Goal: Use online tool/utility: Utilize a website feature to perform a specific function

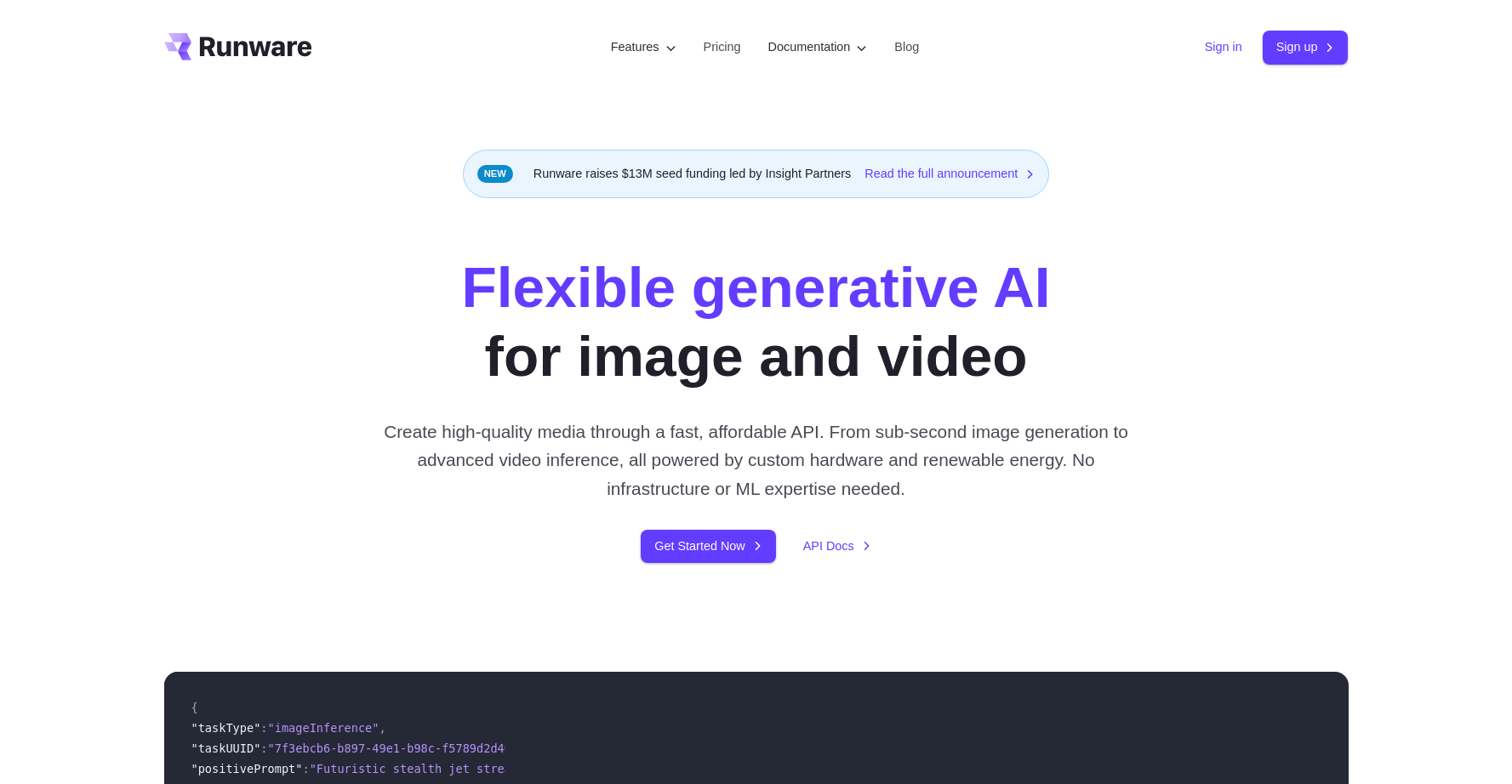
click at [1218, 44] on link "Sign in" at bounding box center [1224, 47] width 37 height 20
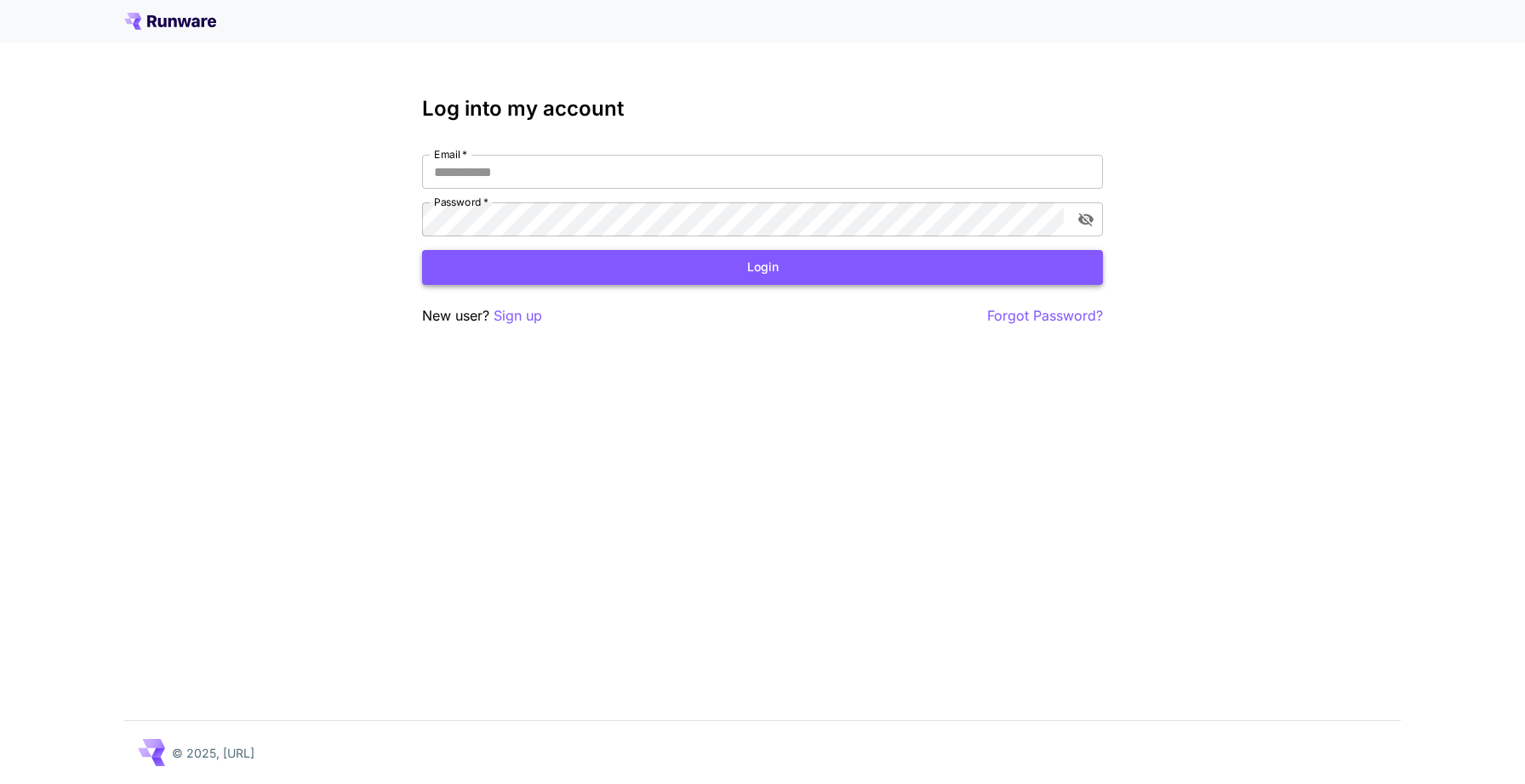
type input "**********"
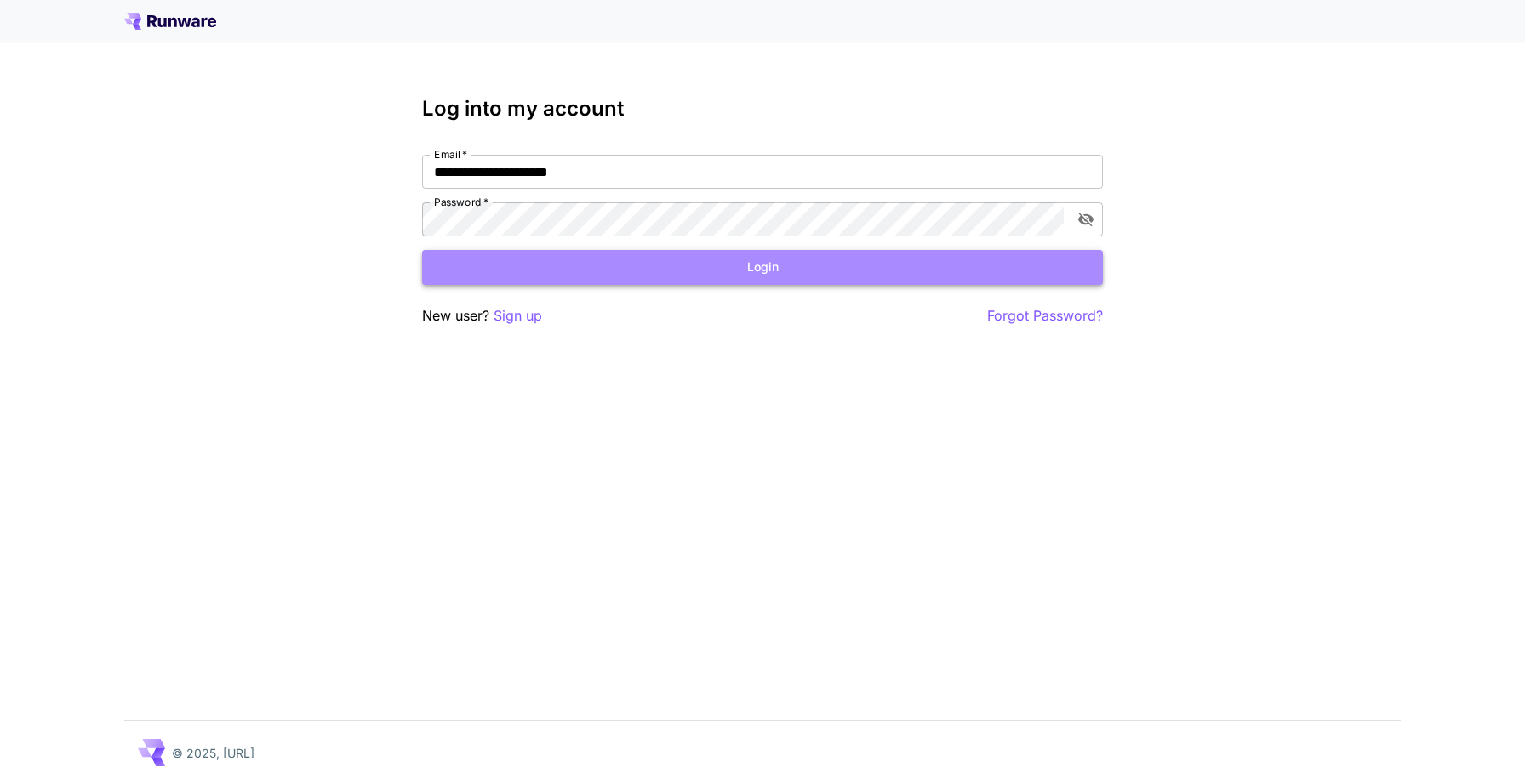
click at [561, 263] on button "Login" at bounding box center [762, 267] width 681 height 34
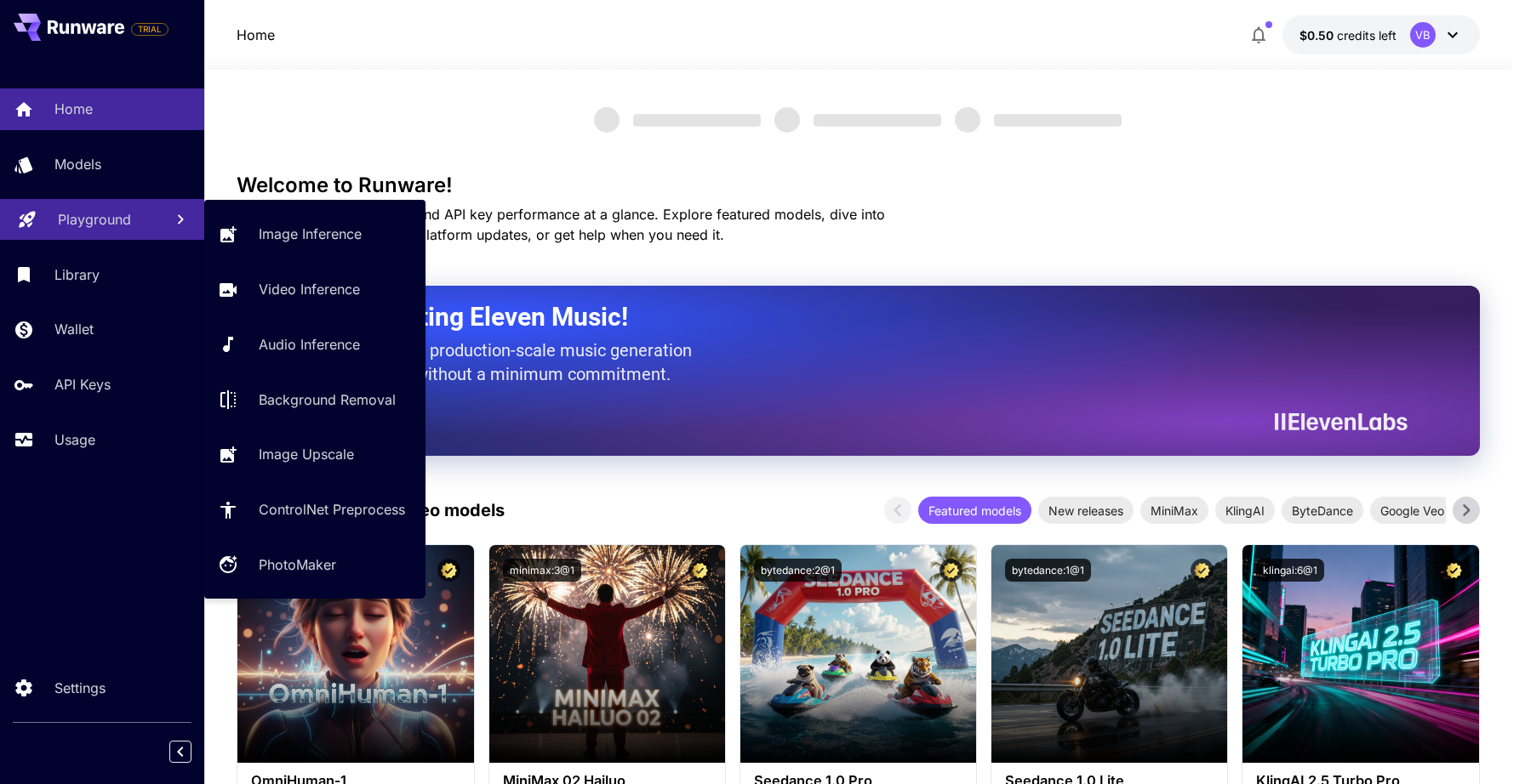
click at [104, 216] on p "Playground" at bounding box center [94, 219] width 73 height 21
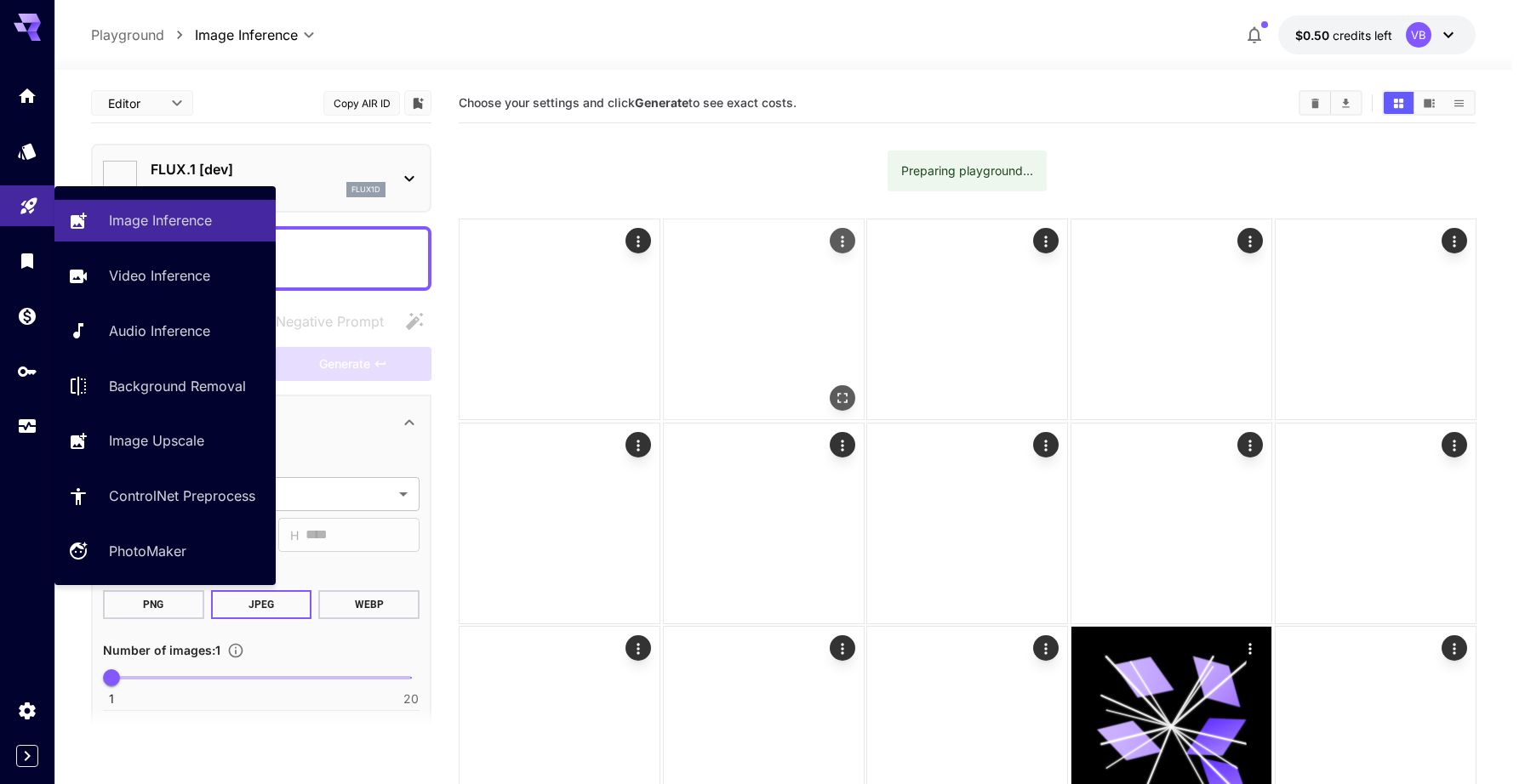
type input "**********"
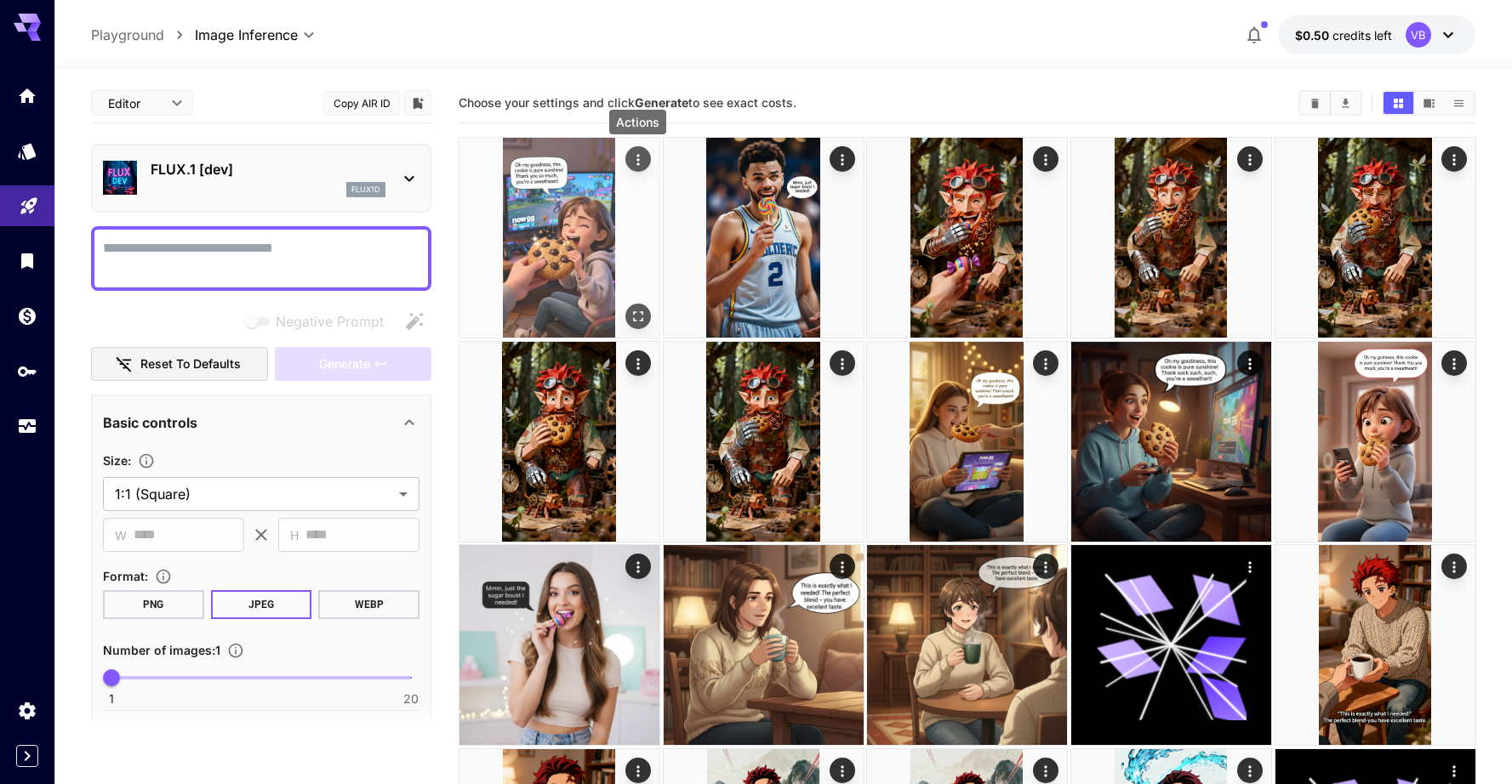
click at [635, 165] on icon "Actions" at bounding box center [637, 159] width 17 height 17
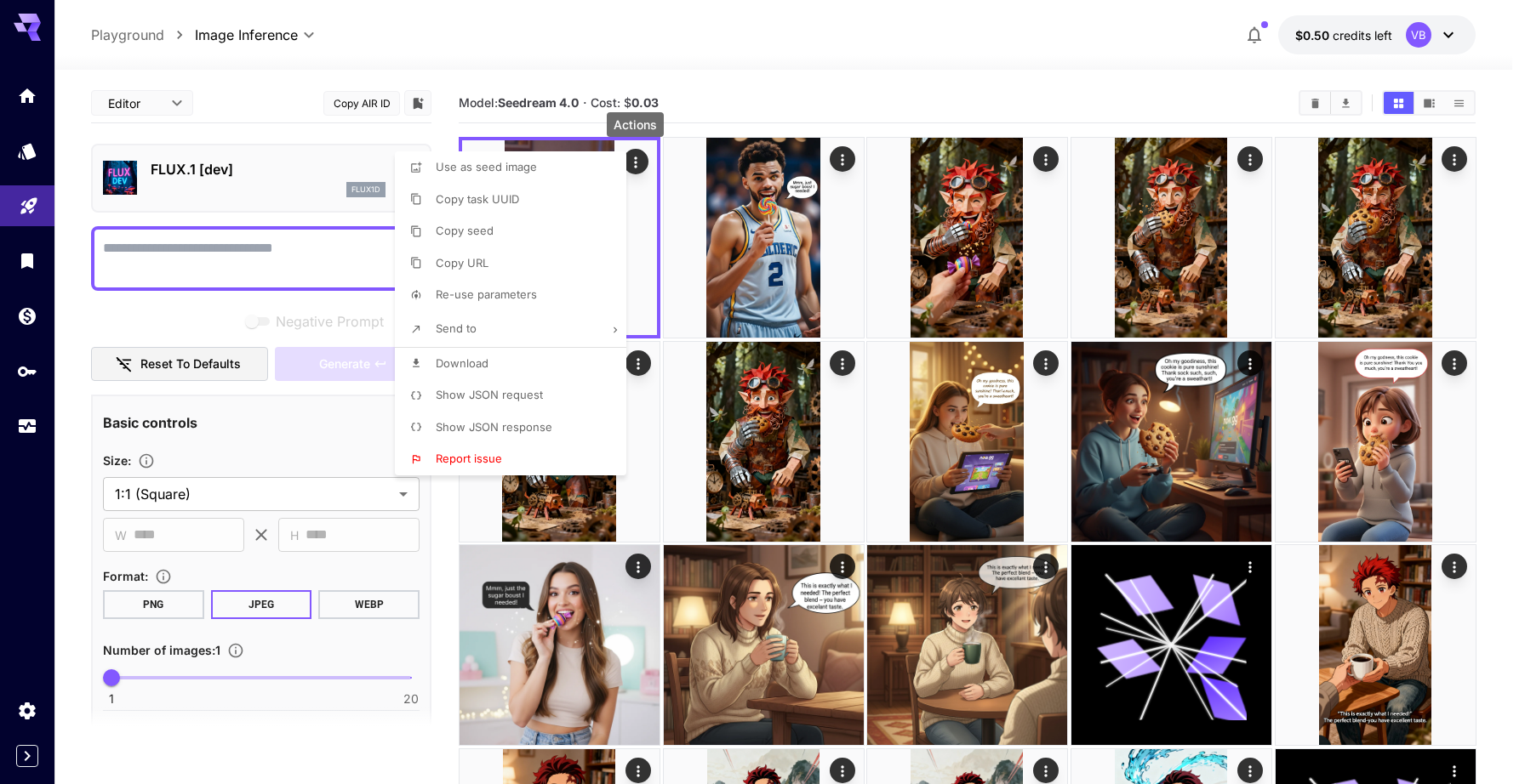
click at [548, 390] on li "Show JSON request" at bounding box center [515, 395] width 242 height 33
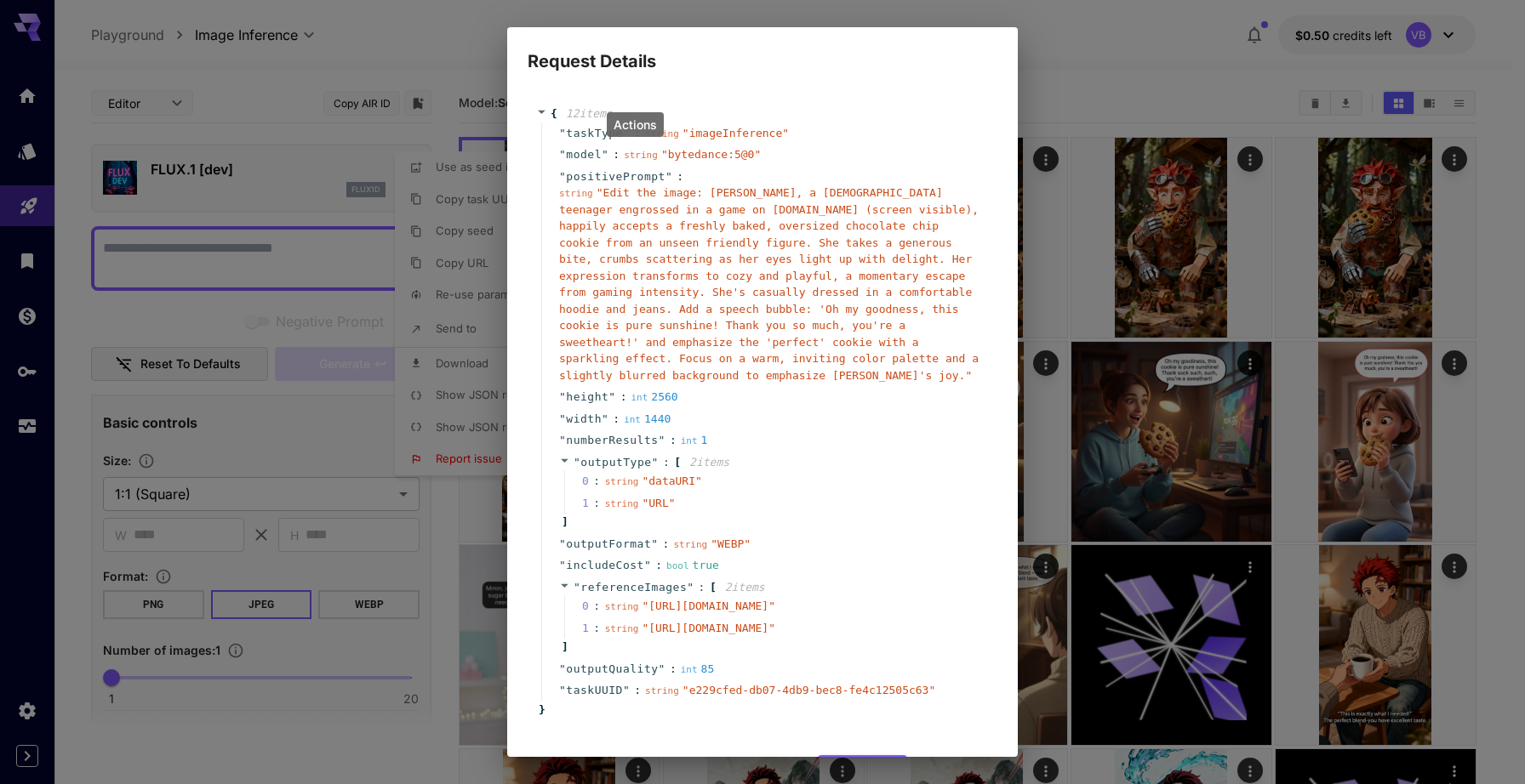
click at [612, 191] on span "" Edit the image: [PERSON_NAME], a [DEMOGRAPHIC_DATA] teenager engrossed in a g…" at bounding box center [769, 284] width 420 height 196
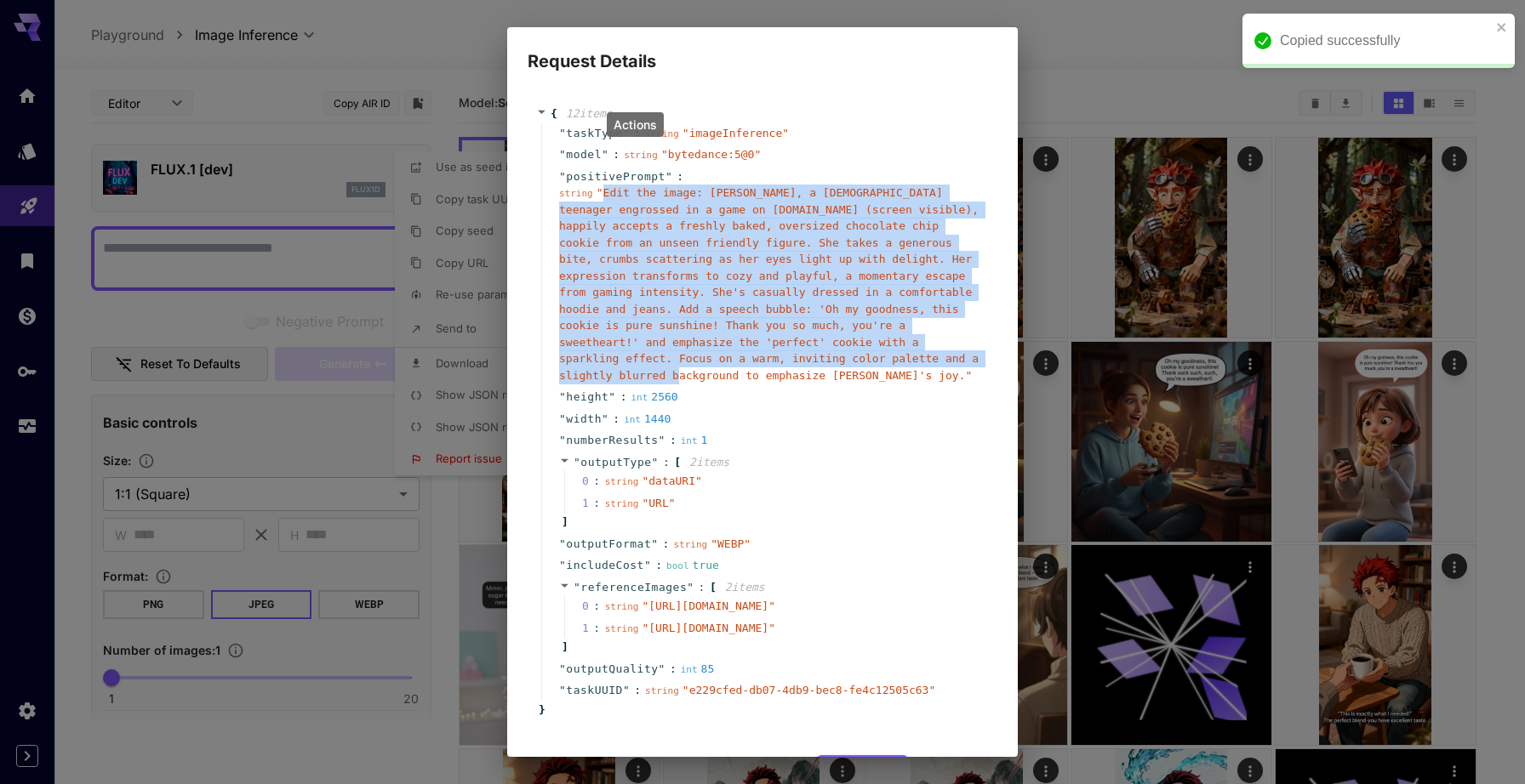
drag, startPoint x: 612, startPoint y: 191, endPoint x: 684, endPoint y: 373, distance: 195.7
click at [684, 373] on span "" Edit the image: [PERSON_NAME], a [DEMOGRAPHIC_DATA] teenager engrossed in a g…" at bounding box center [769, 284] width 420 height 196
copy span "Edit the image: [PERSON_NAME], a [DEMOGRAPHIC_DATA] teenager engrossed in a gam…"
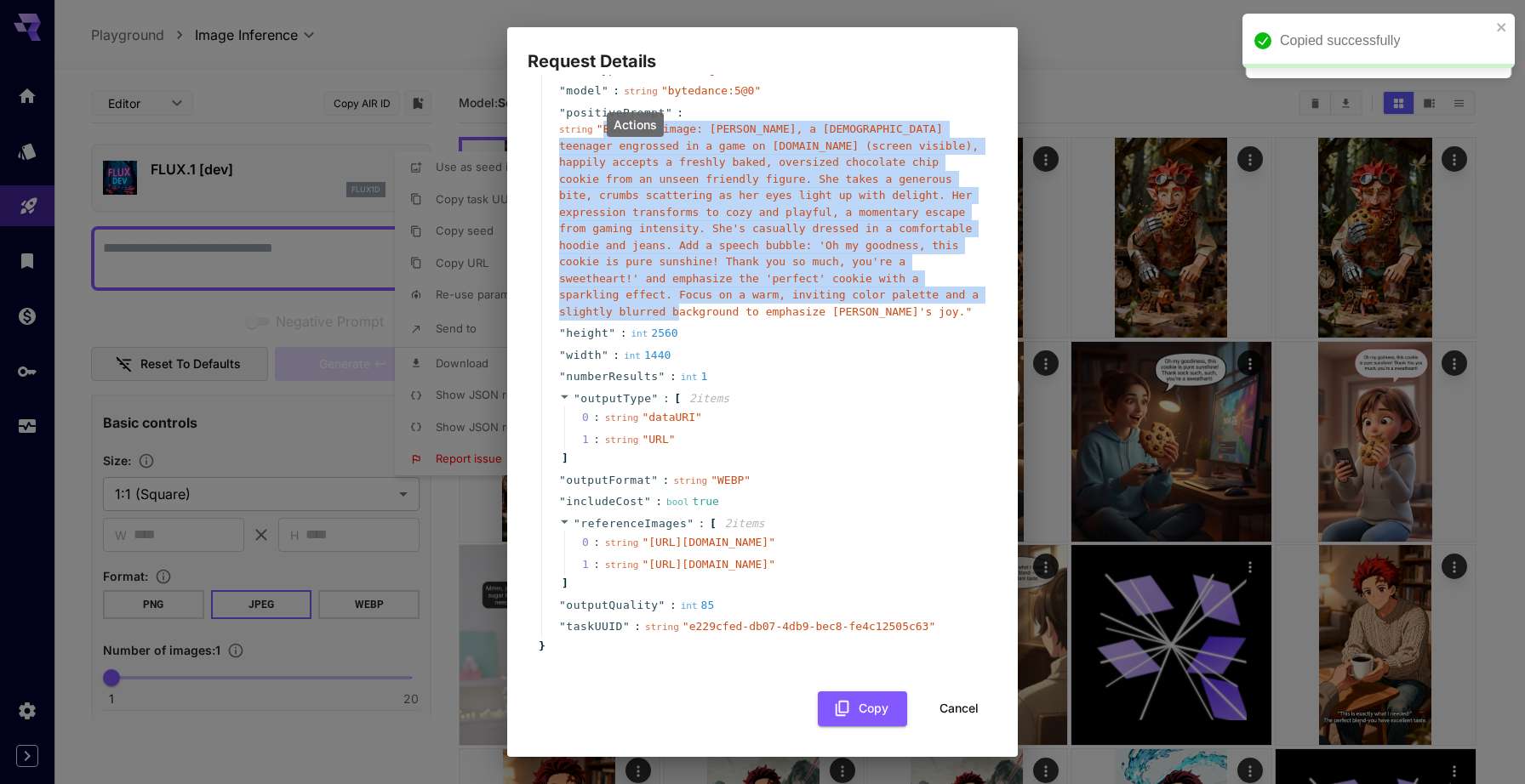
scroll to position [146, 0]
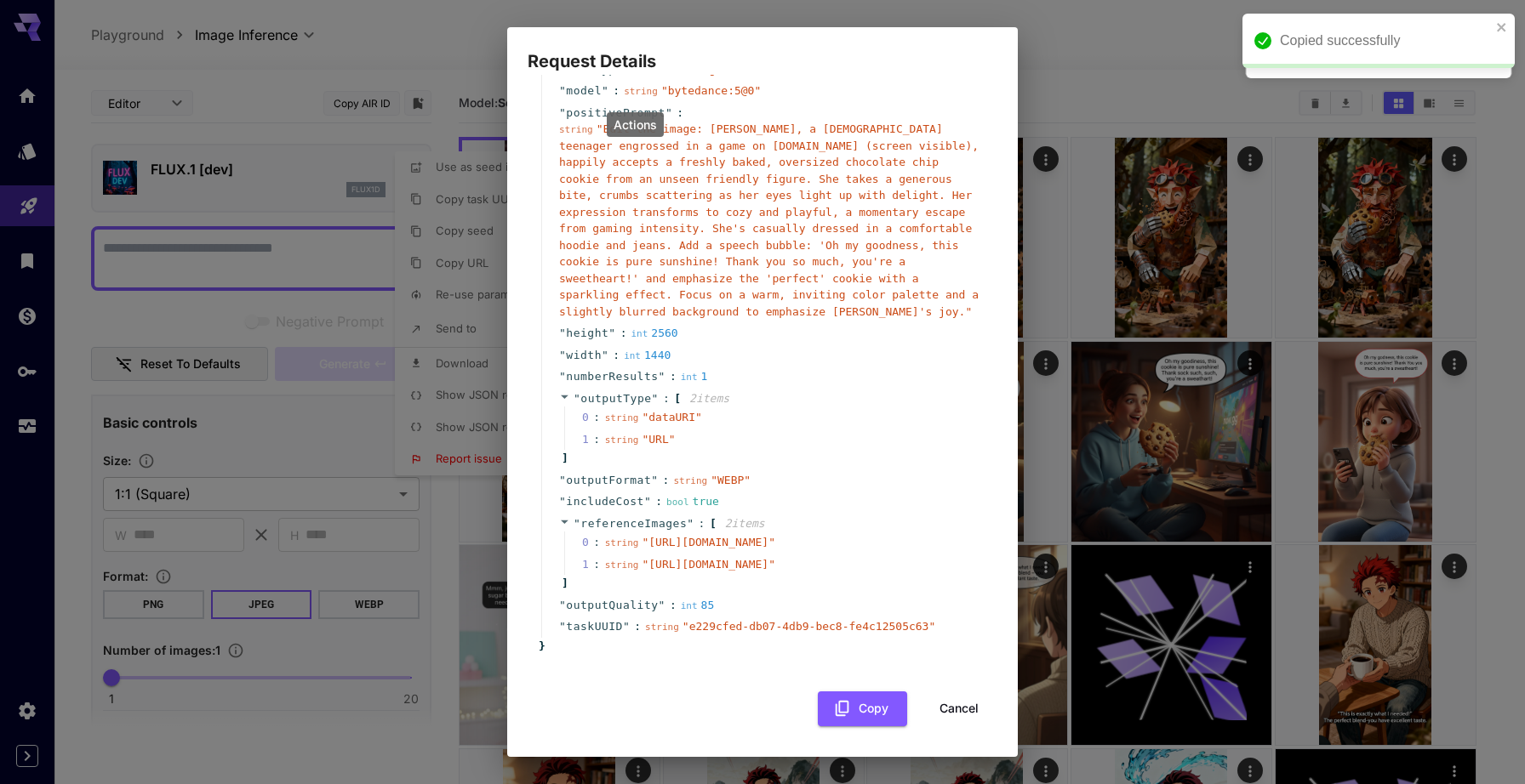
click at [642, 536] on span "" [URL][DOMAIN_NAME] "" at bounding box center [708, 543] width 133 height 13
drag, startPoint x: 638, startPoint y: 475, endPoint x: 836, endPoint y: 492, distance: 198.7
click at [775, 536] on span "" [URL][DOMAIN_NAME] "" at bounding box center [708, 543] width 133 height 13
copy span "[URL][DOMAIN_NAME]"
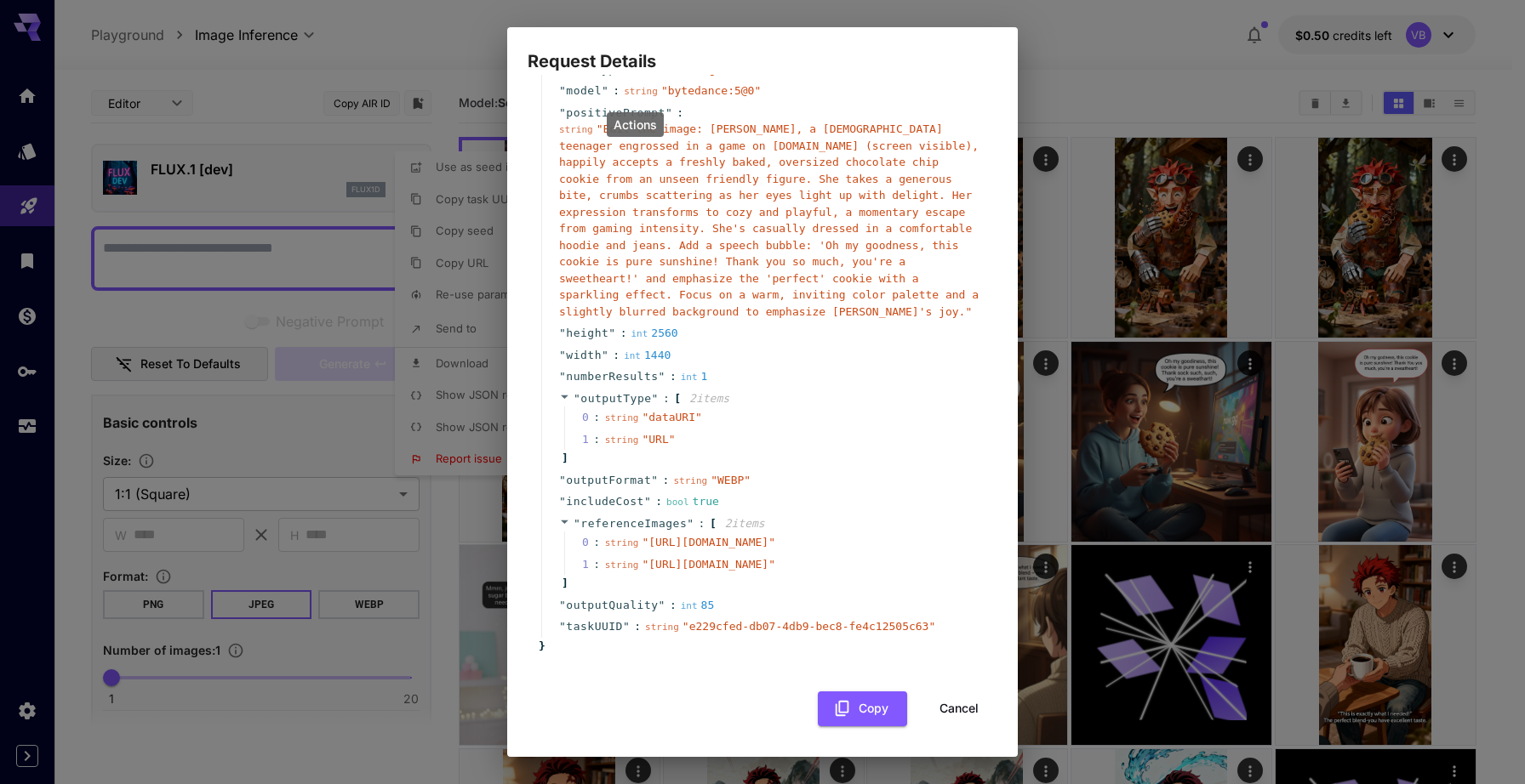
click at [642, 557] on span "" [URL][DOMAIN_NAME] "" at bounding box center [708, 564] width 133 height 13
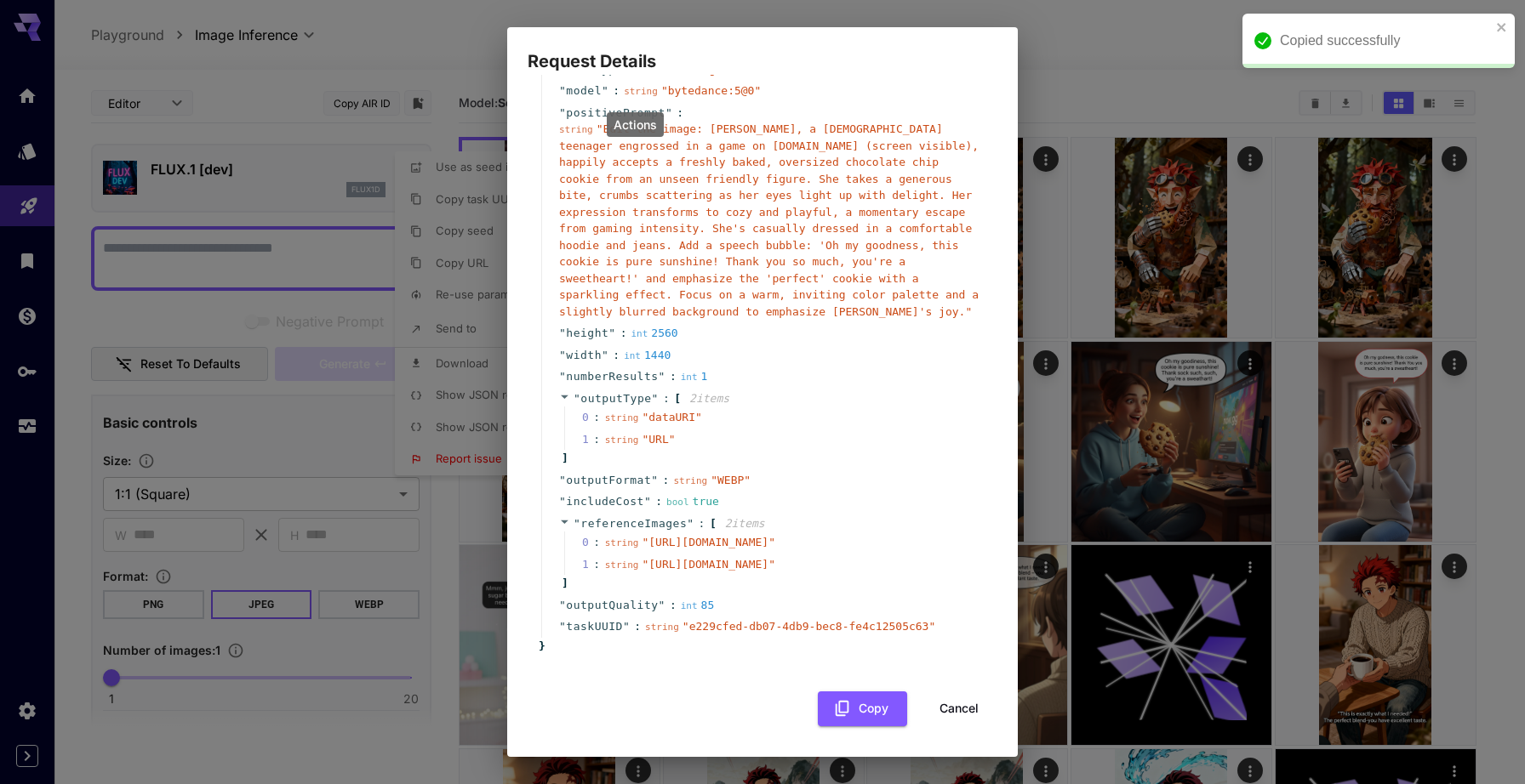
drag, startPoint x: 635, startPoint y: 530, endPoint x: 801, endPoint y: 567, distance: 170.1
click at [775, 567] on span "" [URL][DOMAIN_NAME] "" at bounding box center [708, 564] width 133 height 13
copy span "[URL][DOMAIN_NAME]"
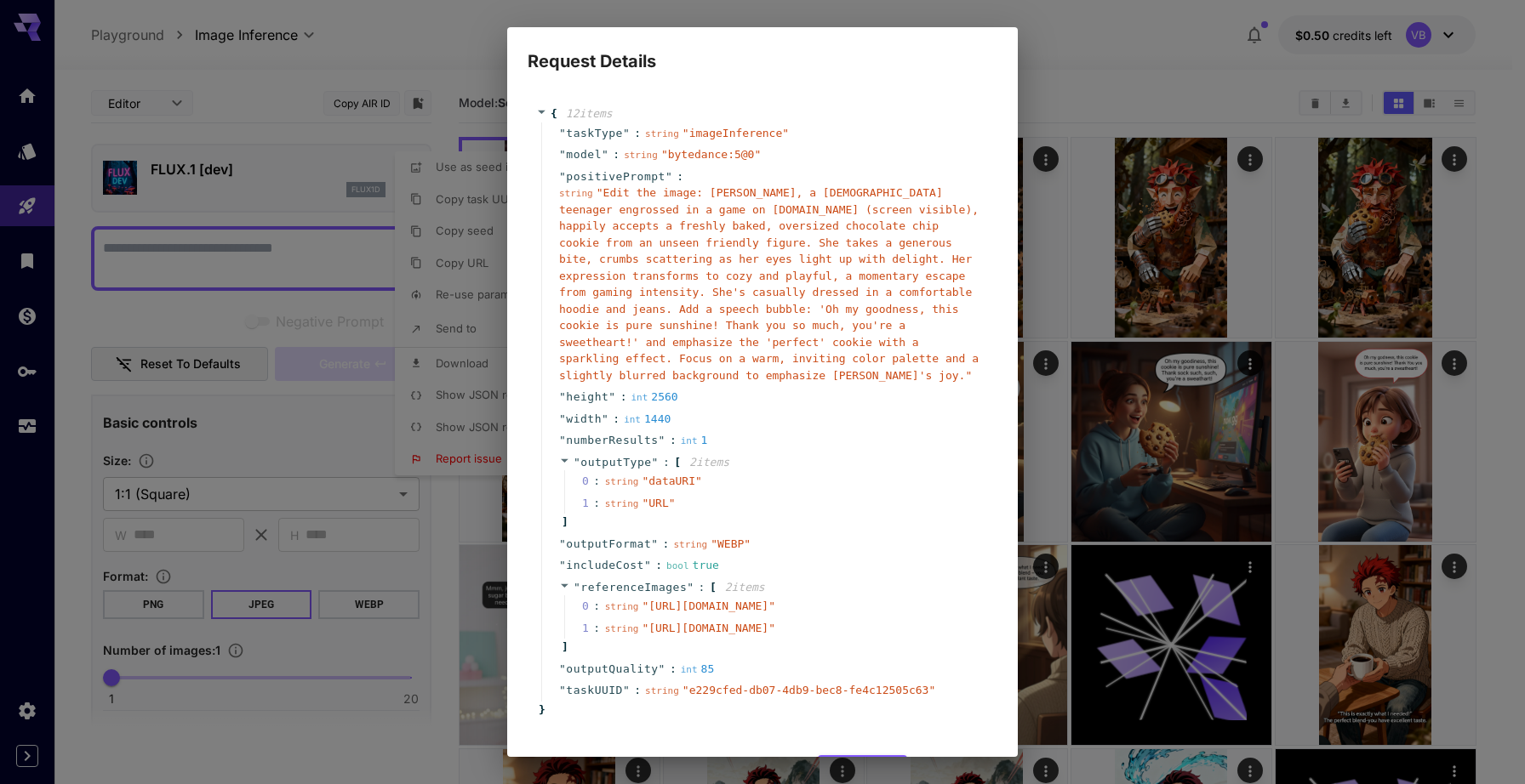
scroll to position [146, 0]
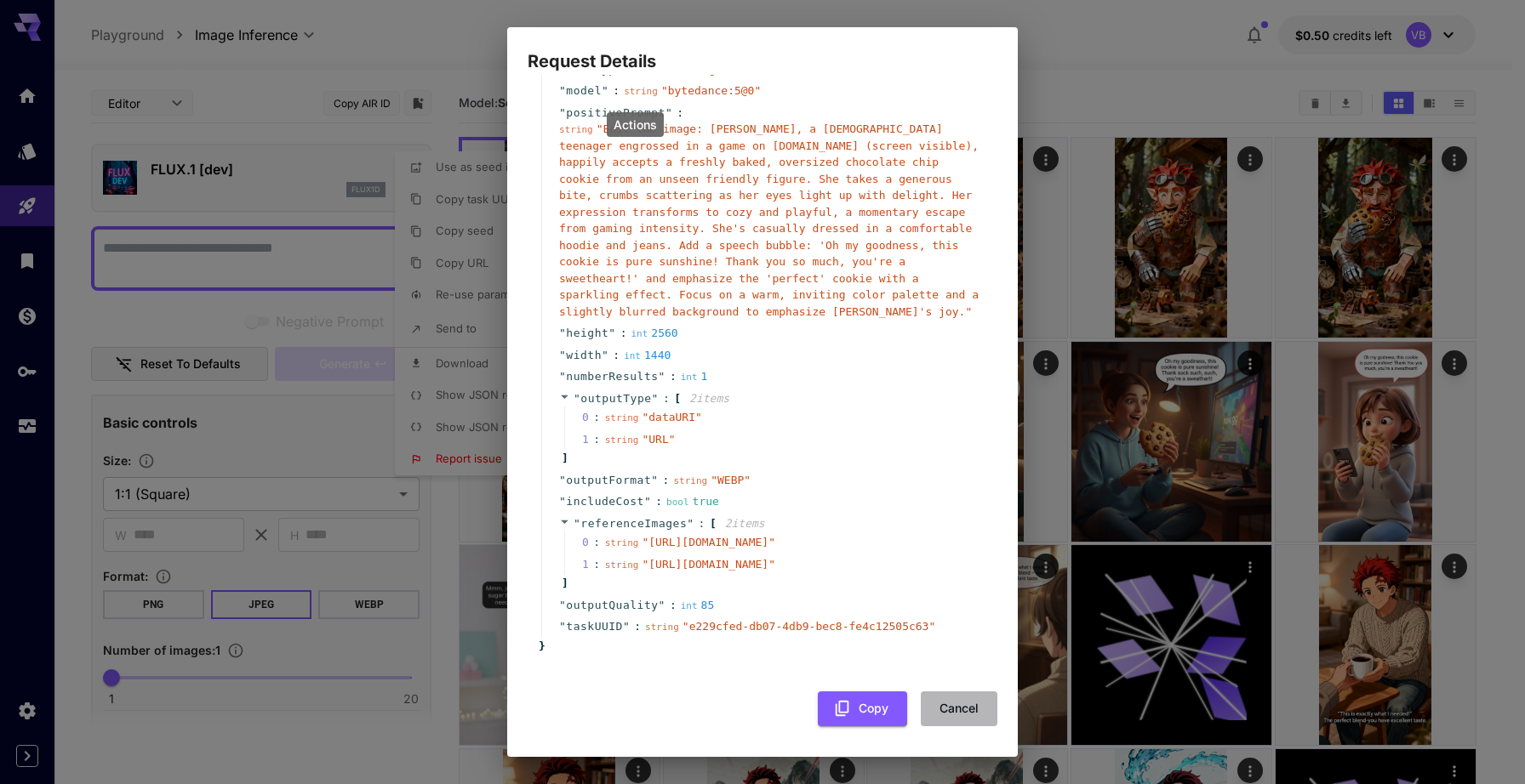
click at [942, 703] on button "Cancel" at bounding box center [959, 708] width 76 height 34
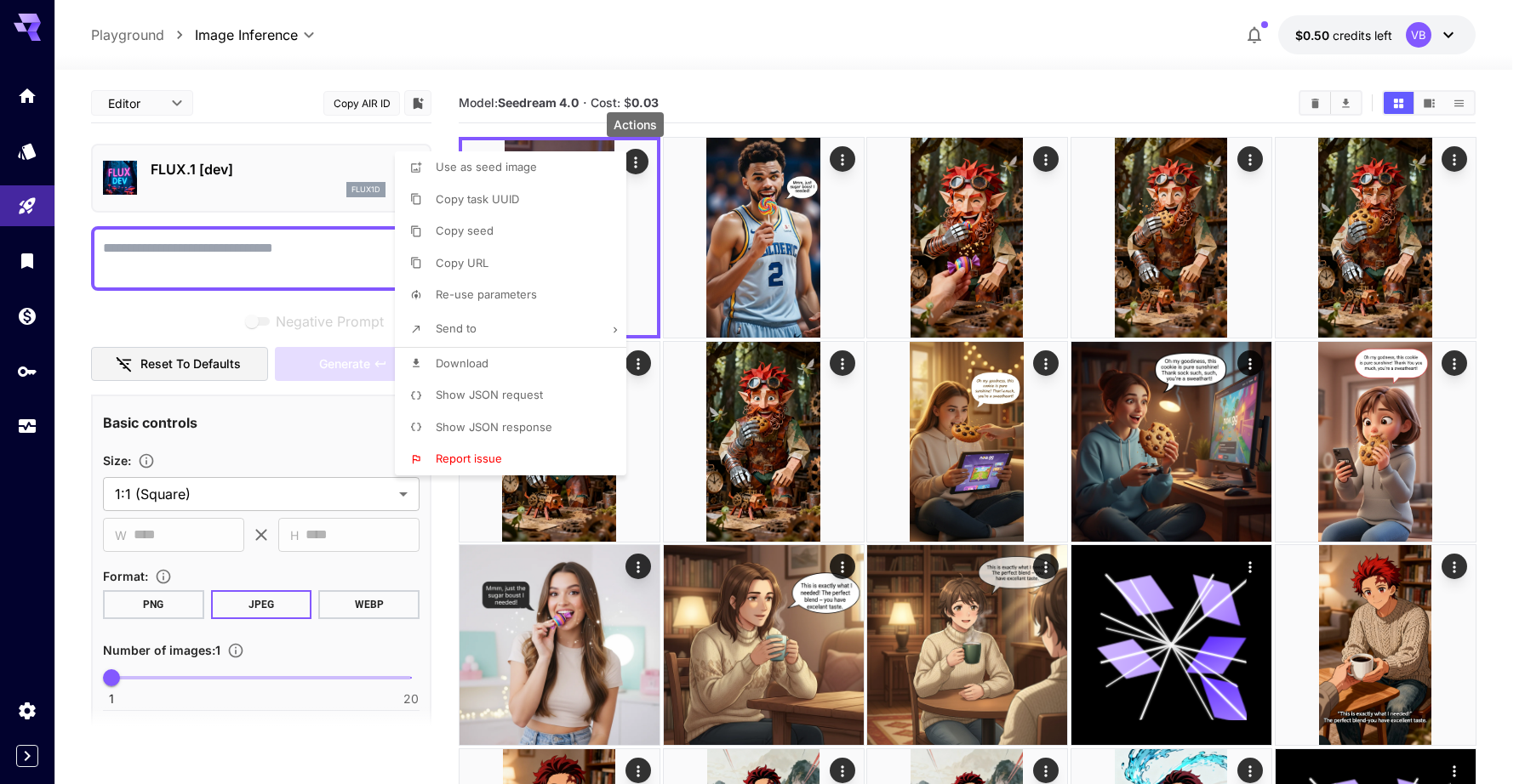
click at [445, 48] on div at bounding box center [762, 392] width 1525 height 784
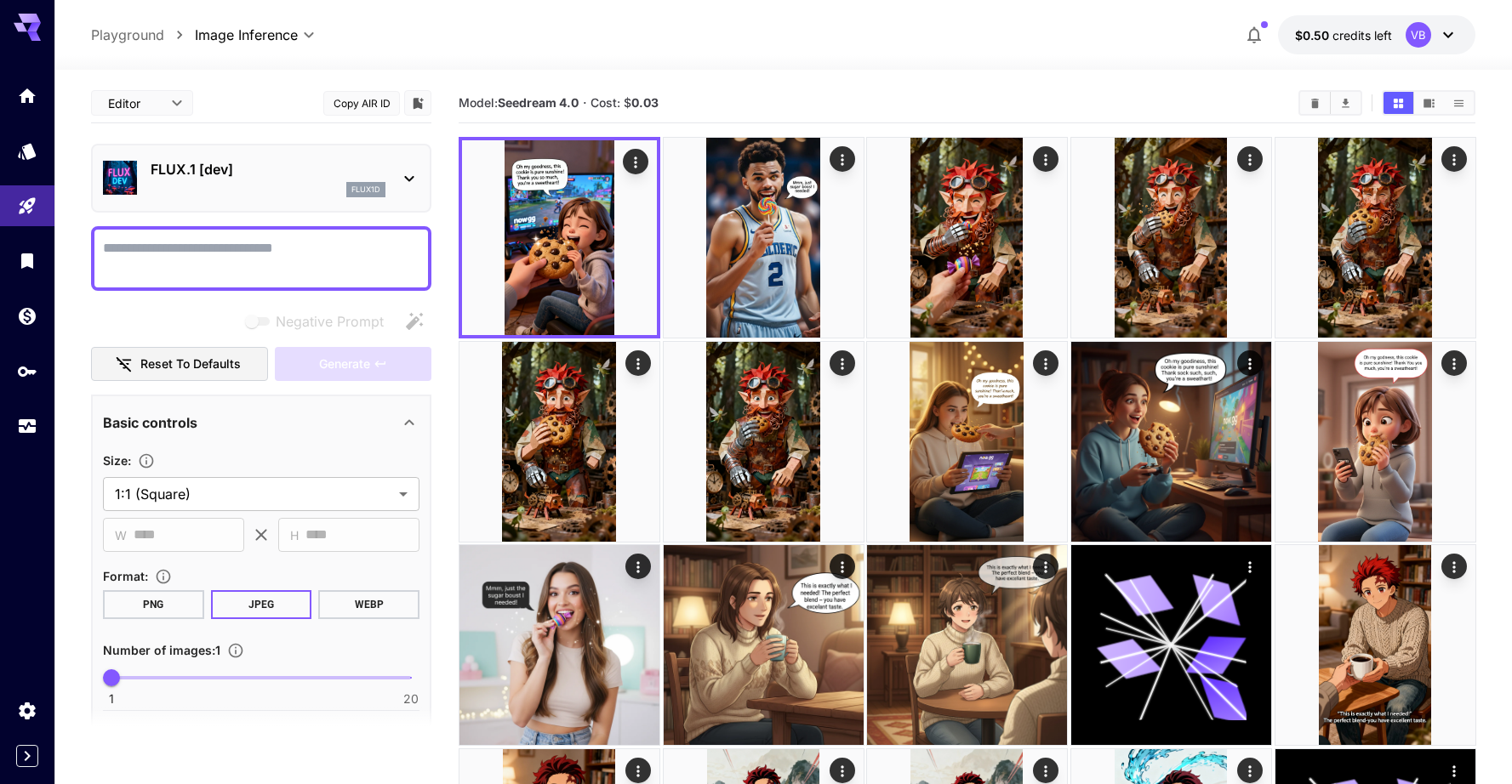
click at [277, 267] on textarea "Negative Prompt" at bounding box center [260, 258] width 316 height 41
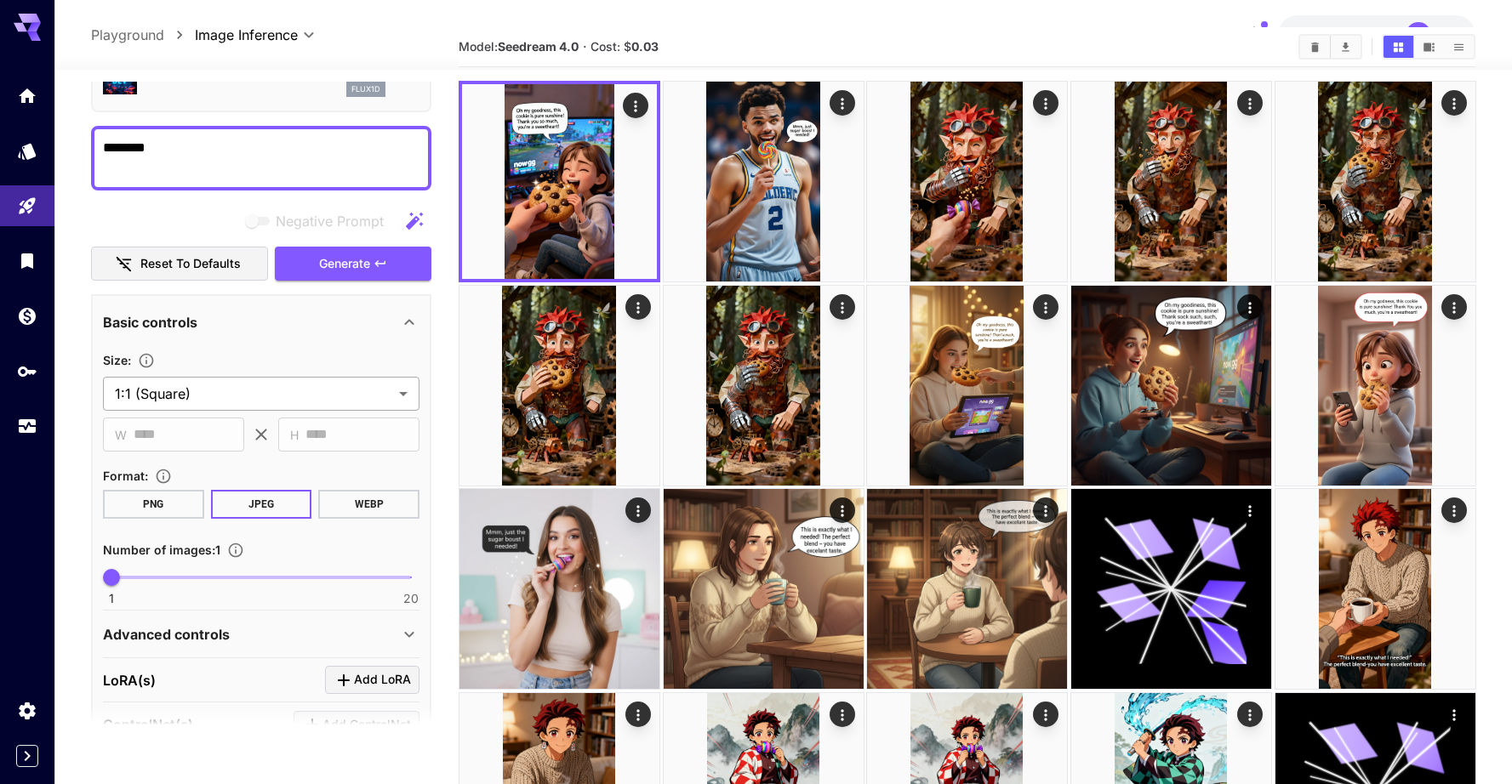
scroll to position [102, 0]
type textarea "********"
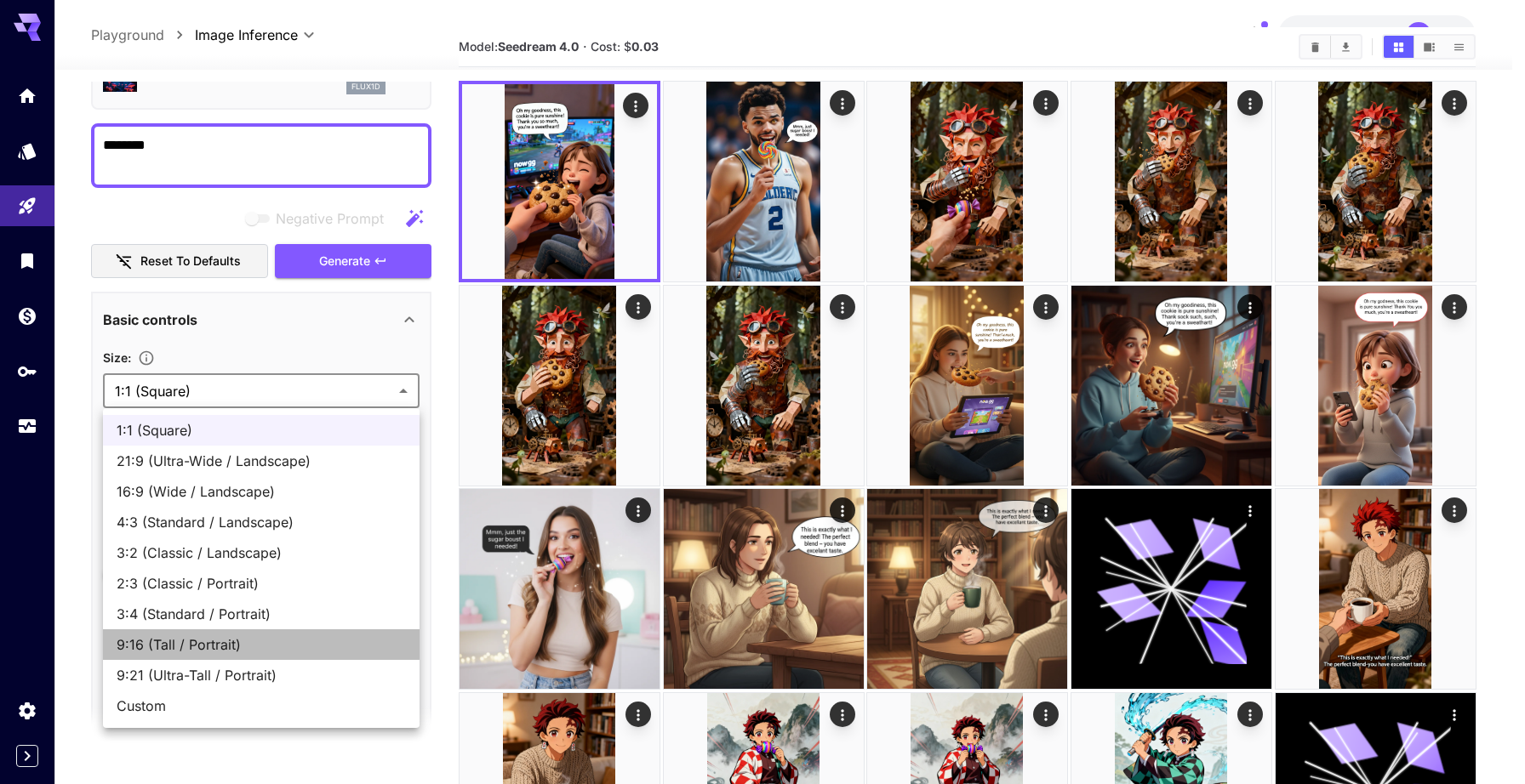
click at [201, 642] on span "9:16 (Tall / Portrait)" at bounding box center [261, 644] width 289 height 21
type input "**********"
type input "***"
type input "****"
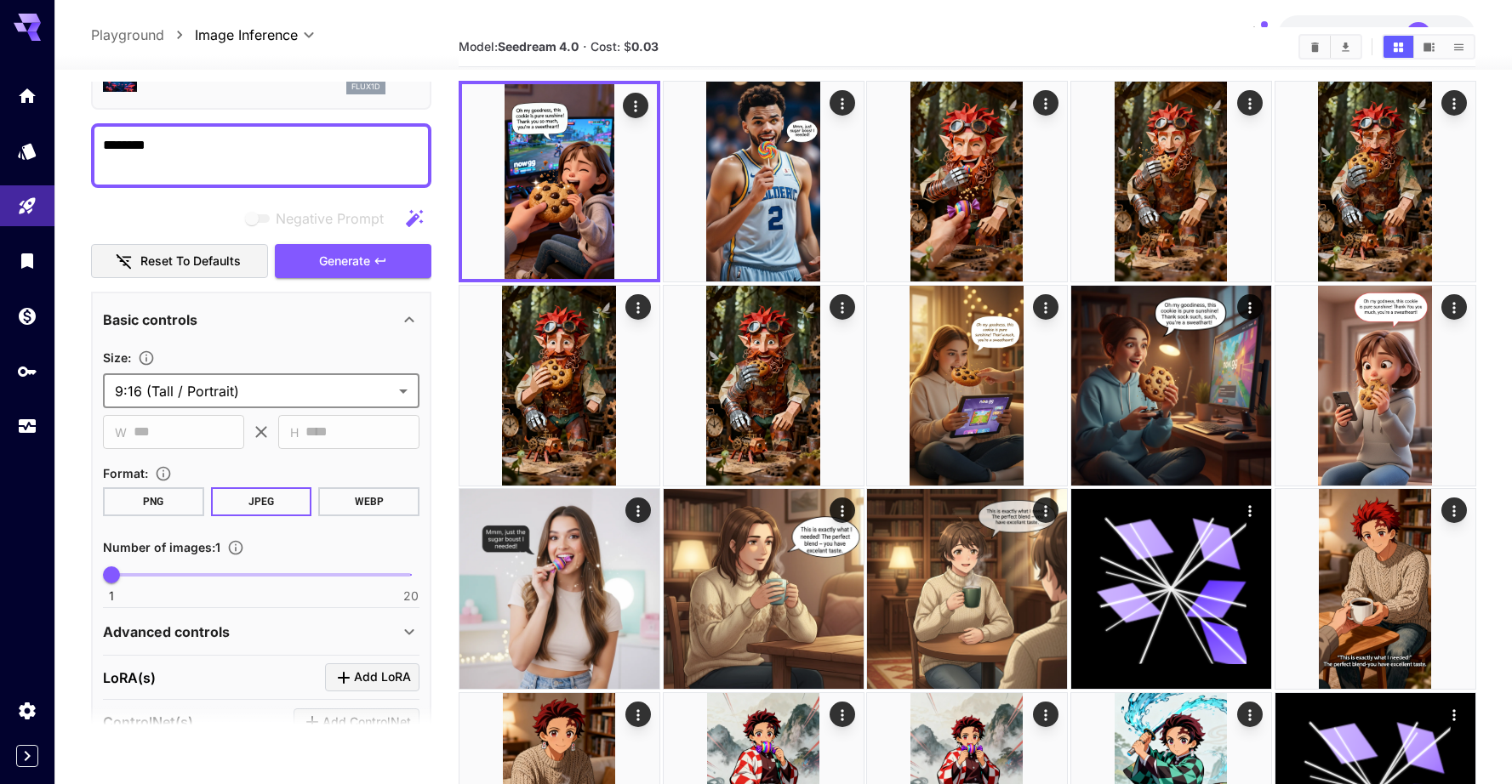
click at [351, 495] on button "WEBP" at bounding box center [368, 502] width 102 height 29
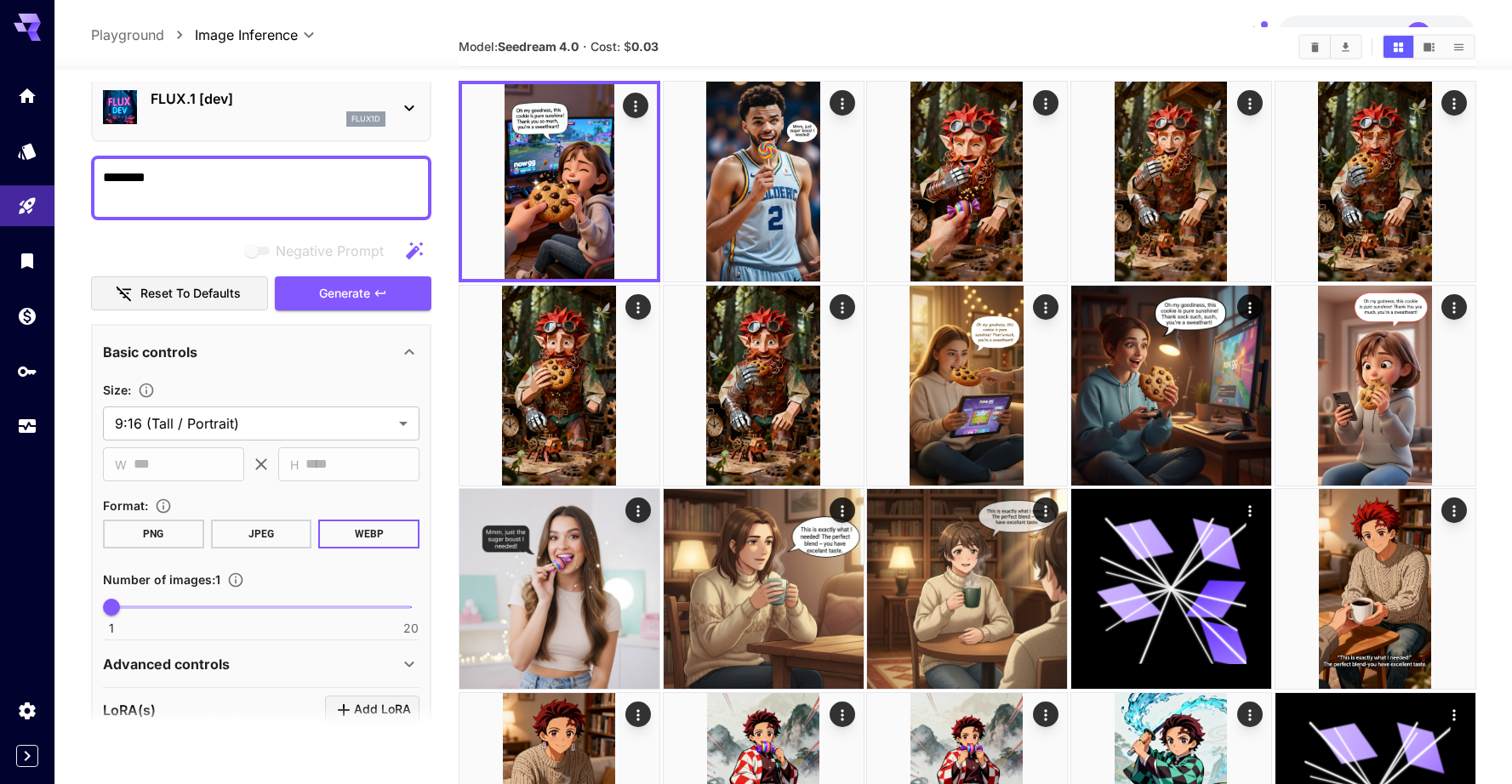
scroll to position [62, 0]
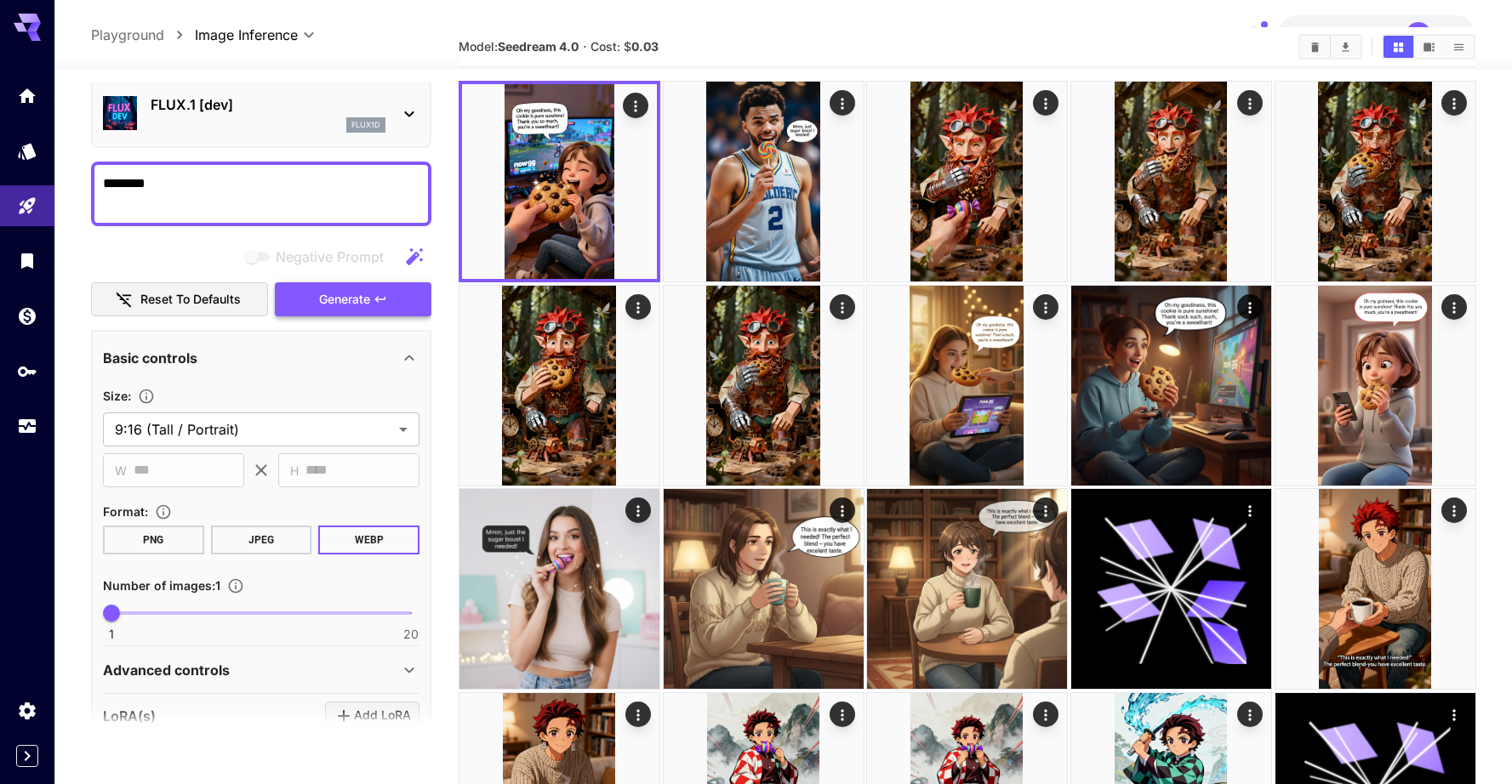
click at [325, 290] on span "Generate" at bounding box center [344, 299] width 51 height 21
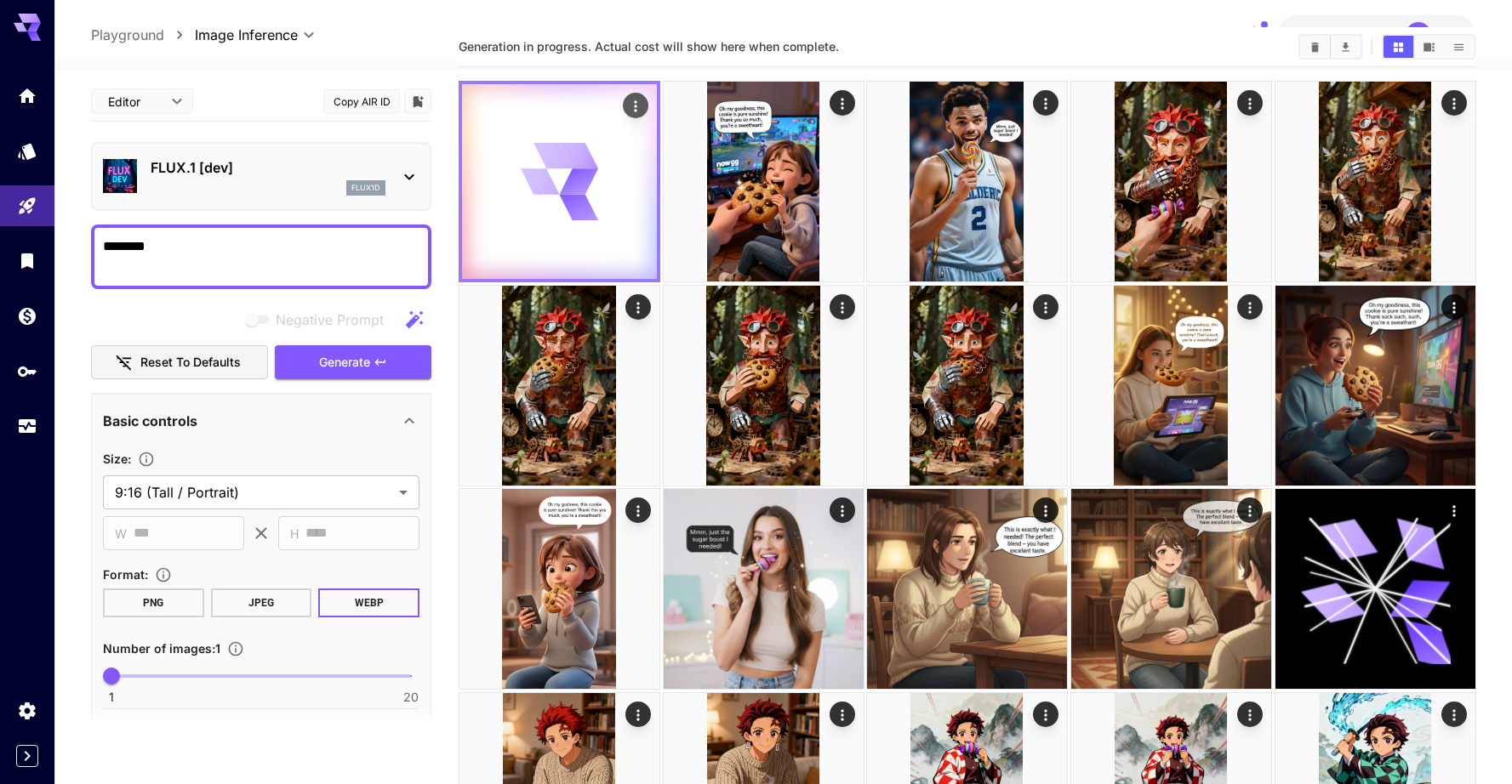
scroll to position [0, 0]
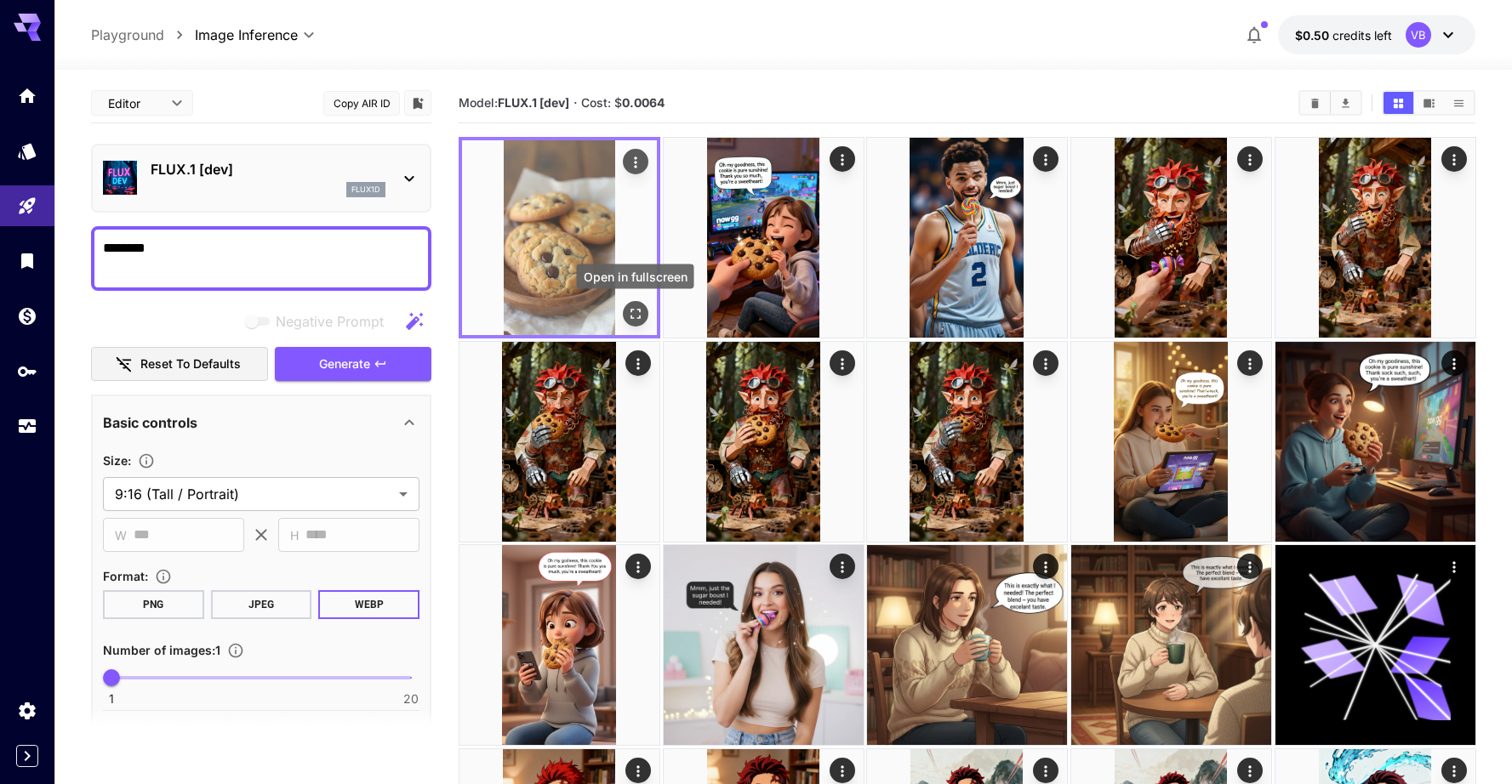
click at [632, 308] on icon "Open in fullscreen" at bounding box center [634, 313] width 17 height 17
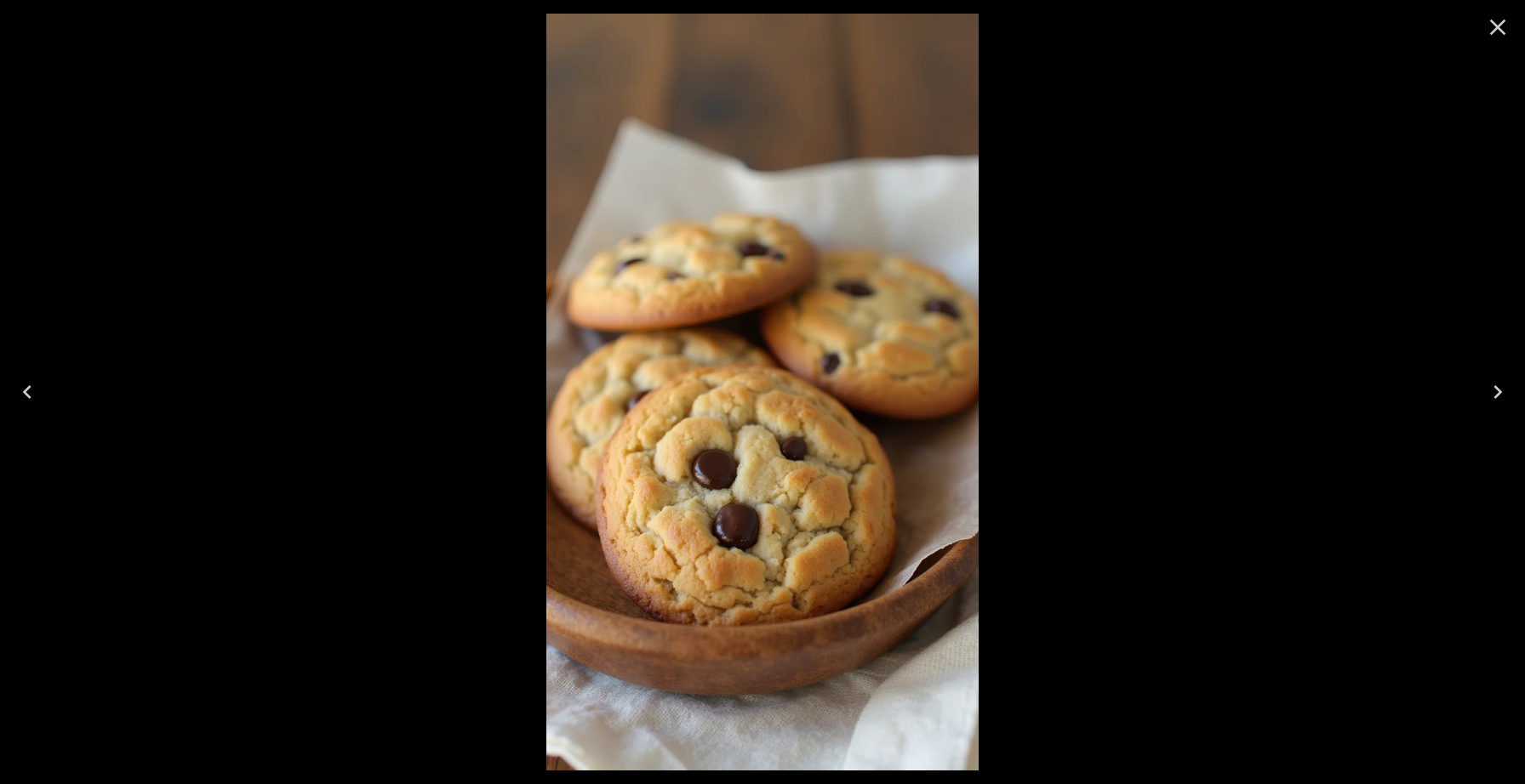
click at [1499, 21] on icon "Close" at bounding box center [1497, 27] width 27 height 27
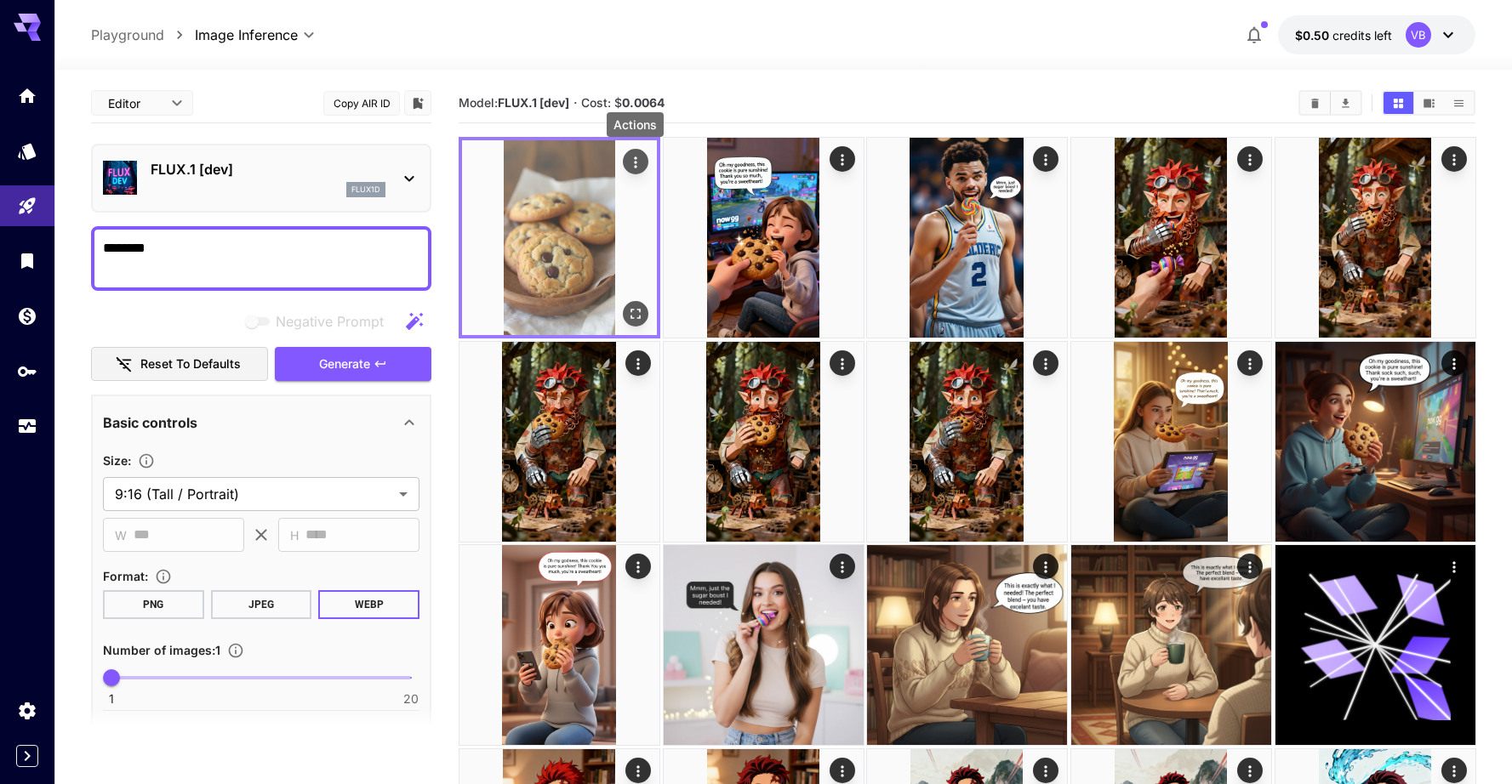
click at [635, 165] on icon "Actions" at bounding box center [634, 162] width 17 height 17
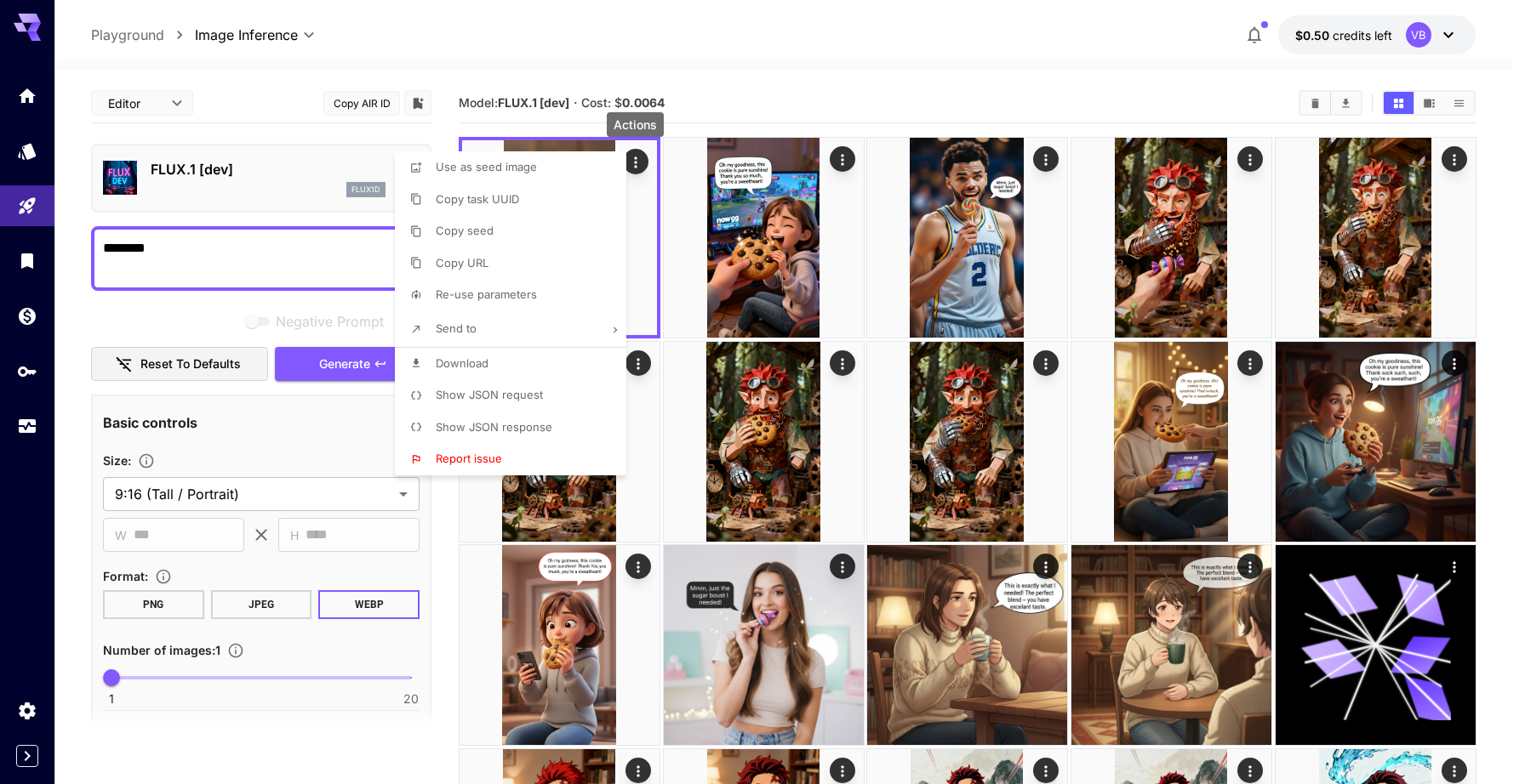
click at [681, 291] on div at bounding box center [762, 392] width 1525 height 784
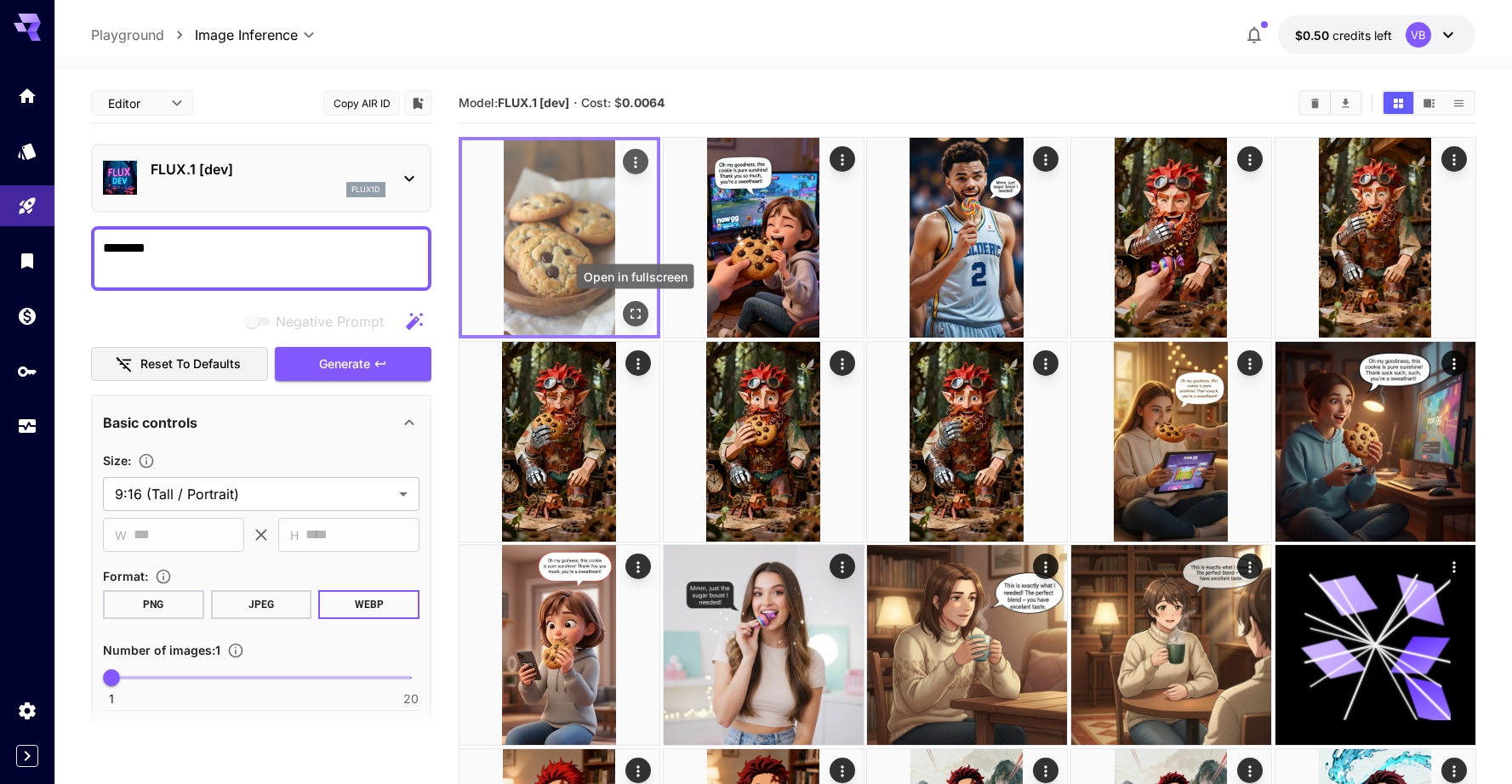
click at [642, 307] on icon "Open in fullscreen" at bounding box center [634, 313] width 17 height 17
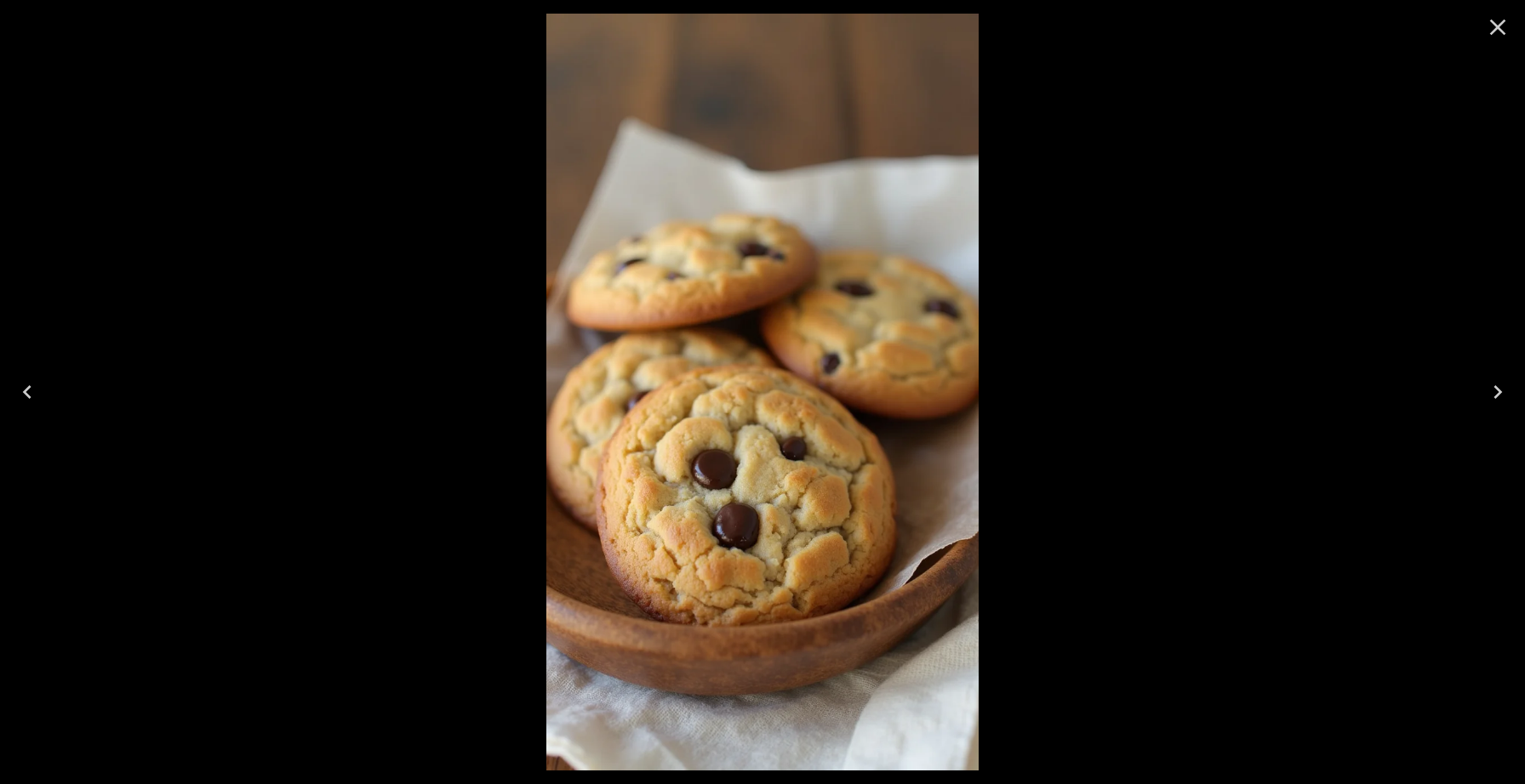
click at [732, 209] on img at bounding box center [763, 392] width 433 height 757
click at [1497, 28] on icon "Close" at bounding box center [1497, 27] width 16 height 16
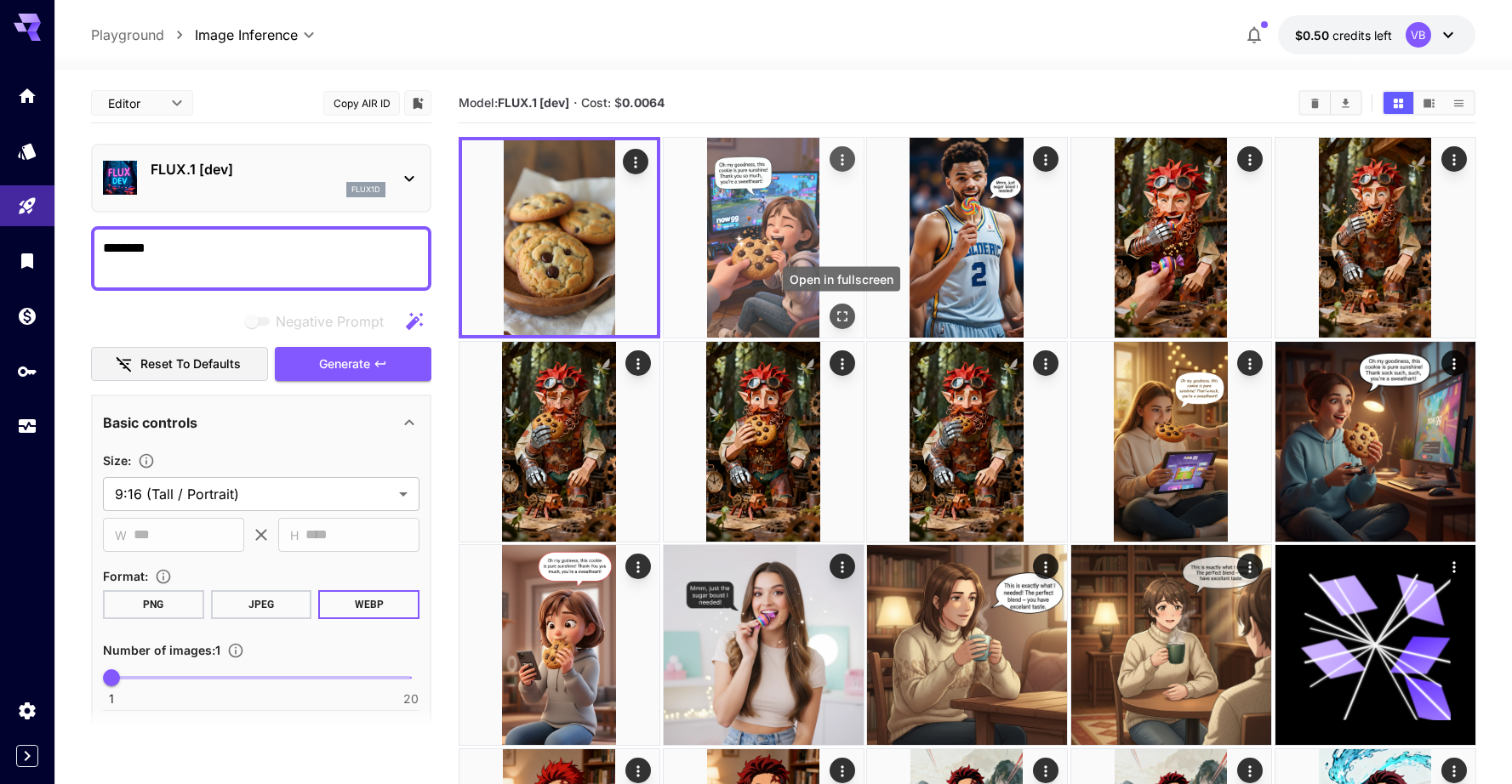
click at [840, 314] on icon "Open in fullscreen" at bounding box center [841, 316] width 17 height 17
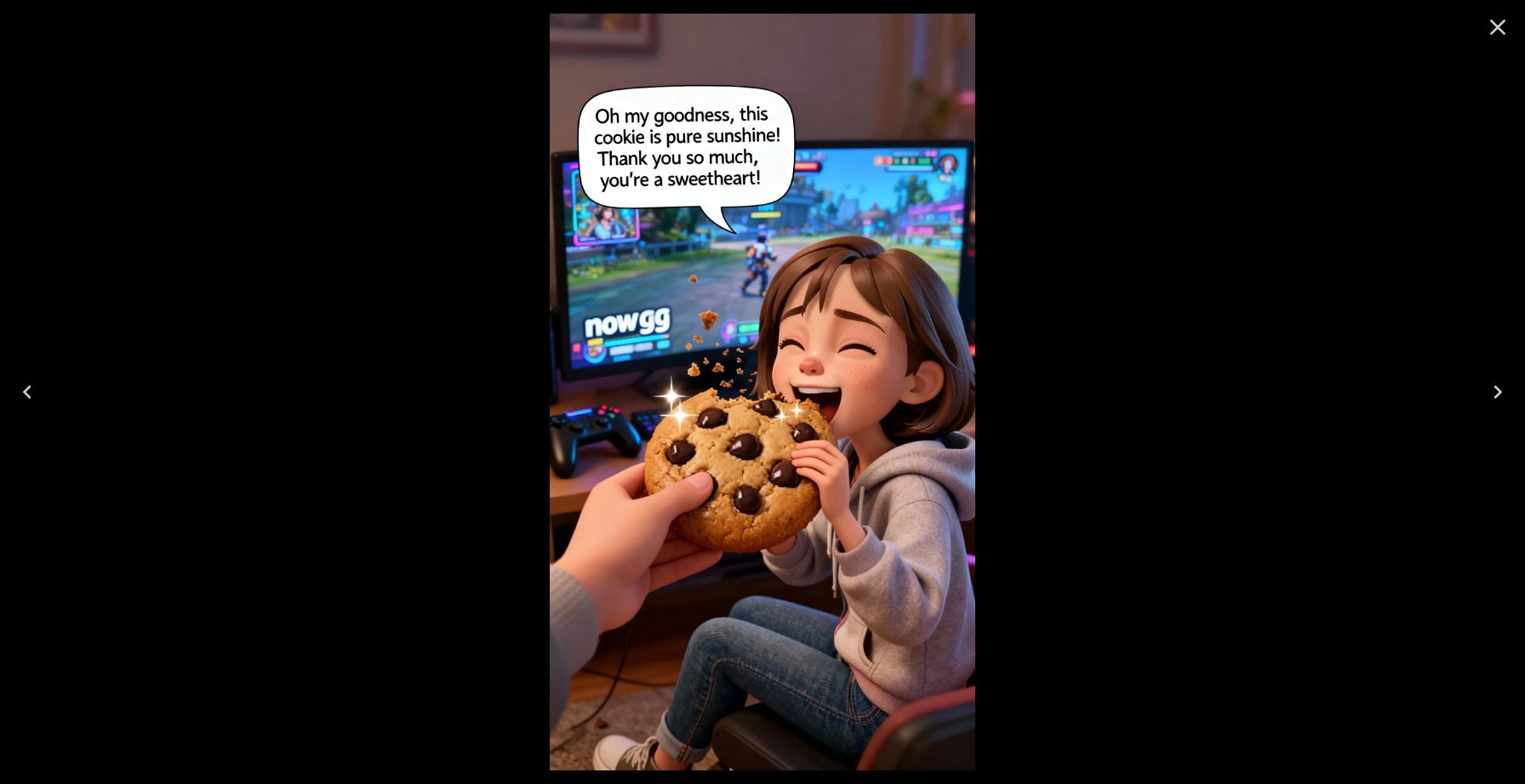
click at [1507, 29] on icon "Close" at bounding box center [1497, 27] width 27 height 27
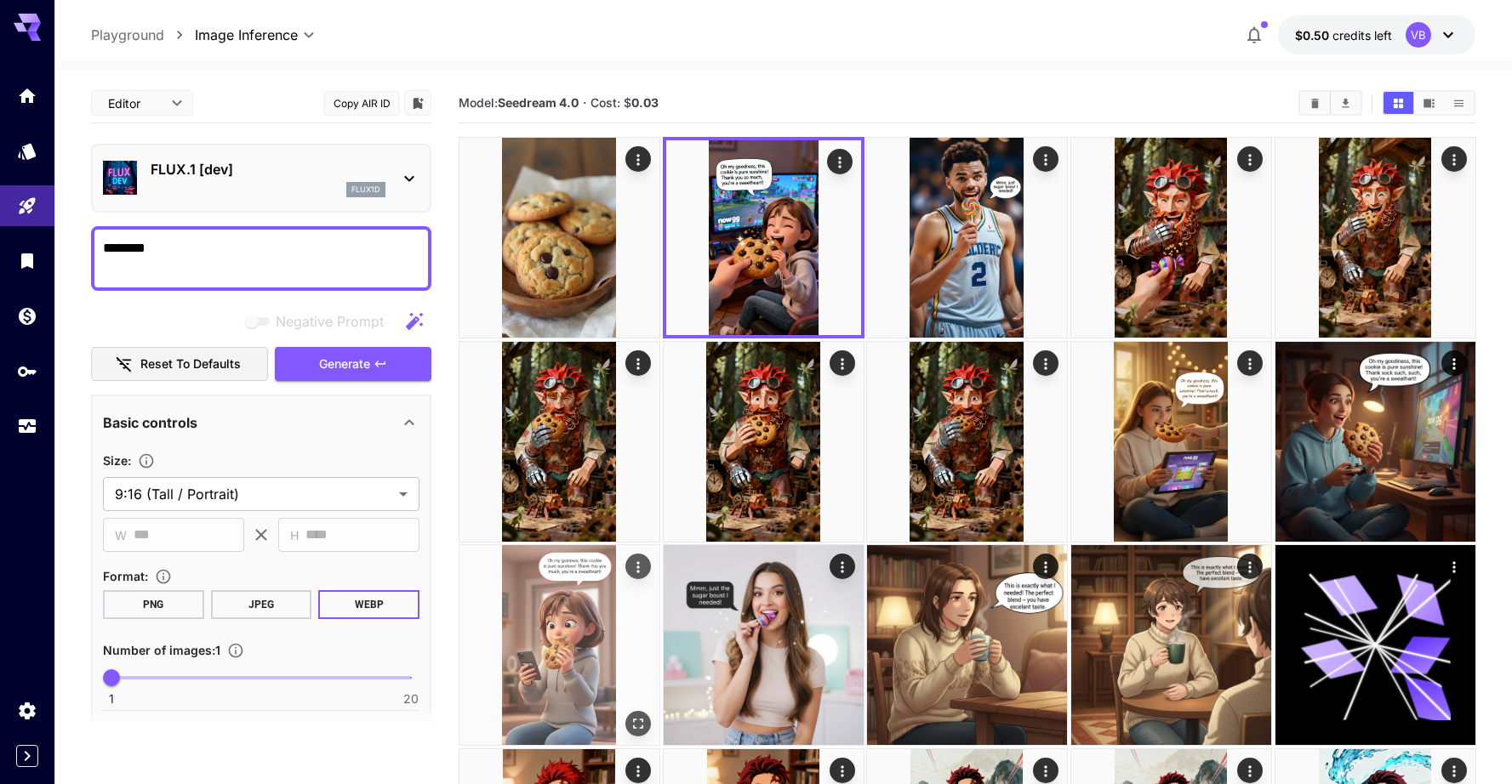
click at [573, 642] on img at bounding box center [560, 645] width 200 height 199
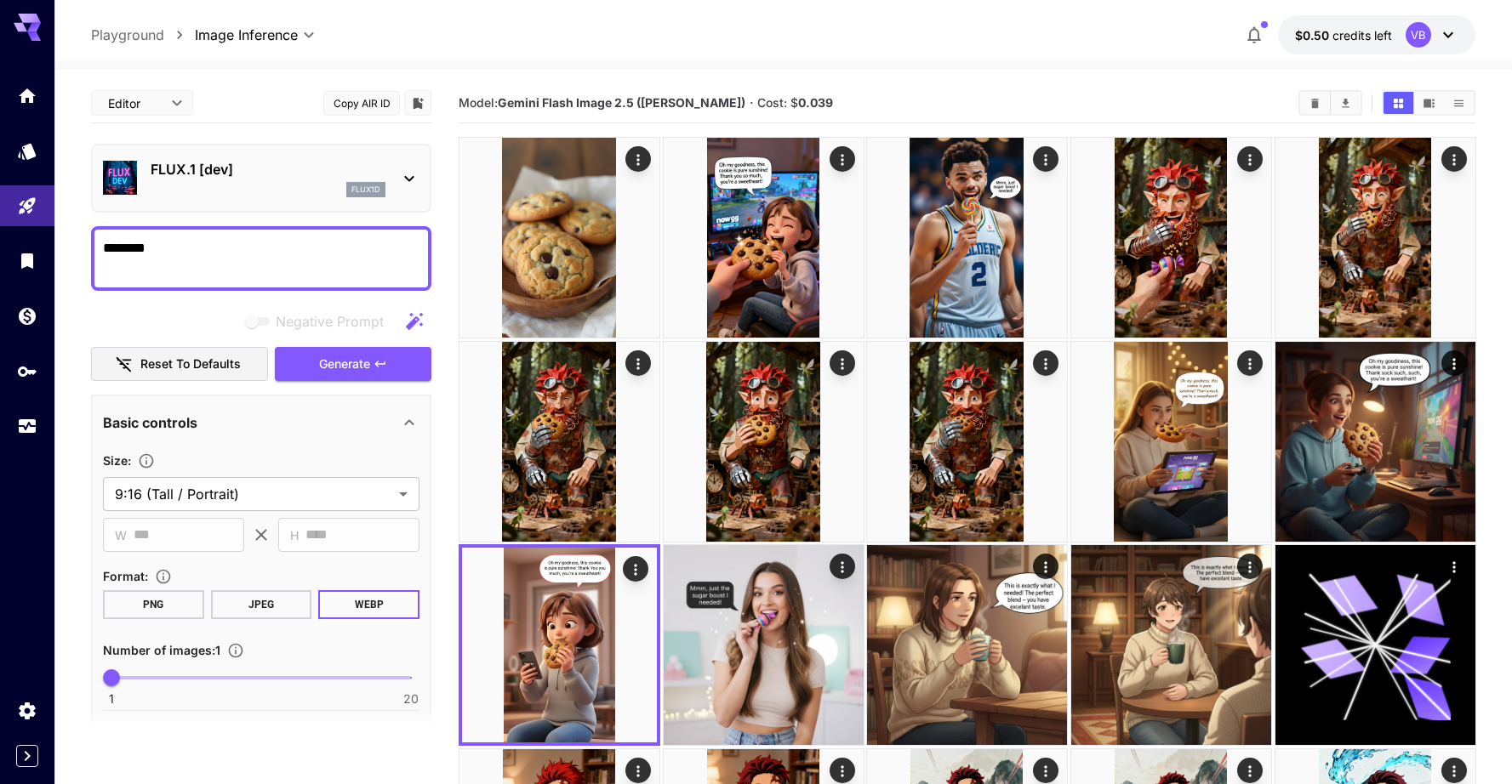
click at [875, 62] on div at bounding box center [783, 60] width 1458 height 21
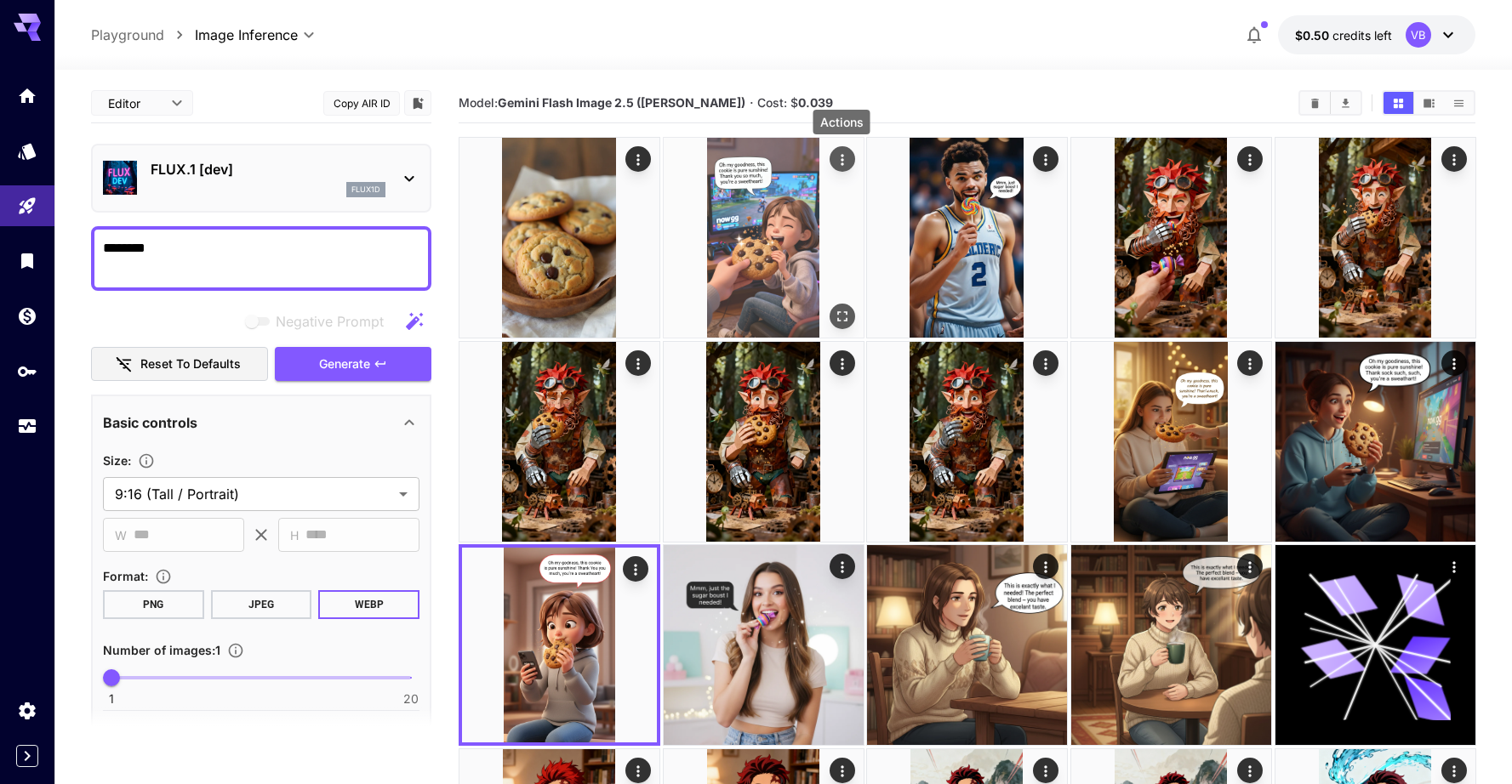
click at [840, 158] on icon "Actions" at bounding box center [841, 159] width 17 height 17
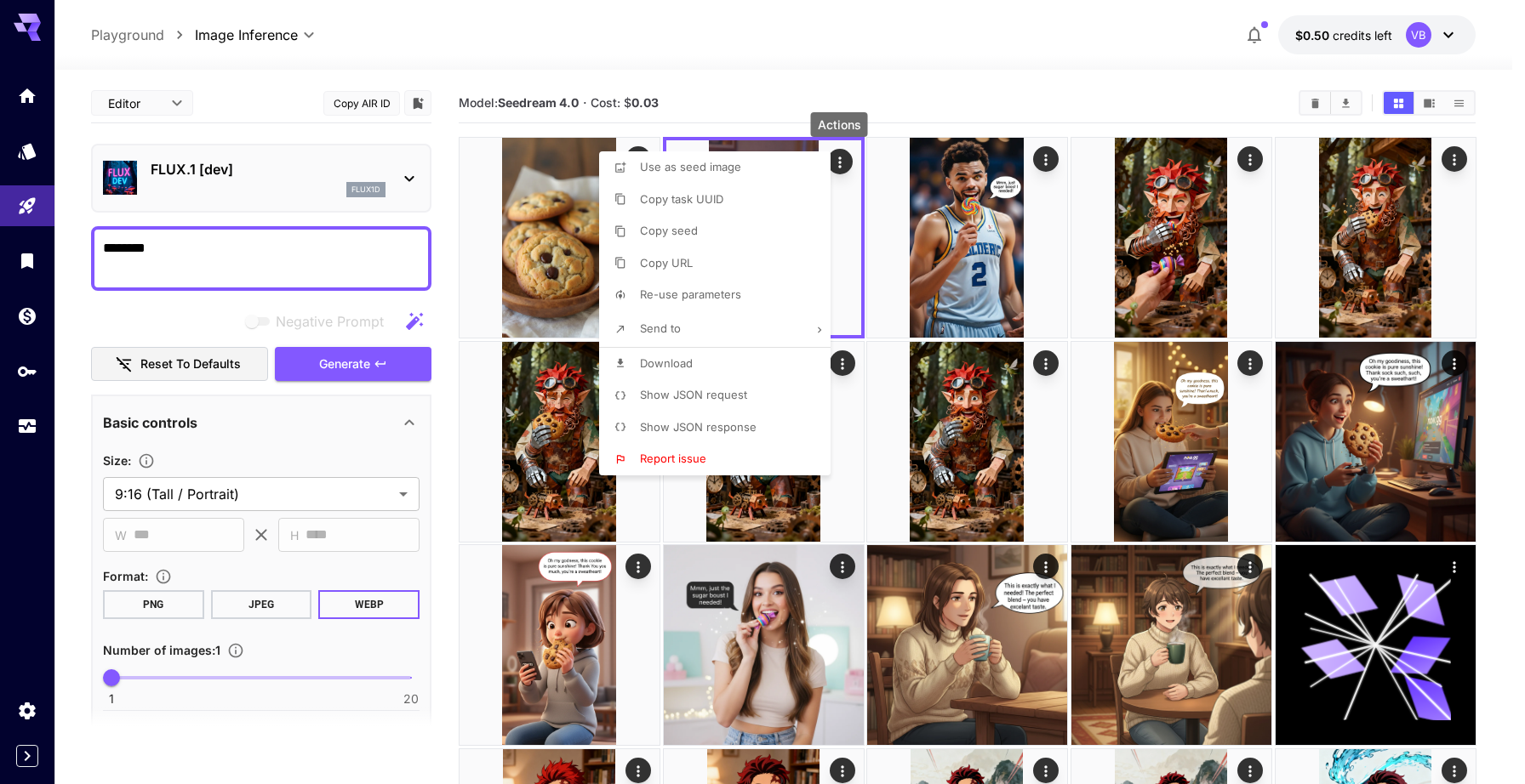
drag, startPoint x: 756, startPoint y: 425, endPoint x: 779, endPoint y: 388, distance: 43.6
click at [779, 388] on div "Use as seed image Copy task UUID Copy seed Copy URL Re-use parameters Send to D…" at bounding box center [714, 313] width 231 height 324
click at [779, 388] on li "Show JSON request" at bounding box center [719, 395] width 242 height 33
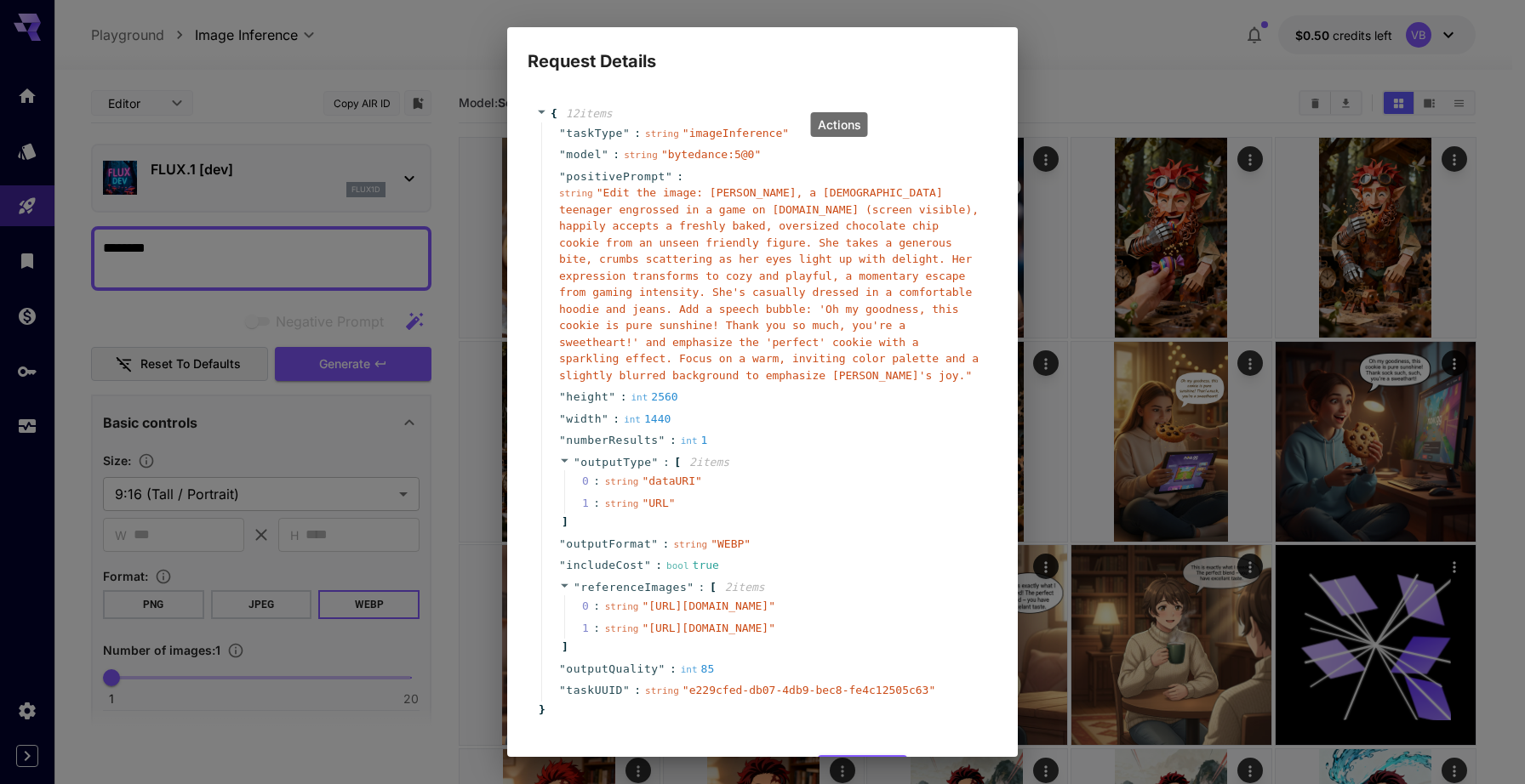
click at [612, 188] on span "" Edit the image: [PERSON_NAME], a [DEMOGRAPHIC_DATA] teenager engrossed in a g…" at bounding box center [769, 284] width 420 height 196
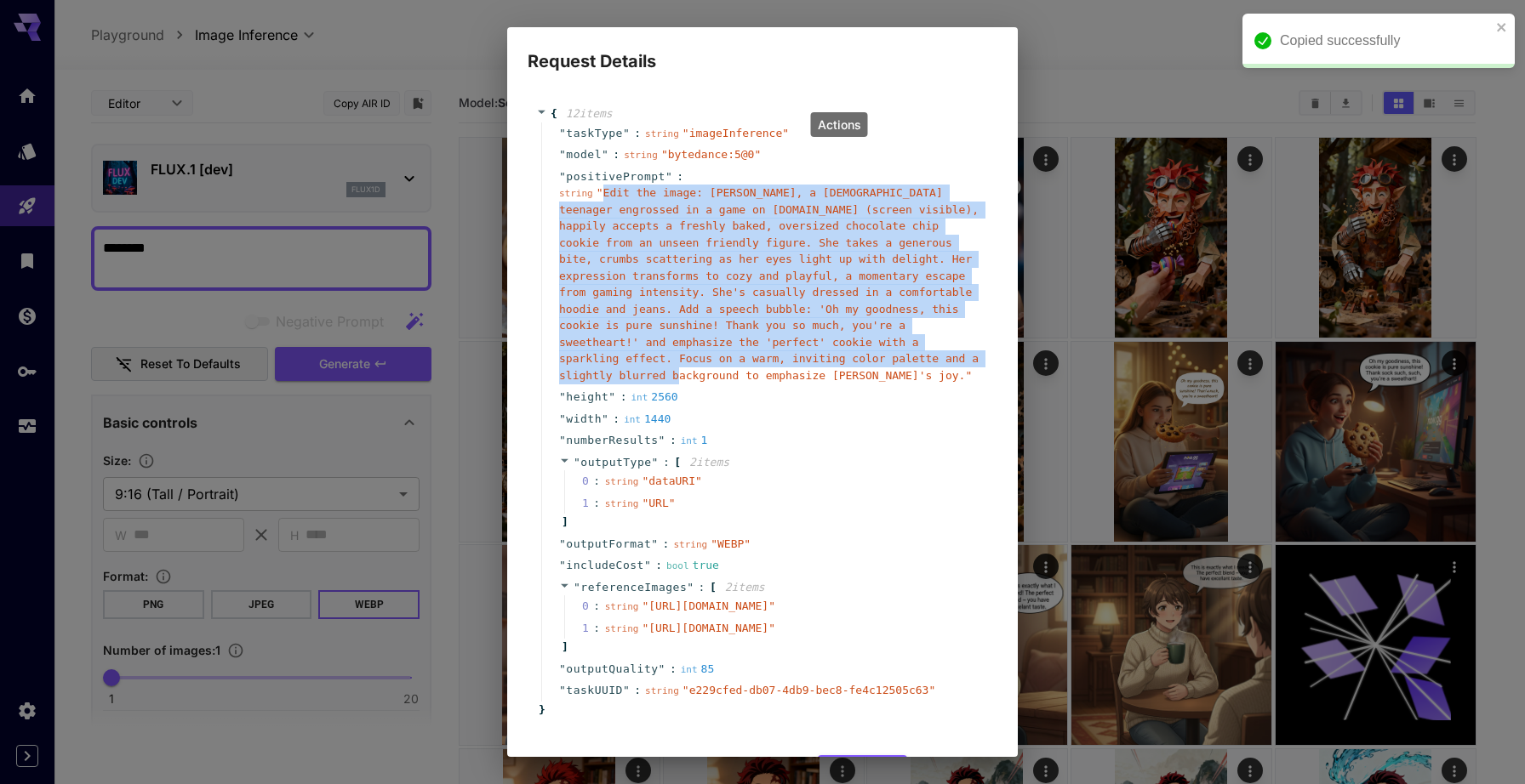
drag, startPoint x: 612, startPoint y: 188, endPoint x: 687, endPoint y: 377, distance: 203.3
click at [687, 377] on span "" Edit the image: [PERSON_NAME], a [DEMOGRAPHIC_DATA] teenager engrossed in a g…" at bounding box center [769, 284] width 420 height 196
copy span "Edit the image: [PERSON_NAME], a [DEMOGRAPHIC_DATA] teenager engrossed in a gam…"
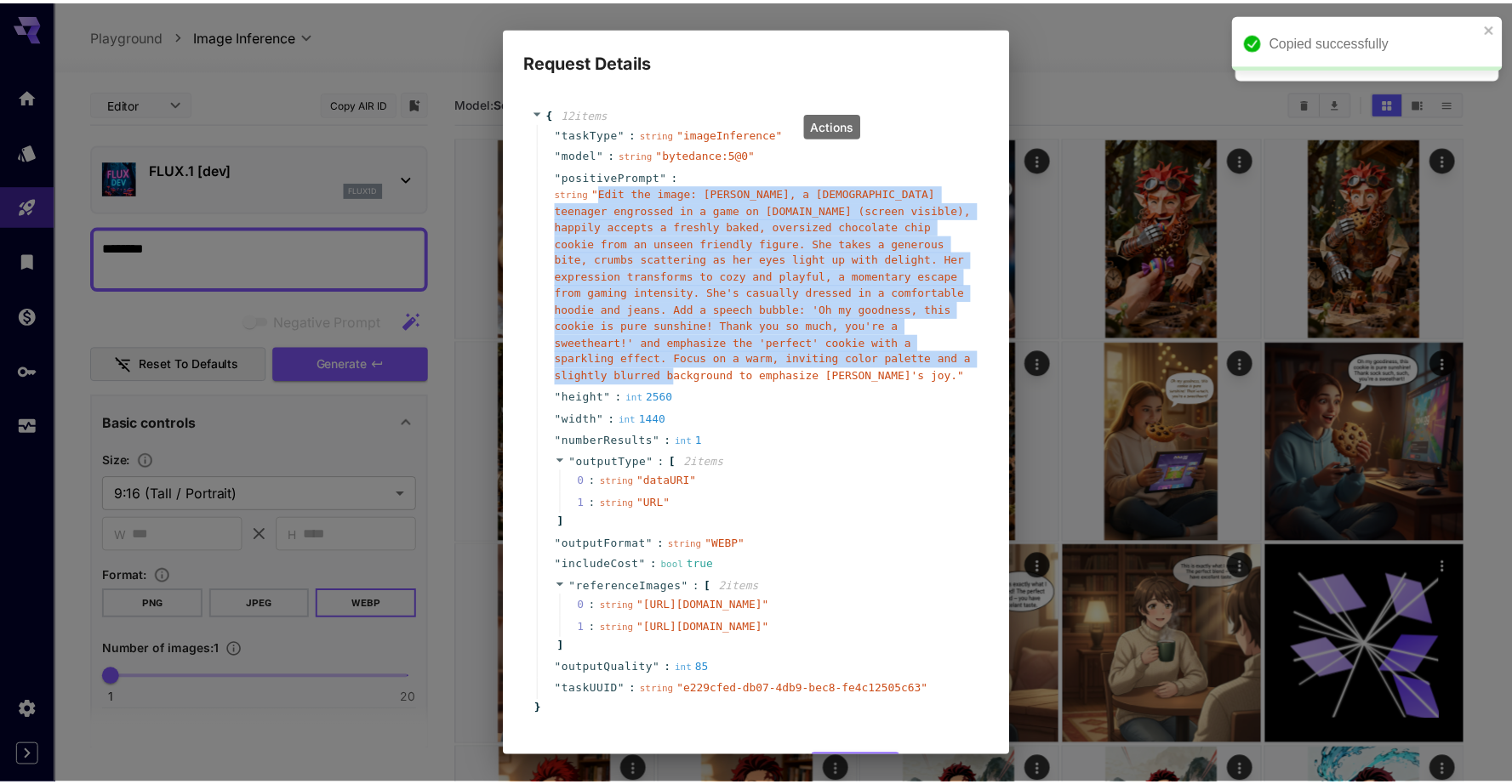
scroll to position [146, 0]
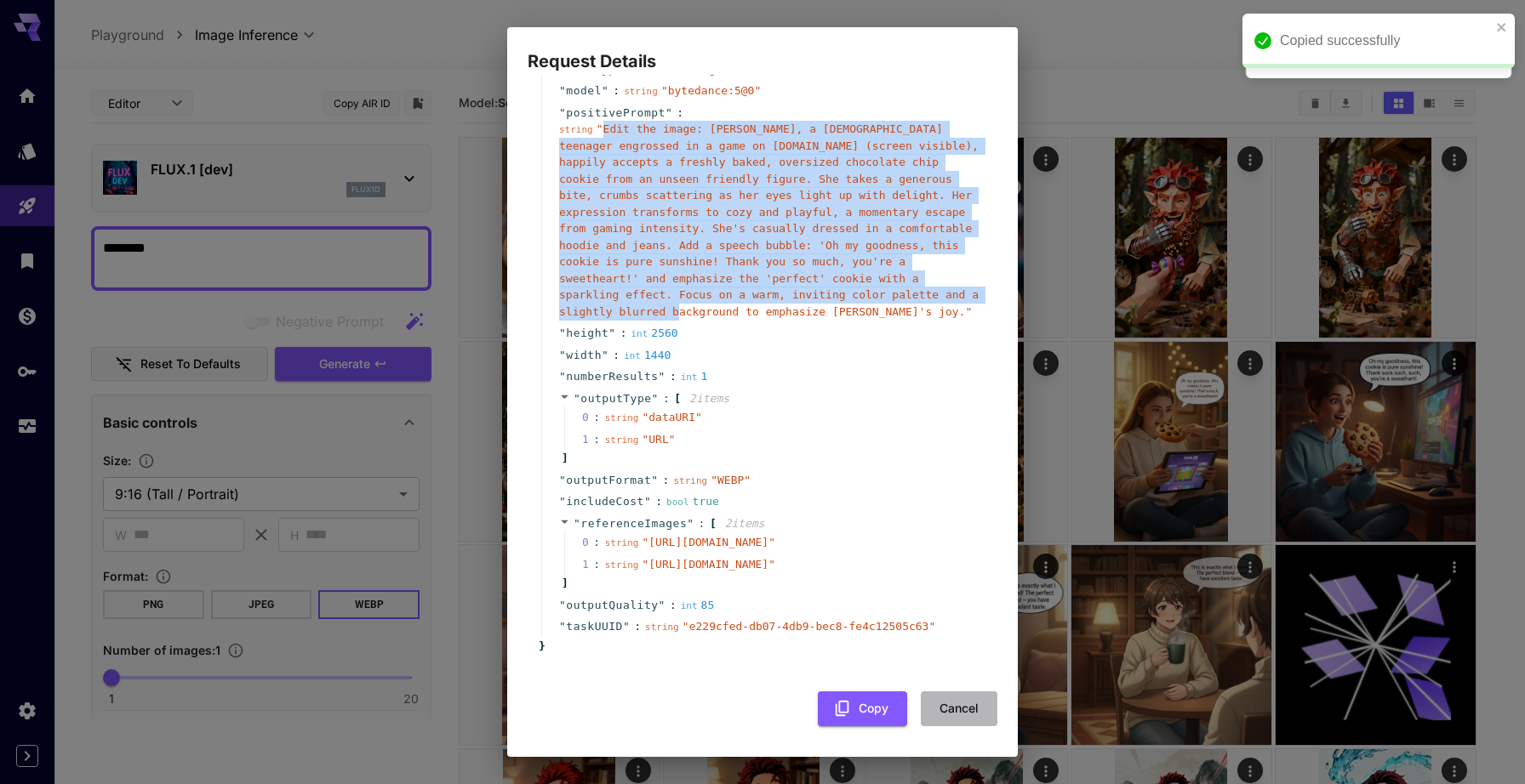
click at [934, 709] on button "Cancel" at bounding box center [959, 708] width 76 height 34
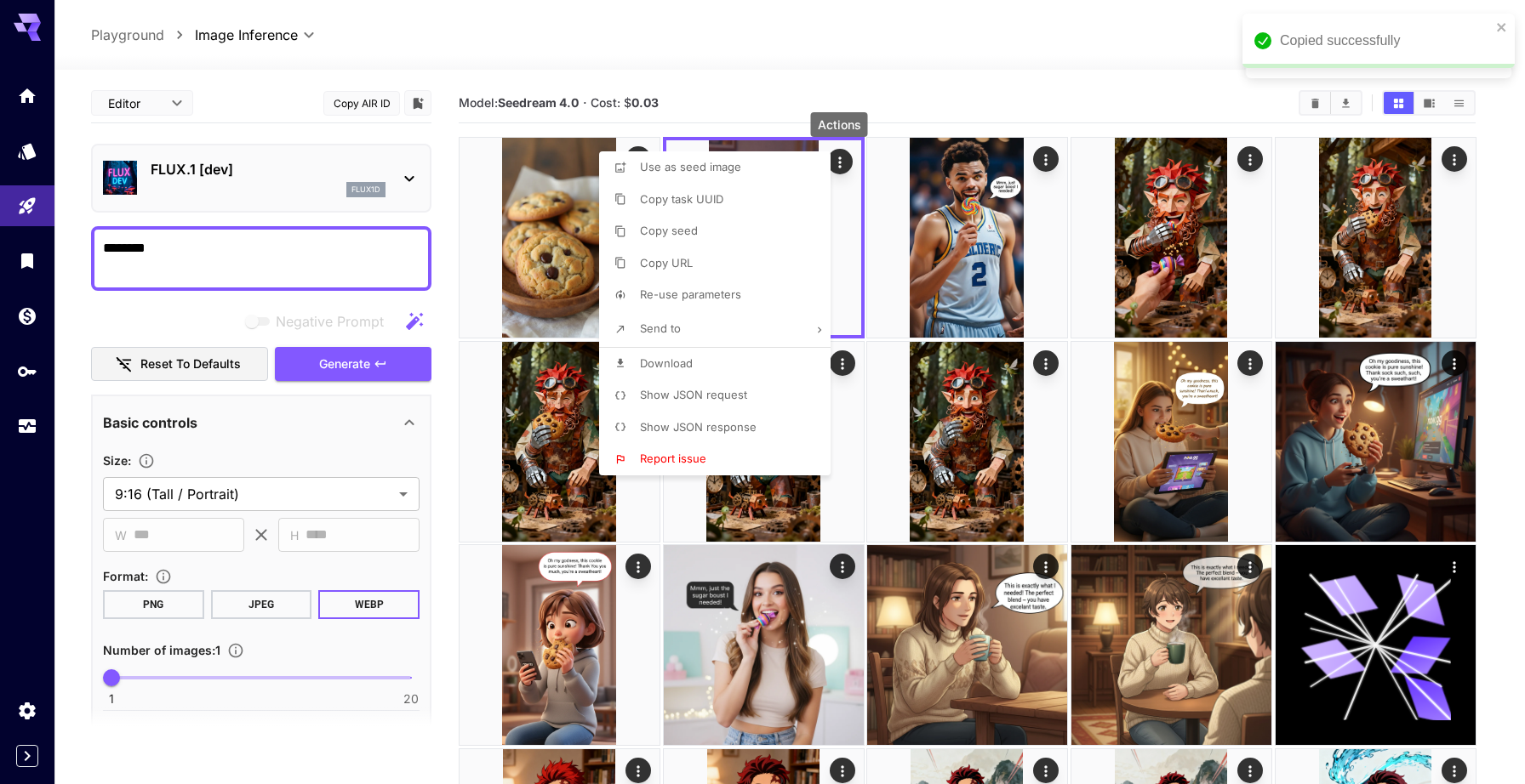
click at [361, 199] on div at bounding box center [762, 392] width 1525 height 784
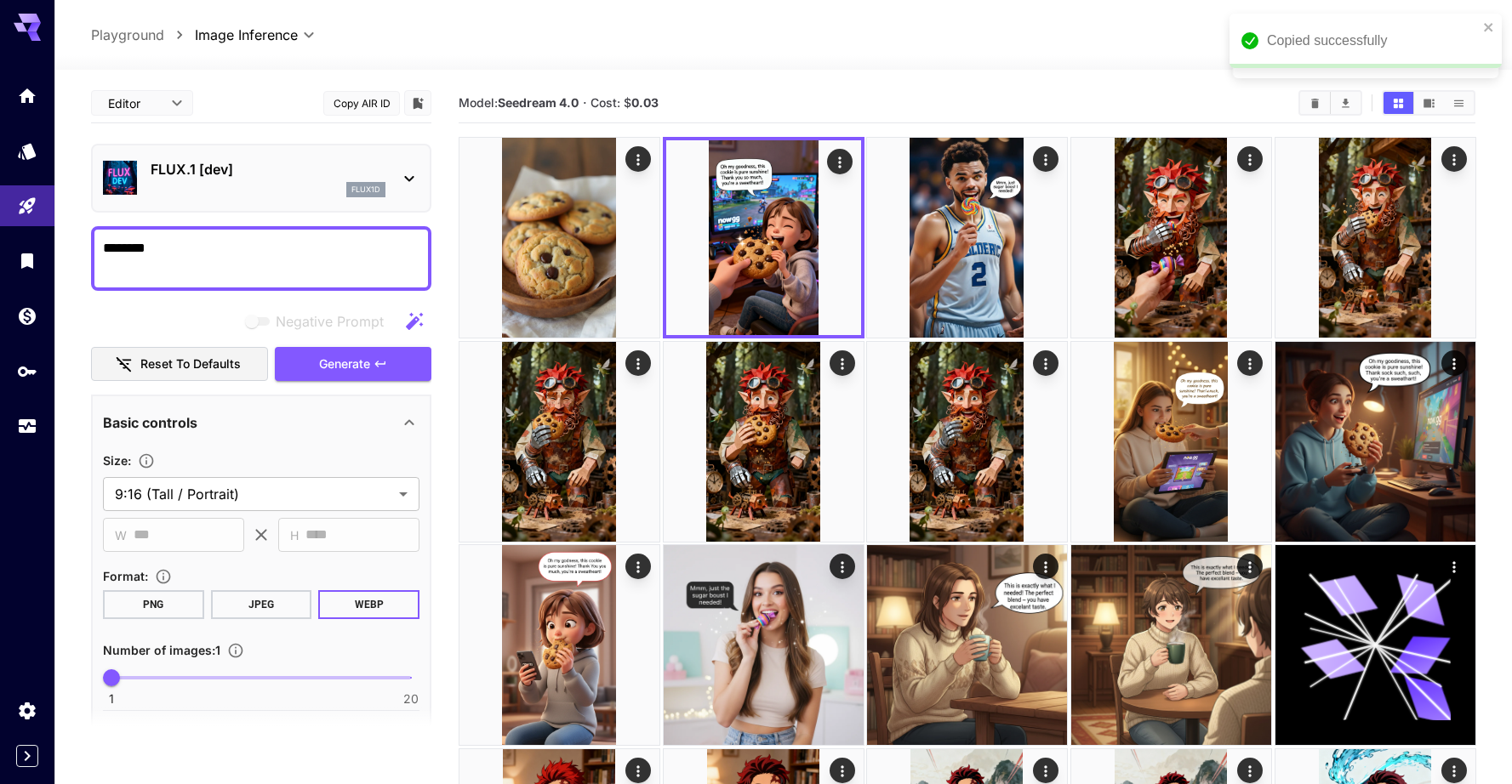
click at [361, 199] on div "FLUX.1 [dev] flux1d" at bounding box center [260, 178] width 316 height 52
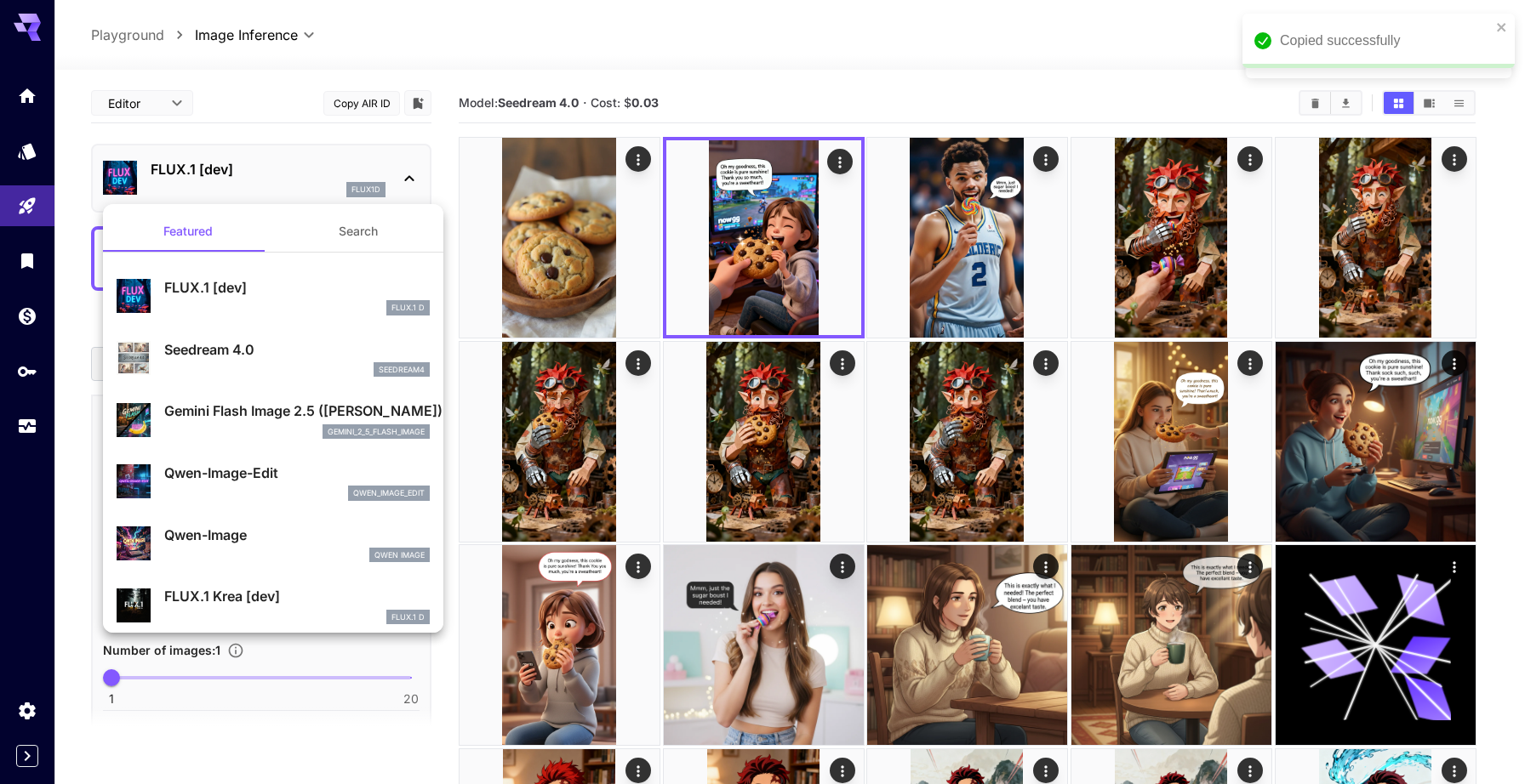
click at [286, 358] on p "Seedream 4.0" at bounding box center [297, 350] width 266 height 21
type input "**********"
type input "****"
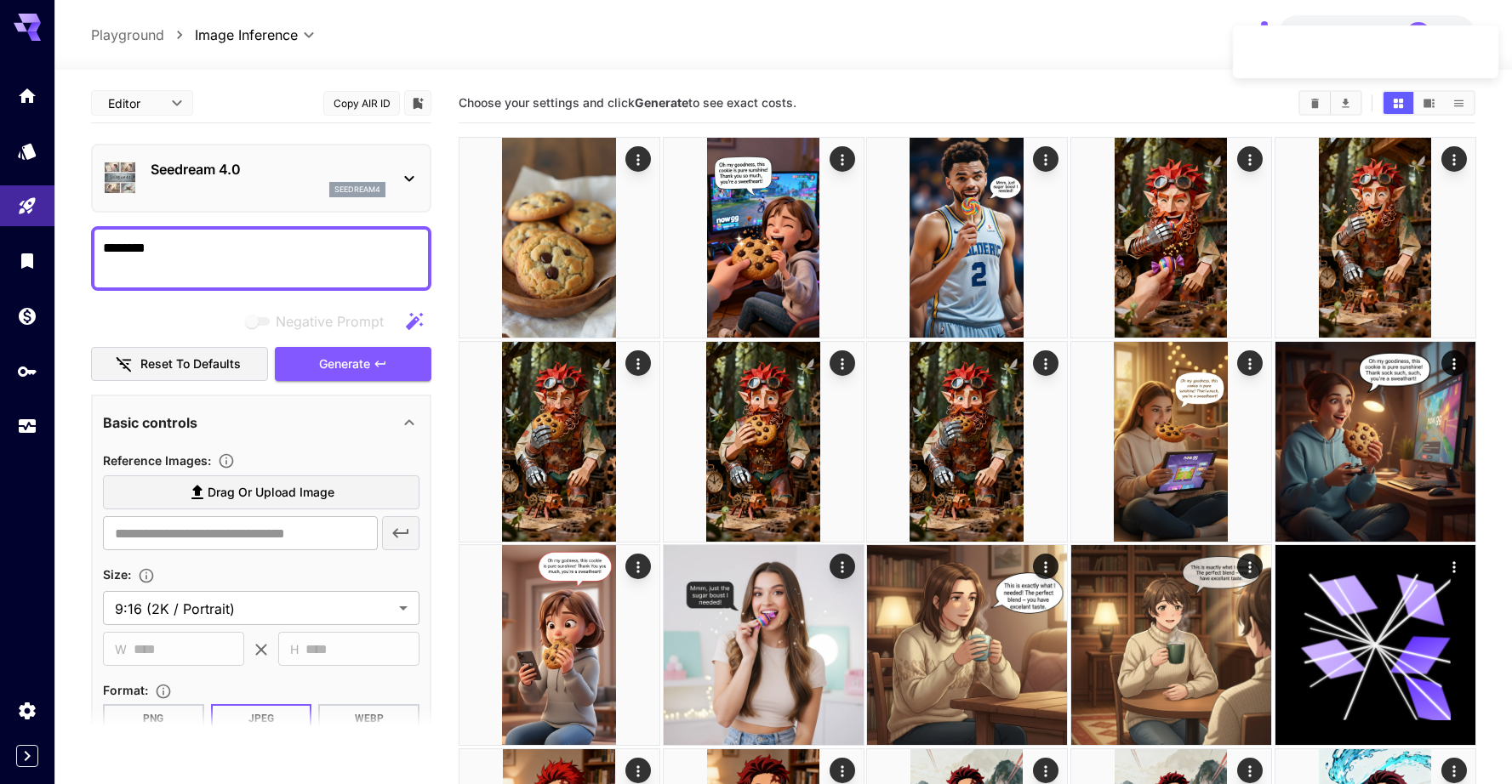
click at [299, 247] on textarea "********" at bounding box center [260, 258] width 316 height 41
paste textarea "**********"
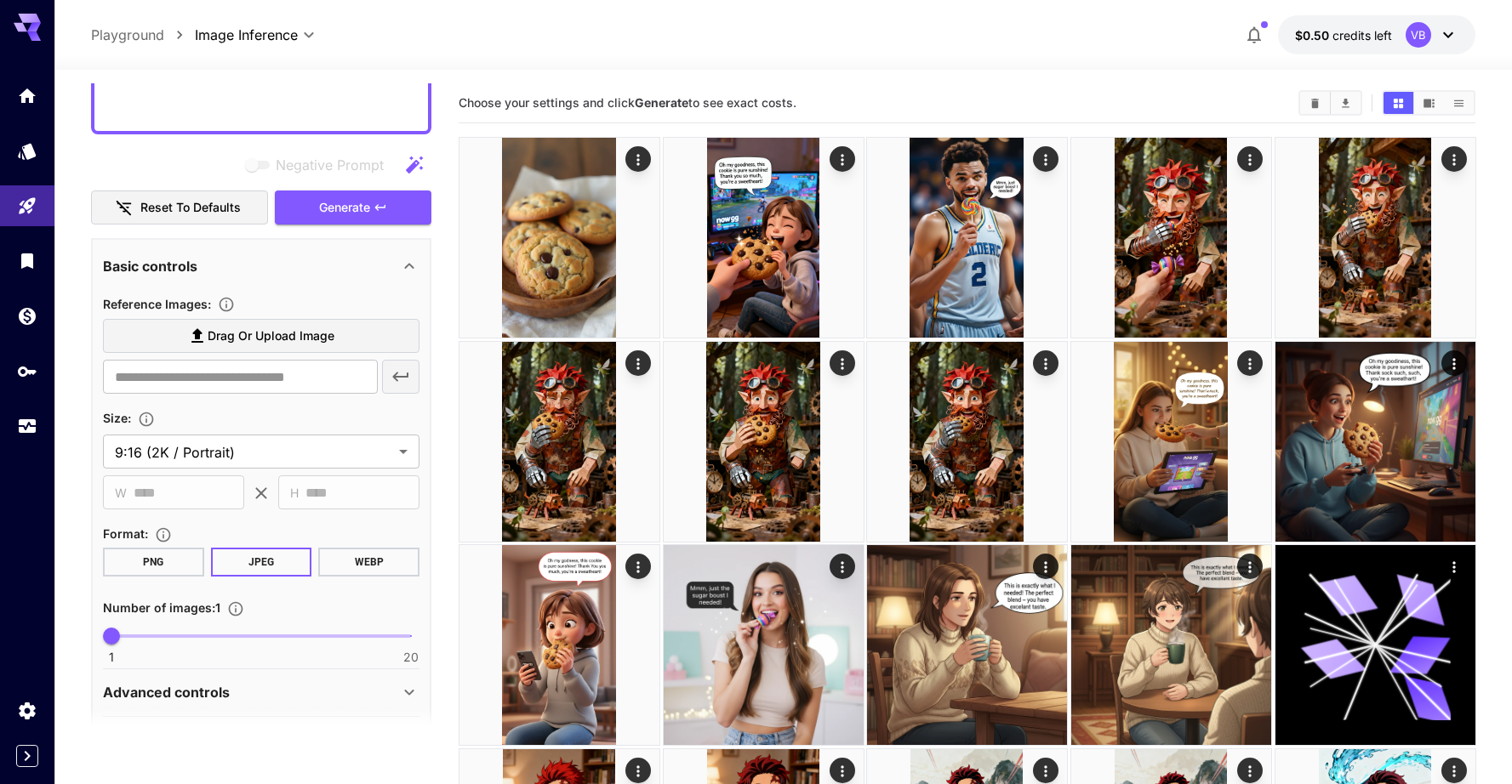
scroll to position [421, 0]
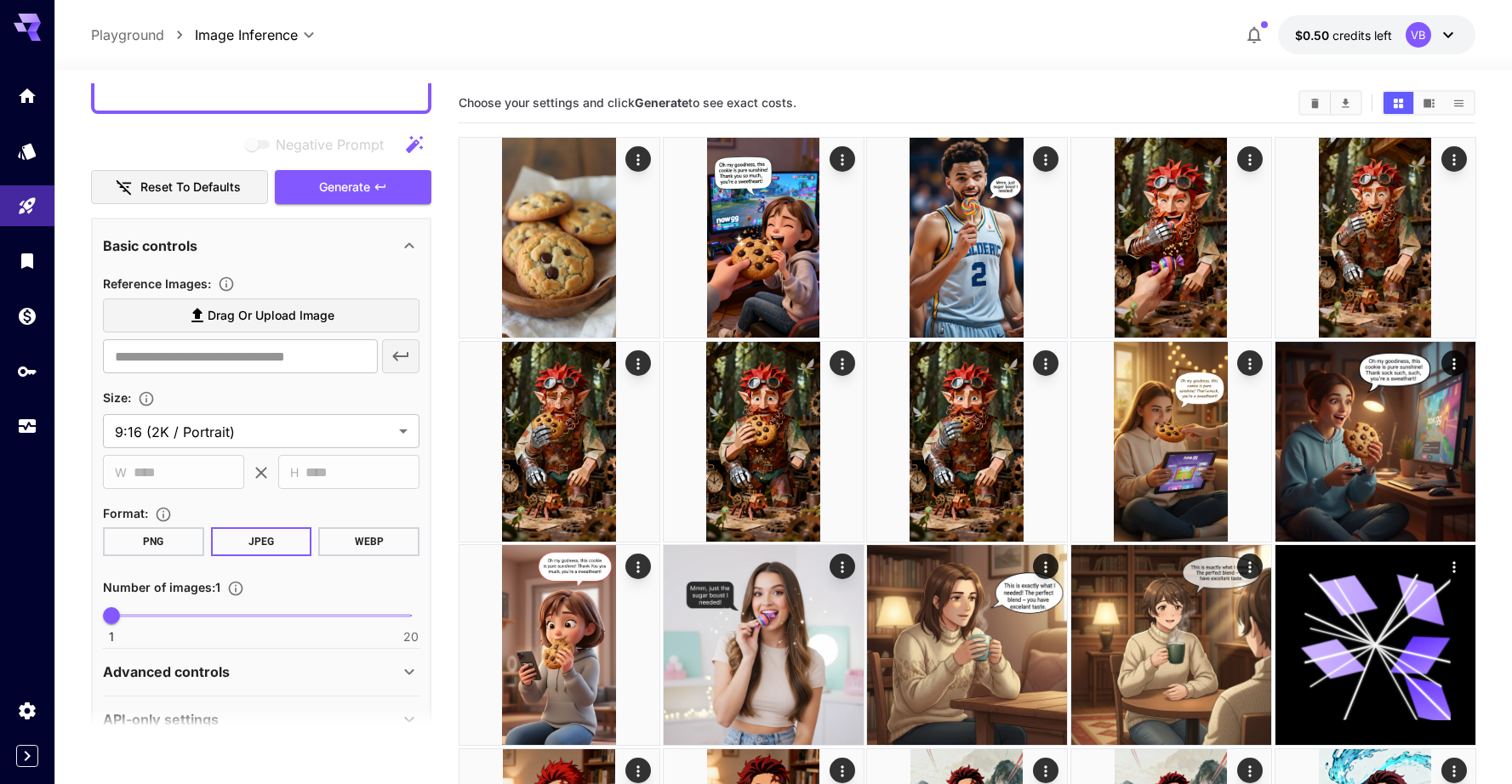
type textarea "**********"
click at [363, 547] on button "WEBP" at bounding box center [368, 542] width 102 height 29
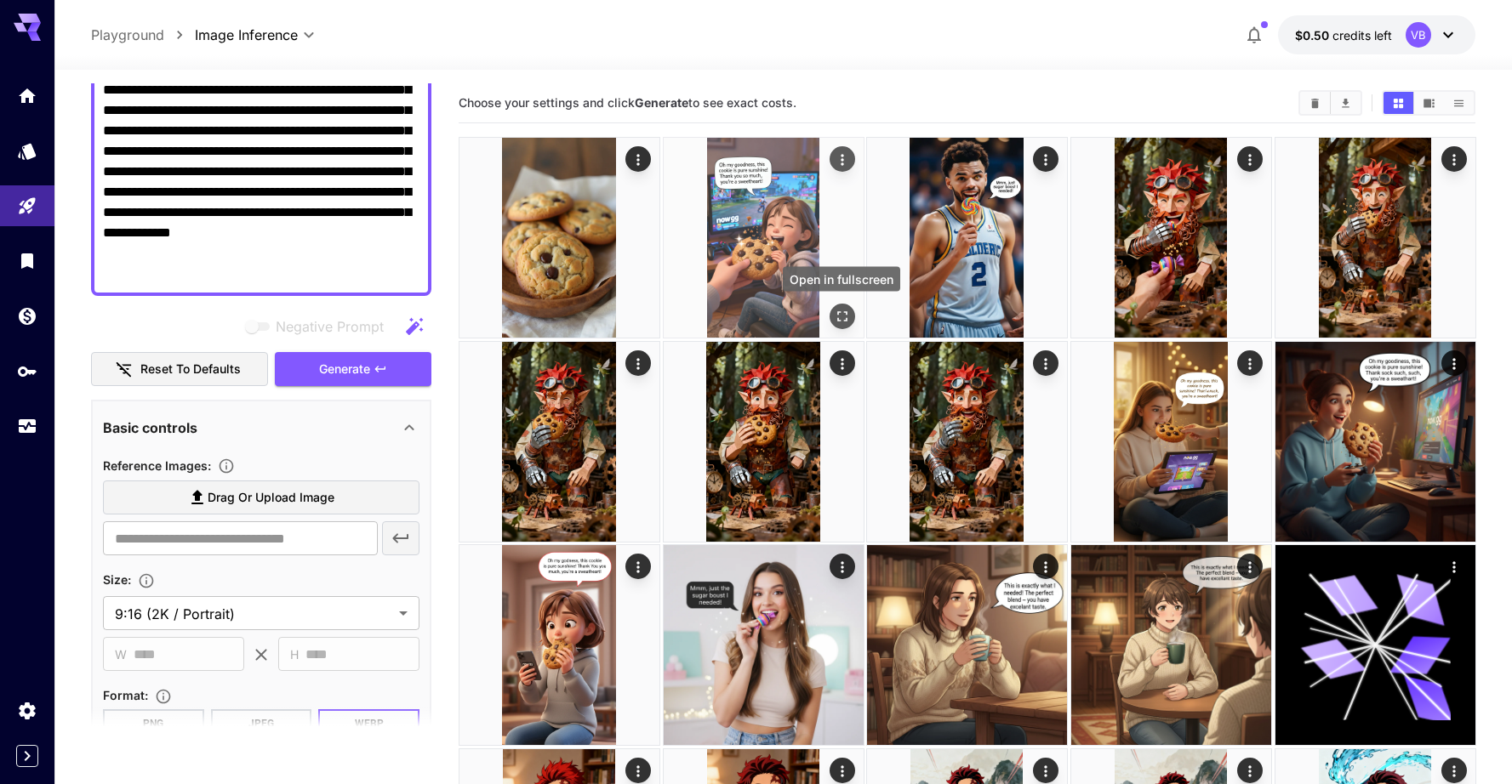
click at [843, 309] on icon "Open in fullscreen" at bounding box center [841, 316] width 17 height 17
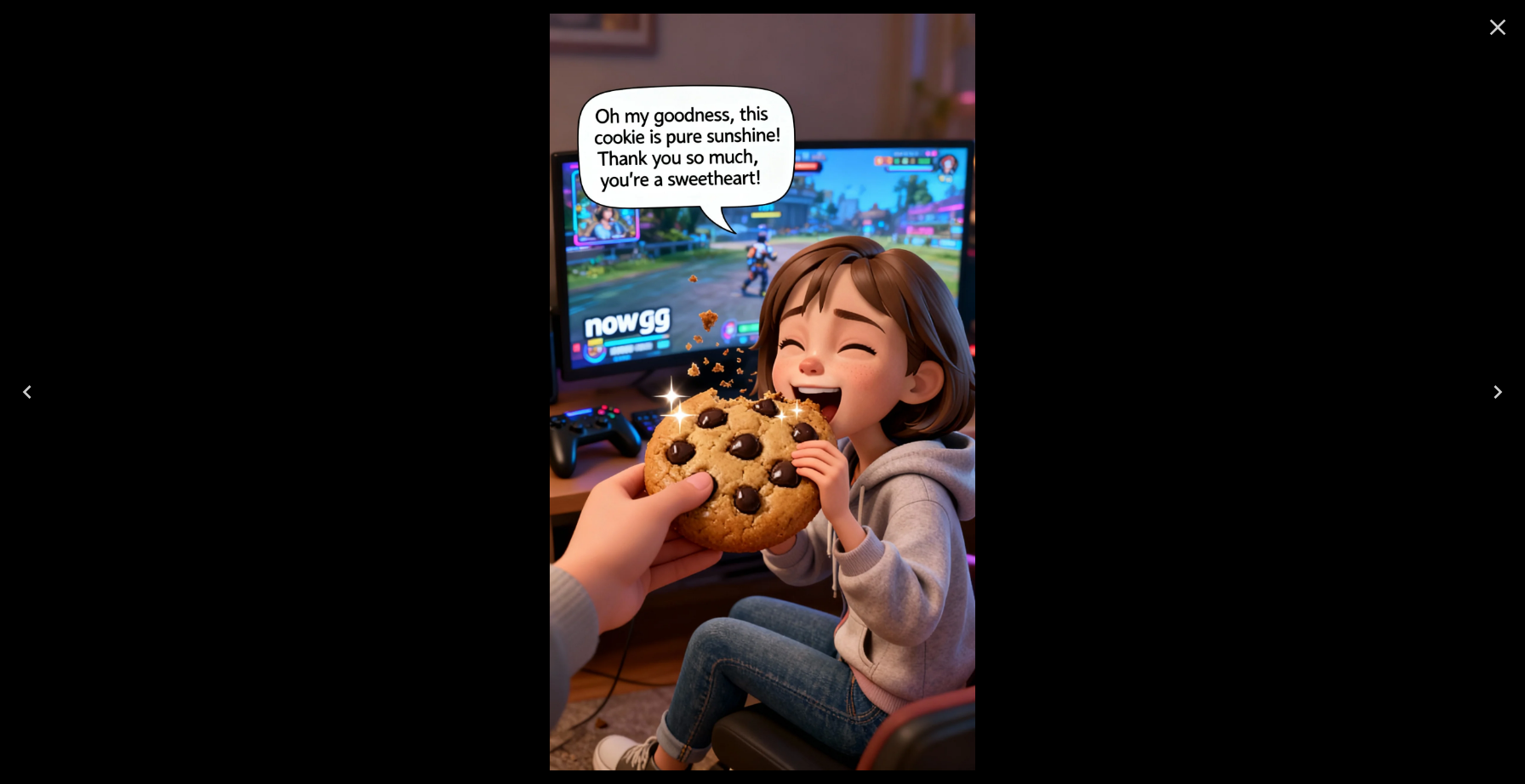
click at [1505, 24] on icon "Close" at bounding box center [1497, 27] width 27 height 27
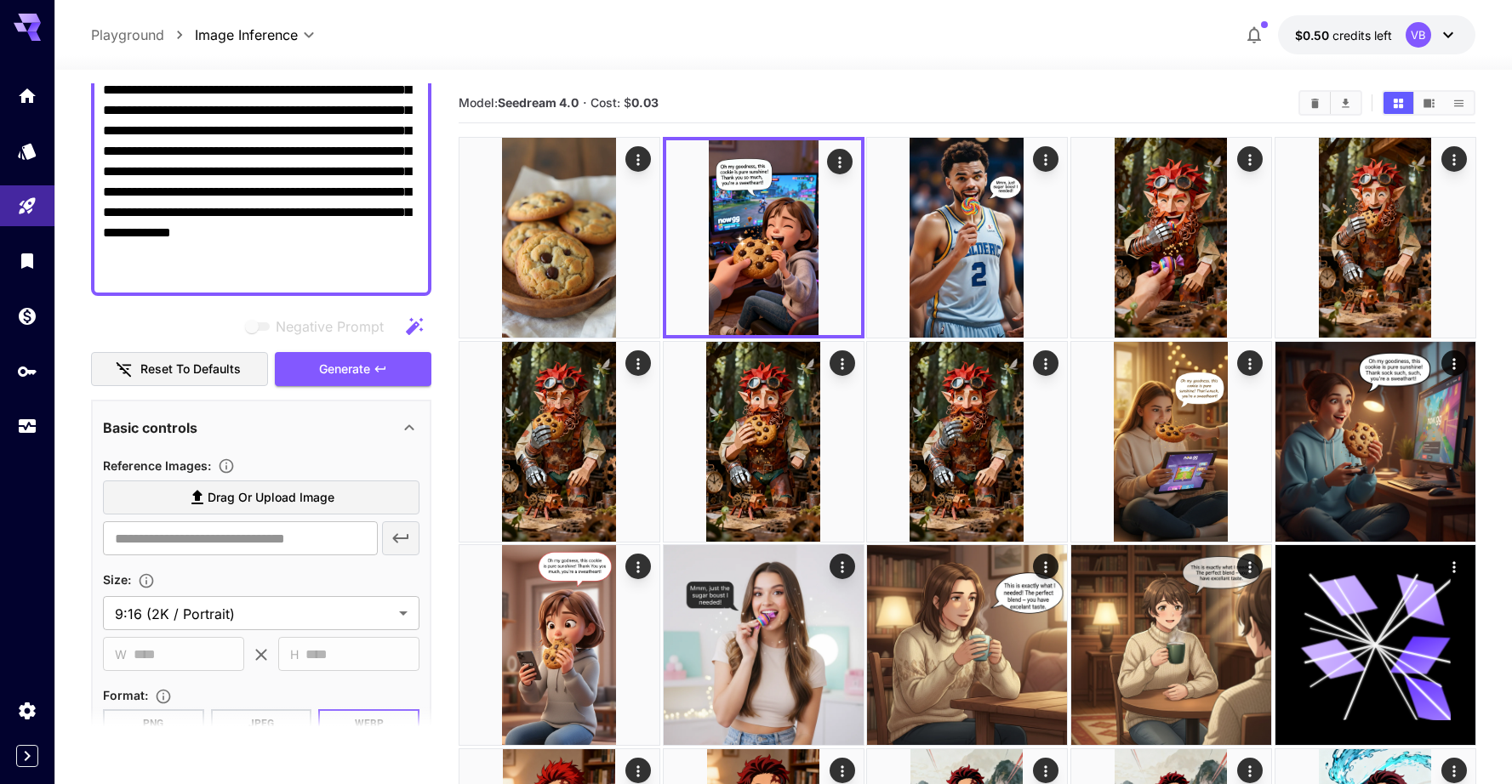
click at [303, 498] on span "Drag or upload image" at bounding box center [271, 498] width 127 height 21
click at [0, 0] on input "Drag or upload image" at bounding box center [0, 0] width 0 height 0
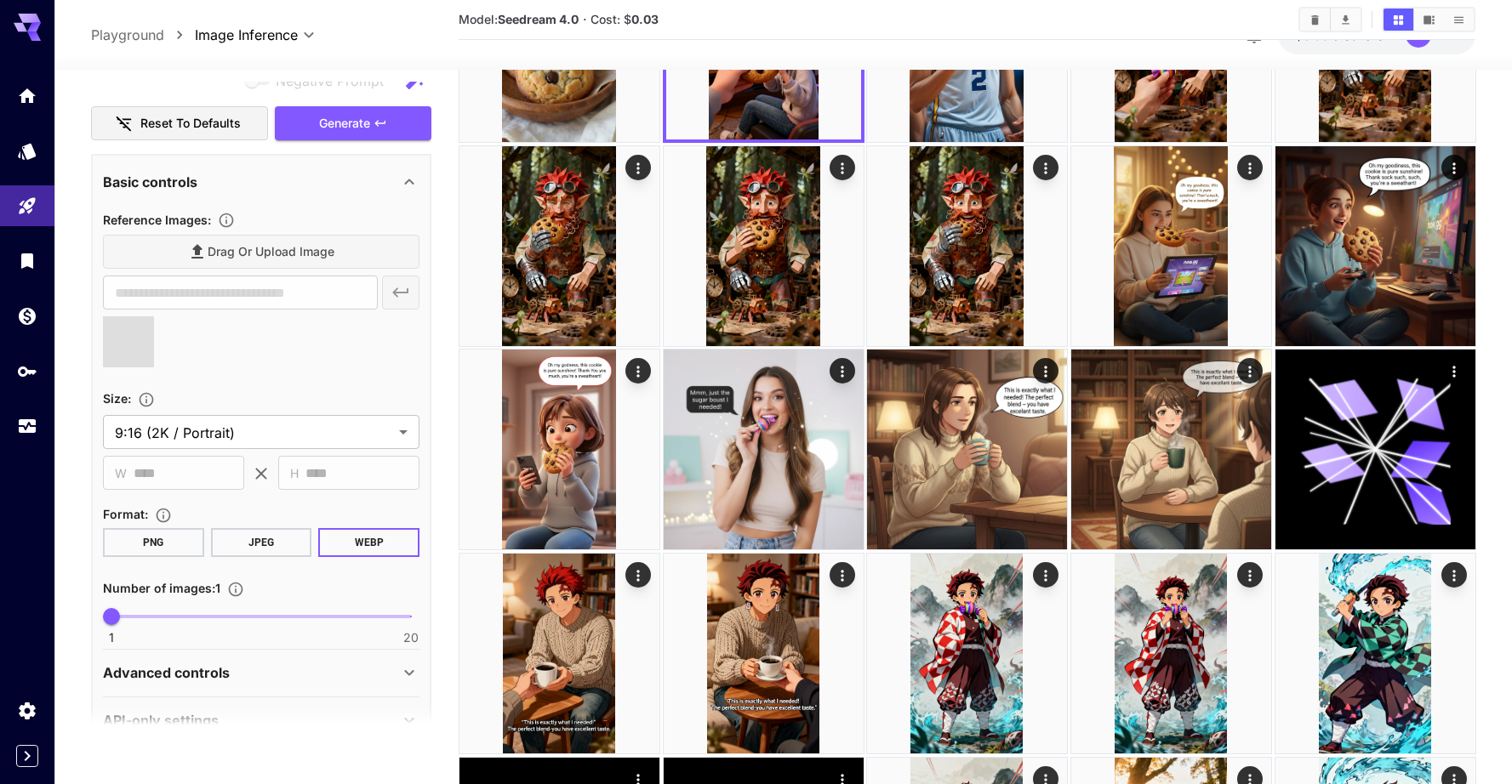
scroll to position [487, 0]
type input "**********"
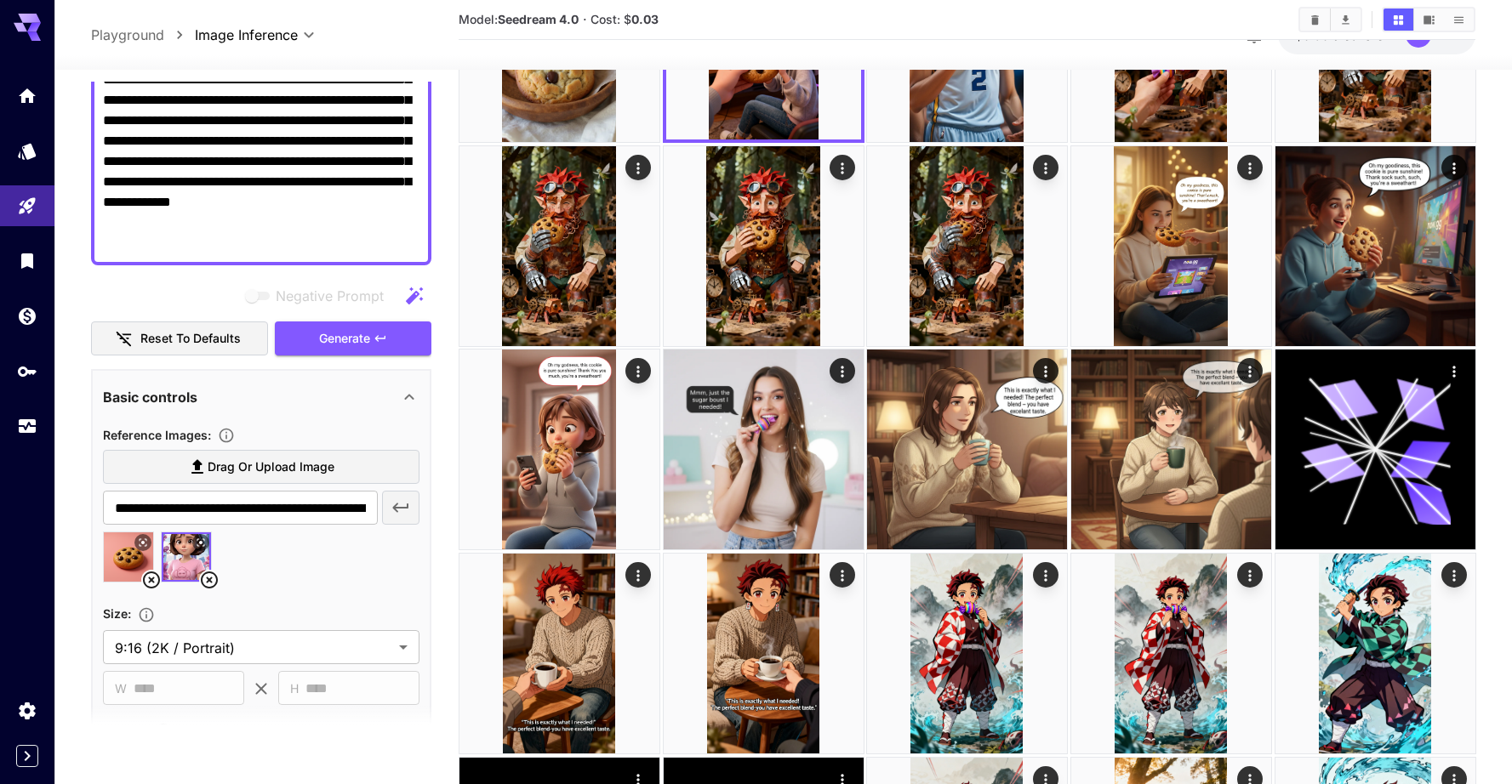
scroll to position [233, 0]
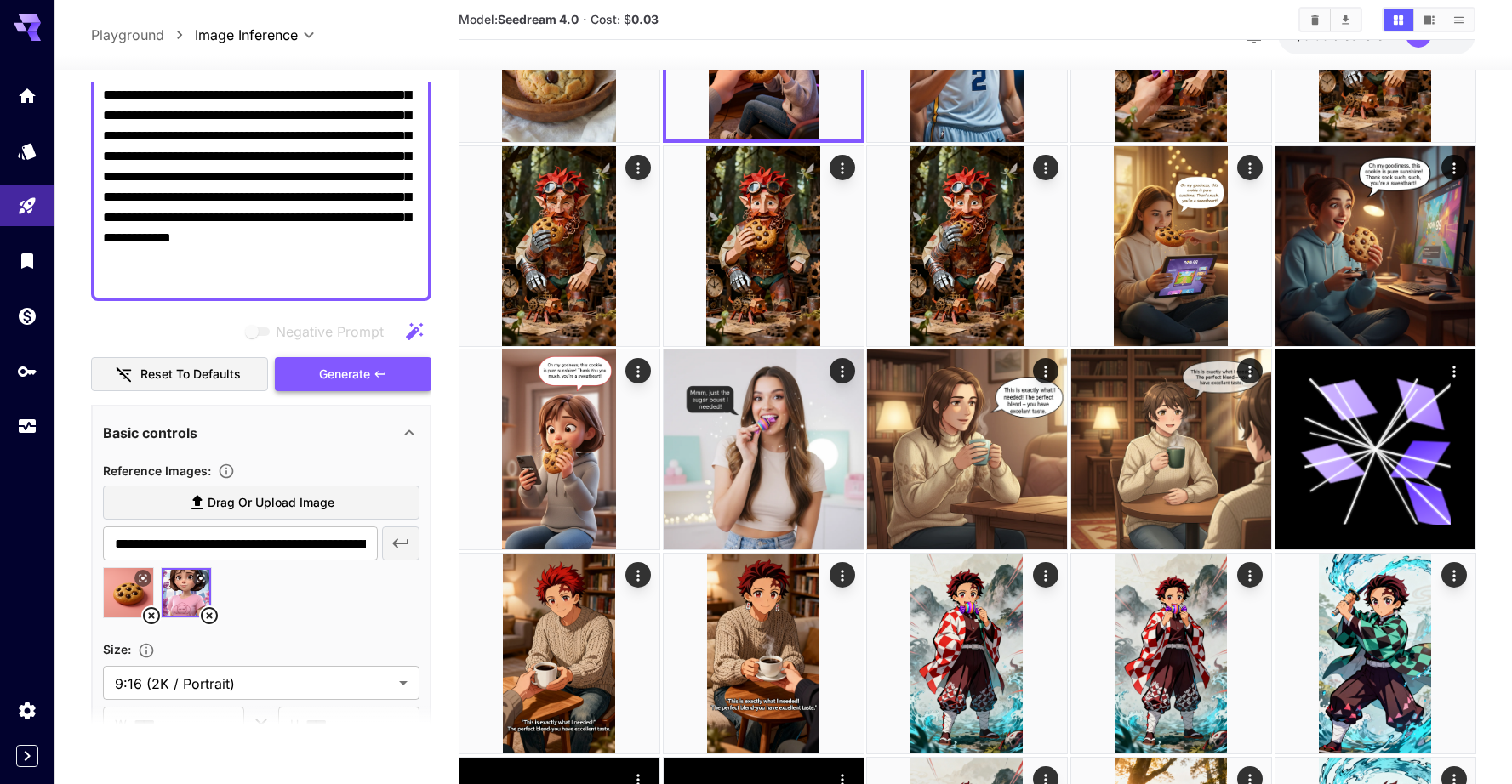
click at [351, 373] on span "Generate" at bounding box center [344, 374] width 51 height 21
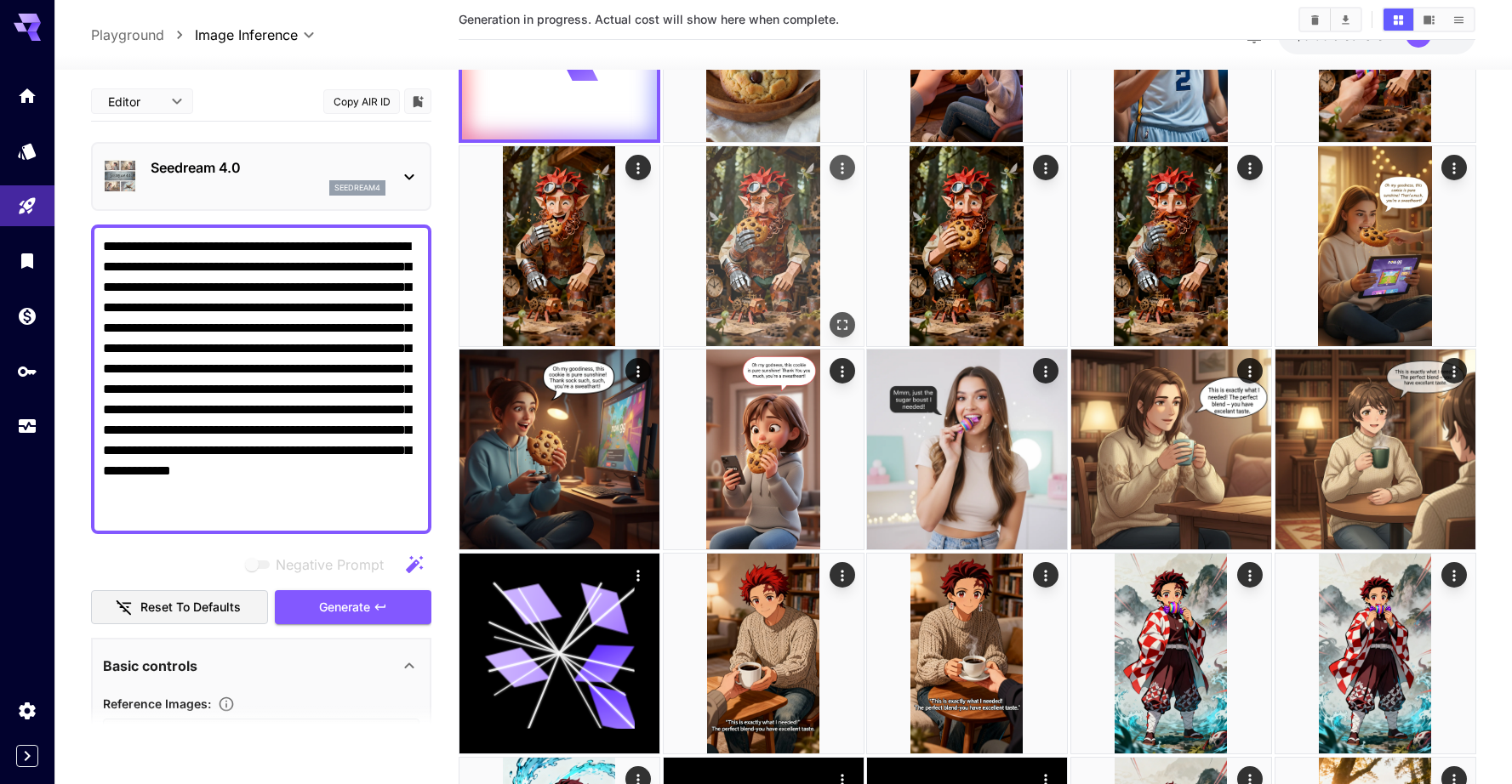
scroll to position [0, 0]
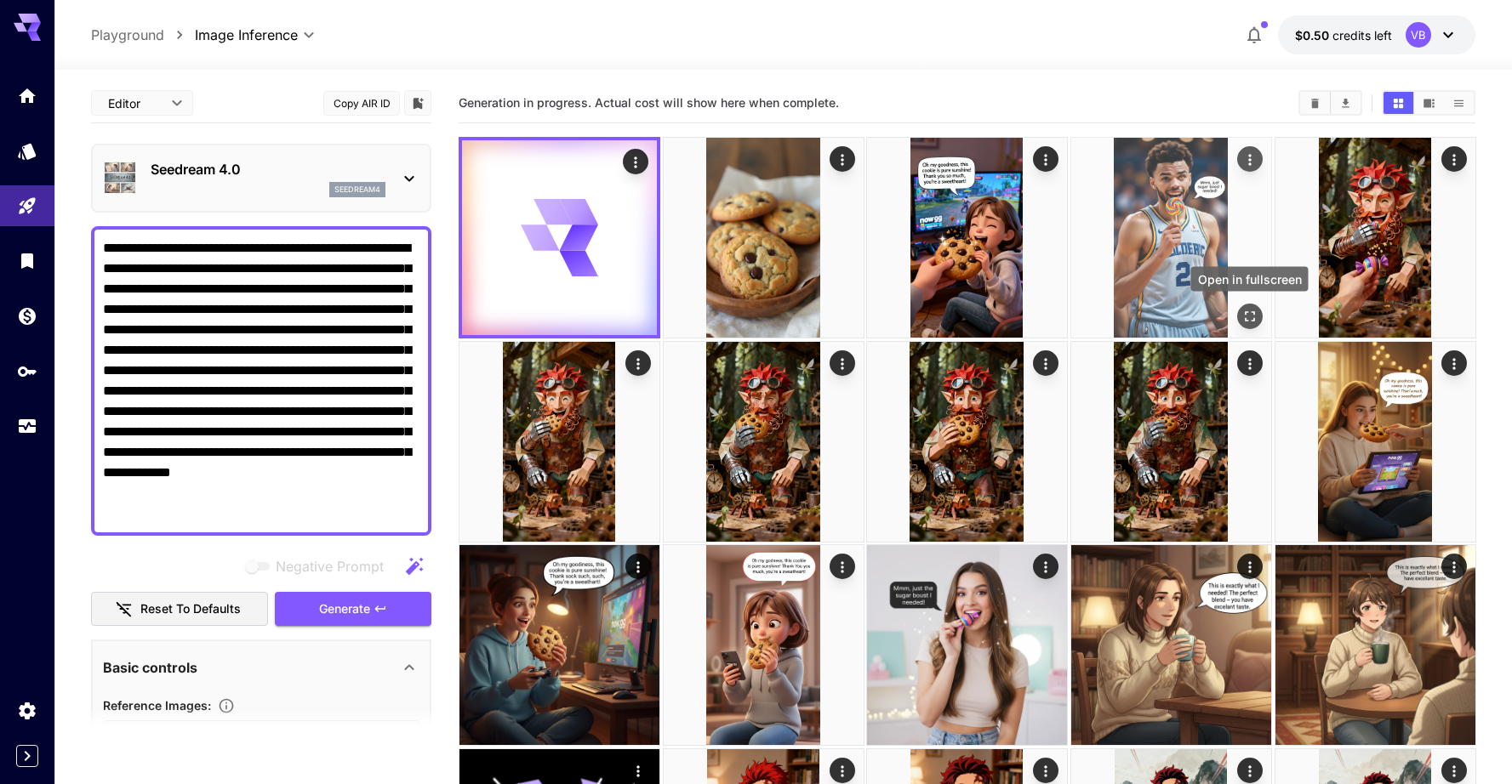
click at [1246, 309] on icon "Open in fullscreen" at bounding box center [1249, 316] width 17 height 17
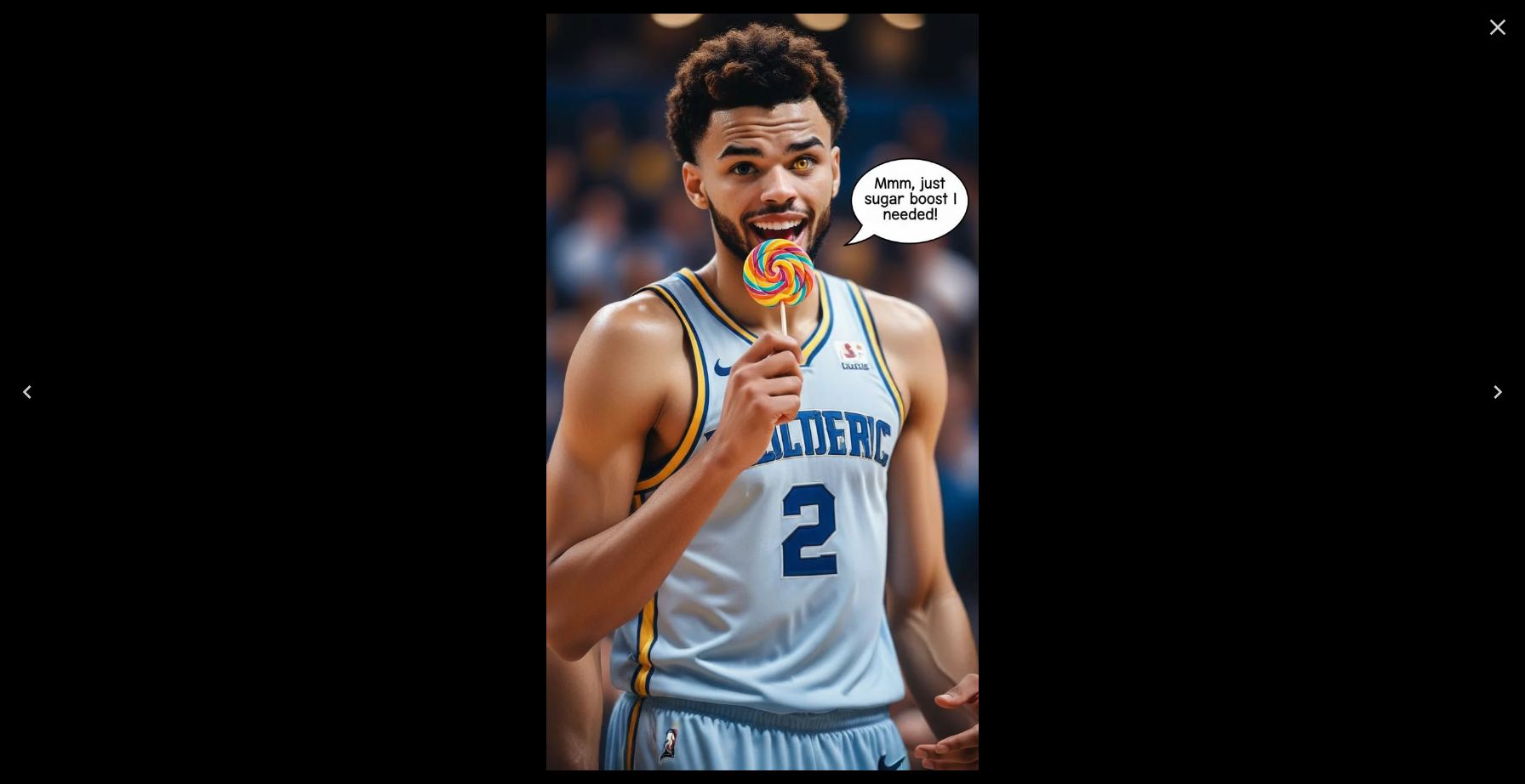
click at [1501, 29] on icon "Close" at bounding box center [1497, 27] width 27 height 27
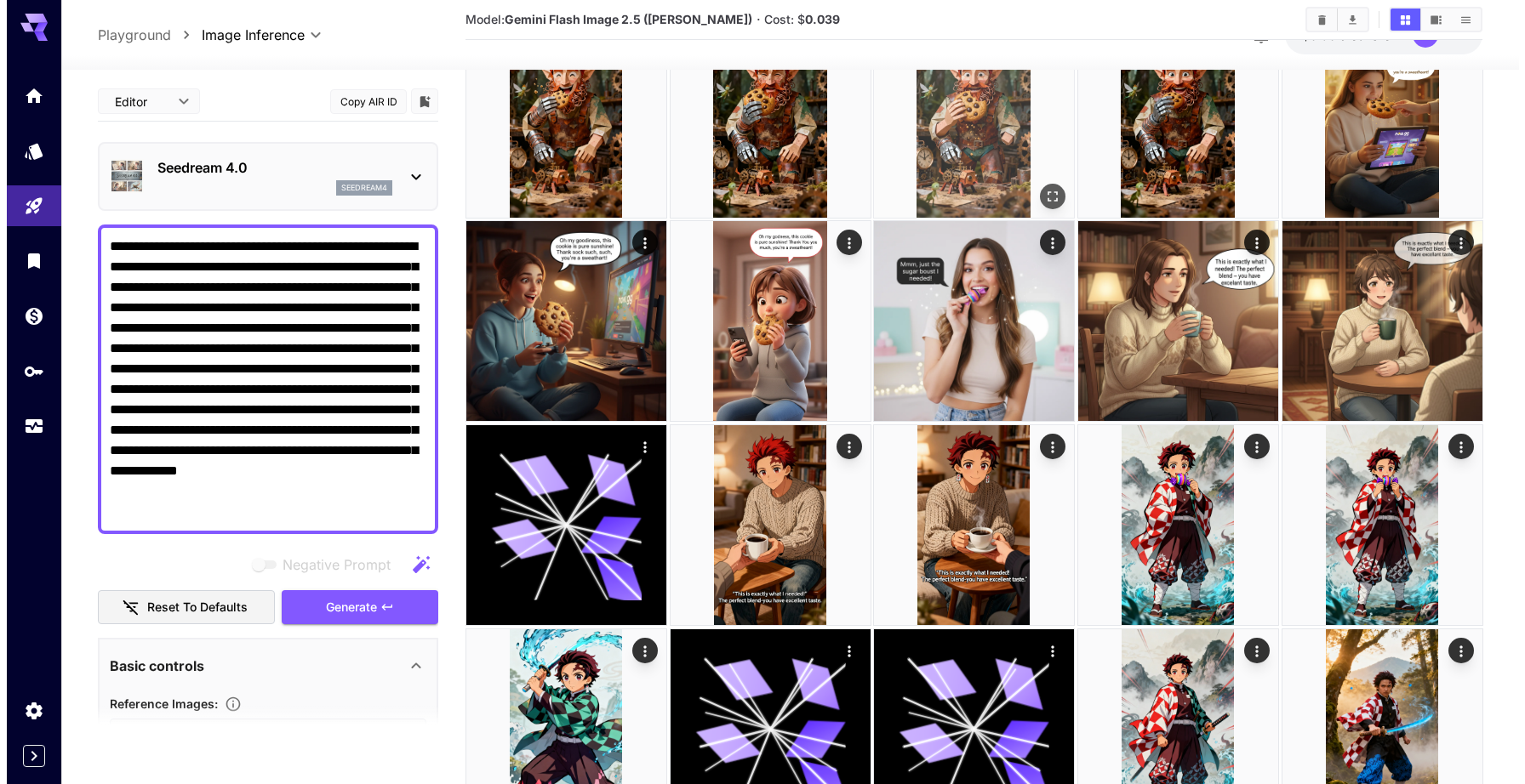
scroll to position [326, 0]
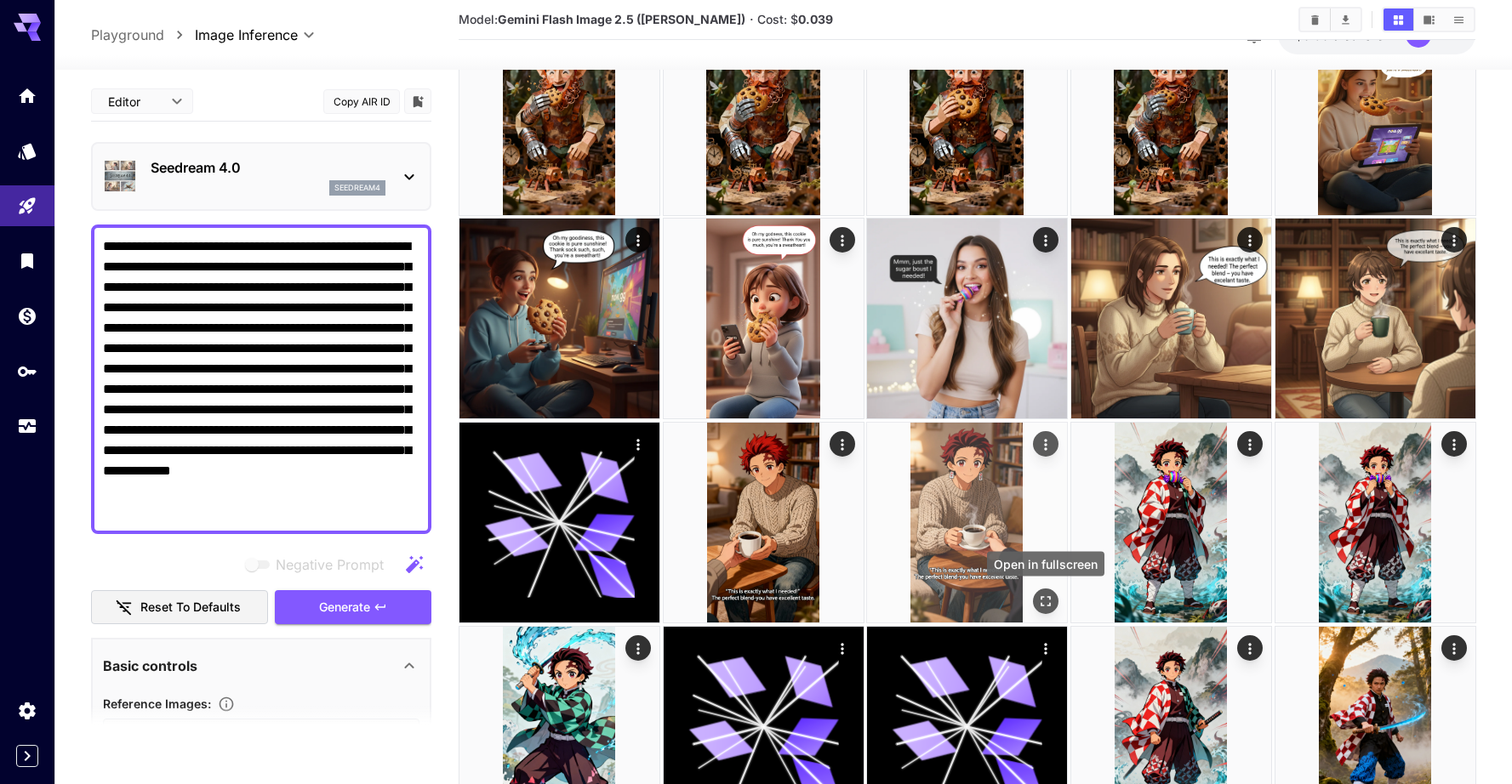
click at [1037, 597] on icon "Open in fullscreen" at bounding box center [1046, 601] width 17 height 17
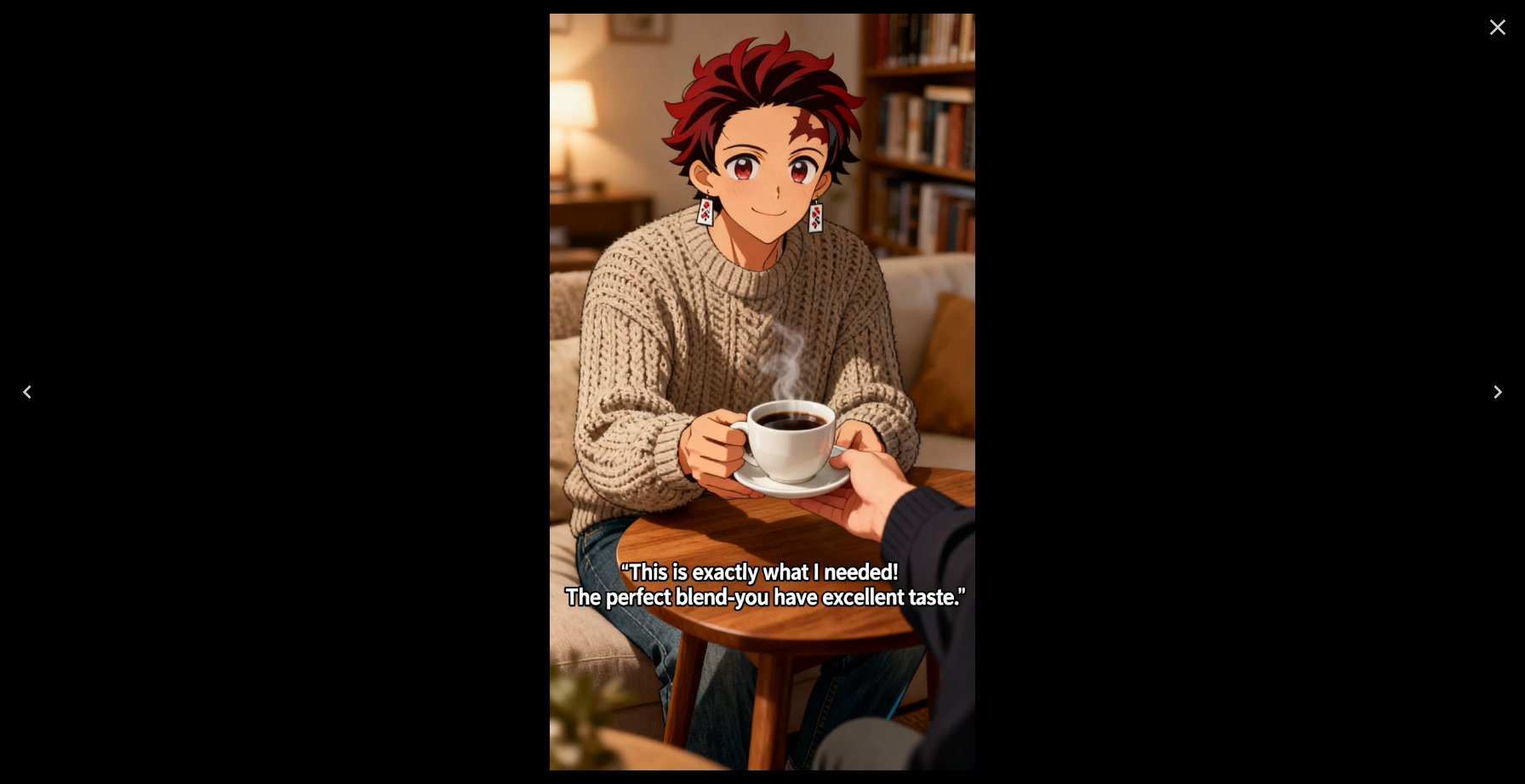
click at [1496, 24] on icon "Close" at bounding box center [1497, 27] width 16 height 16
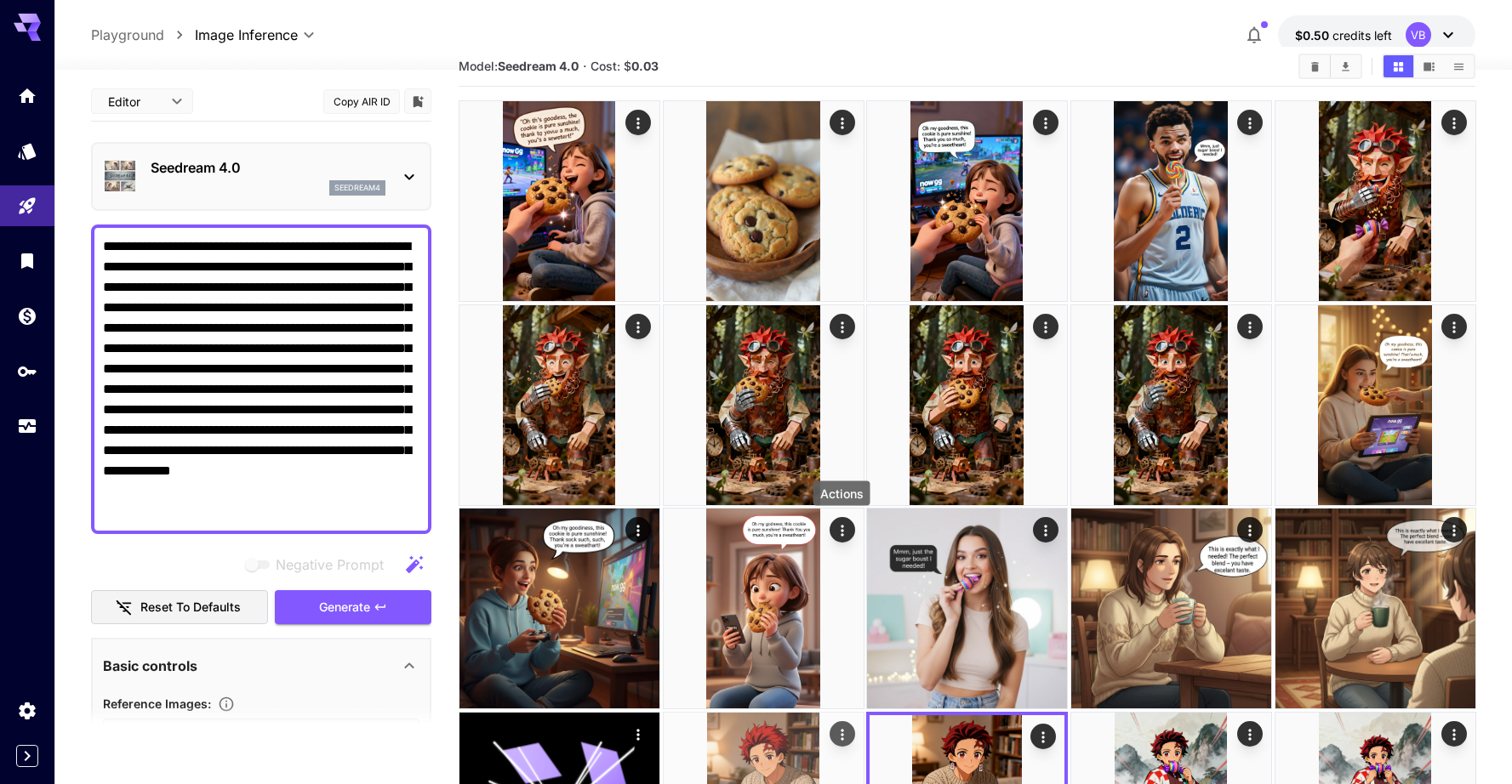
scroll to position [39, 0]
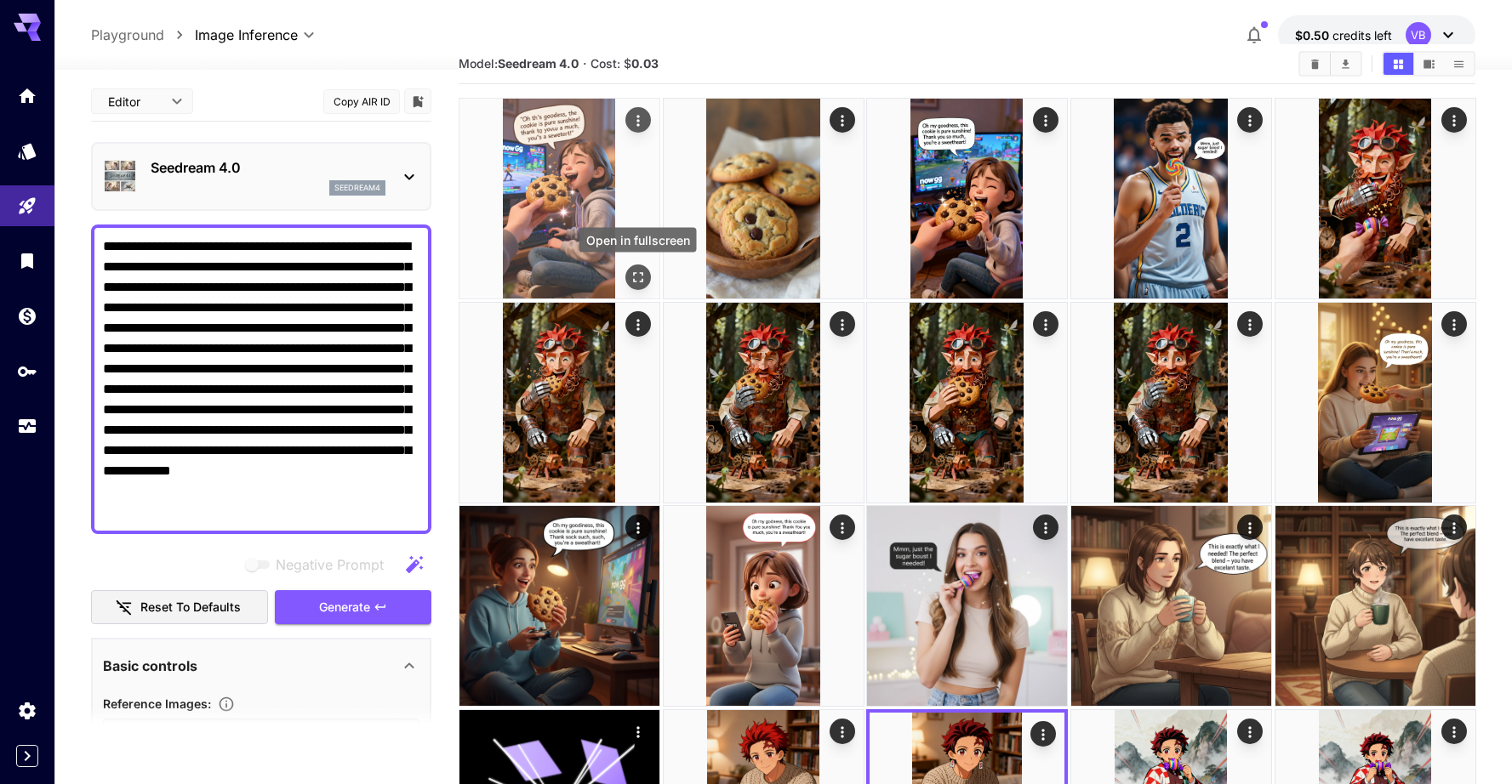
click at [636, 279] on icon "Open in fullscreen" at bounding box center [637, 277] width 17 height 17
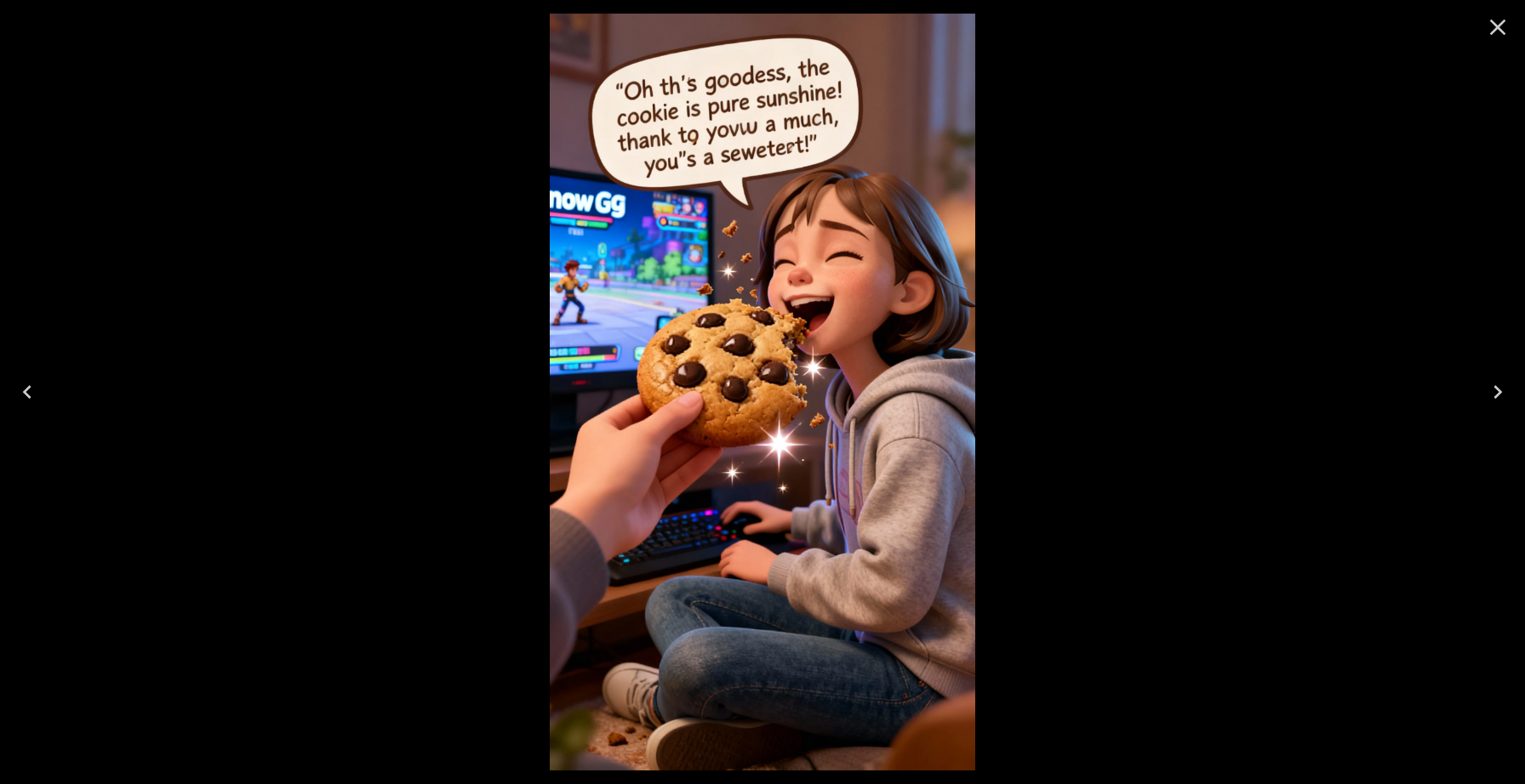
click at [1504, 27] on icon "Close" at bounding box center [1497, 27] width 27 height 27
